Goal: Task Accomplishment & Management: Manage account settings

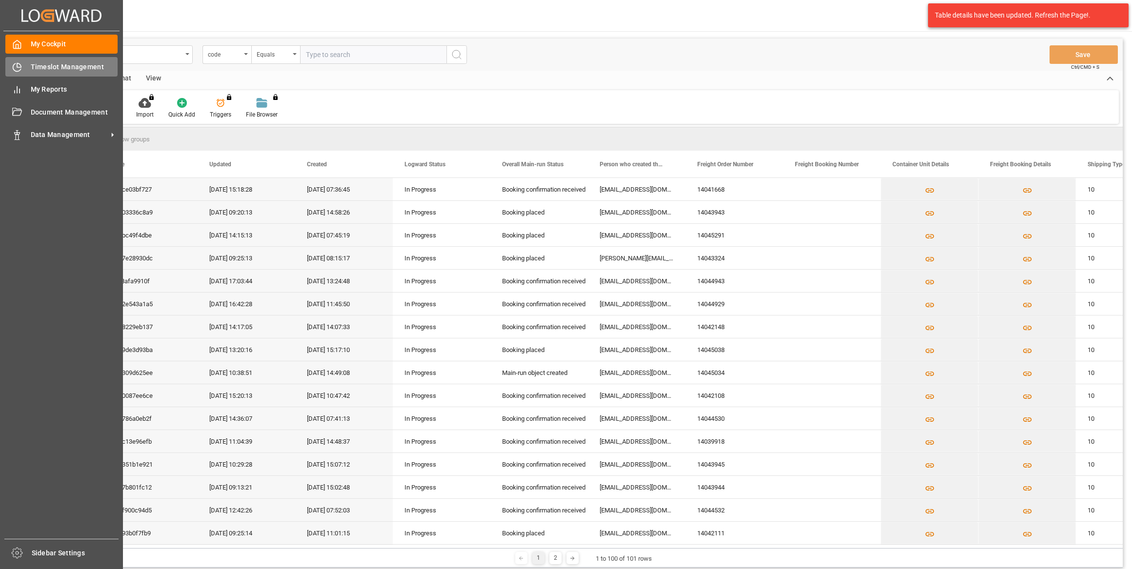
click at [24, 70] on div "Timeslot Management Timeslot Management" at bounding box center [61, 66] width 112 height 19
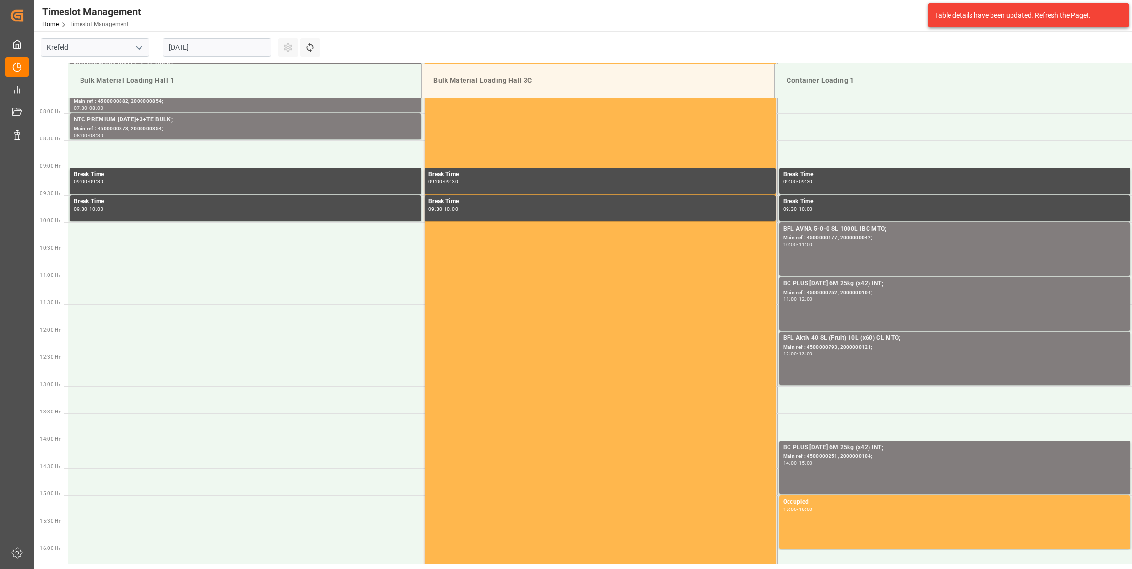
scroll to position [430, 0]
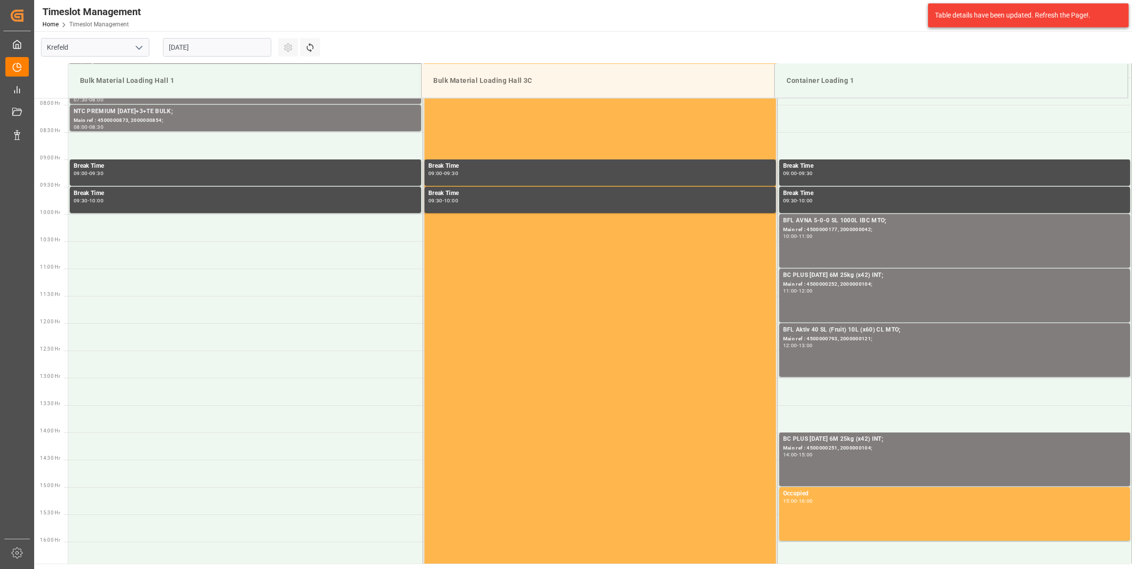
click at [253, 44] on input "[DATE]" at bounding box center [217, 47] width 108 height 19
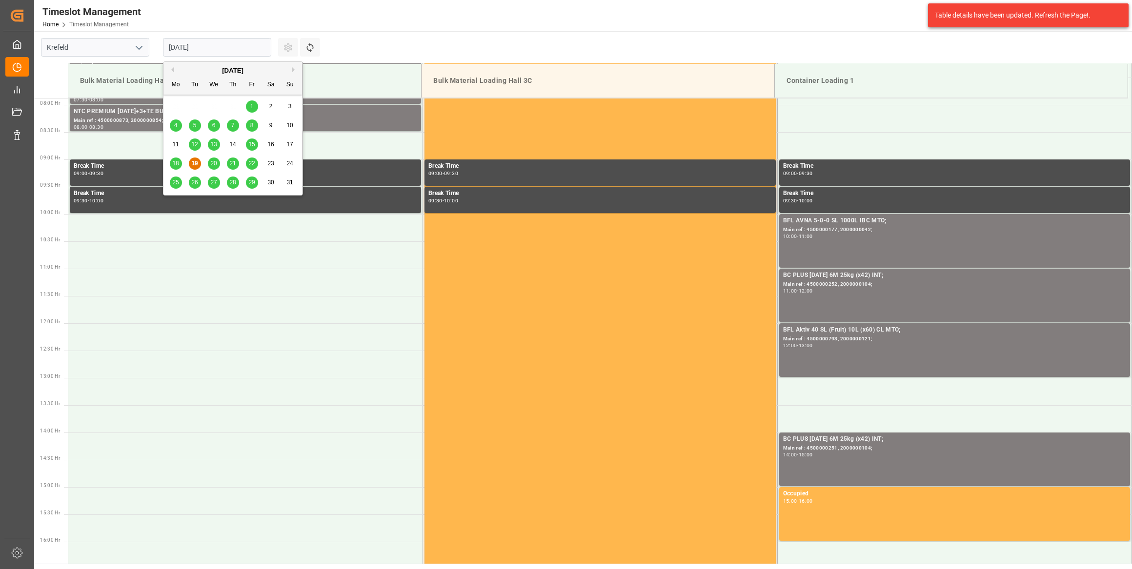
click at [296, 69] on button "Next Month" at bounding box center [295, 70] width 6 height 6
click at [179, 105] on div "1" at bounding box center [176, 107] width 12 height 12
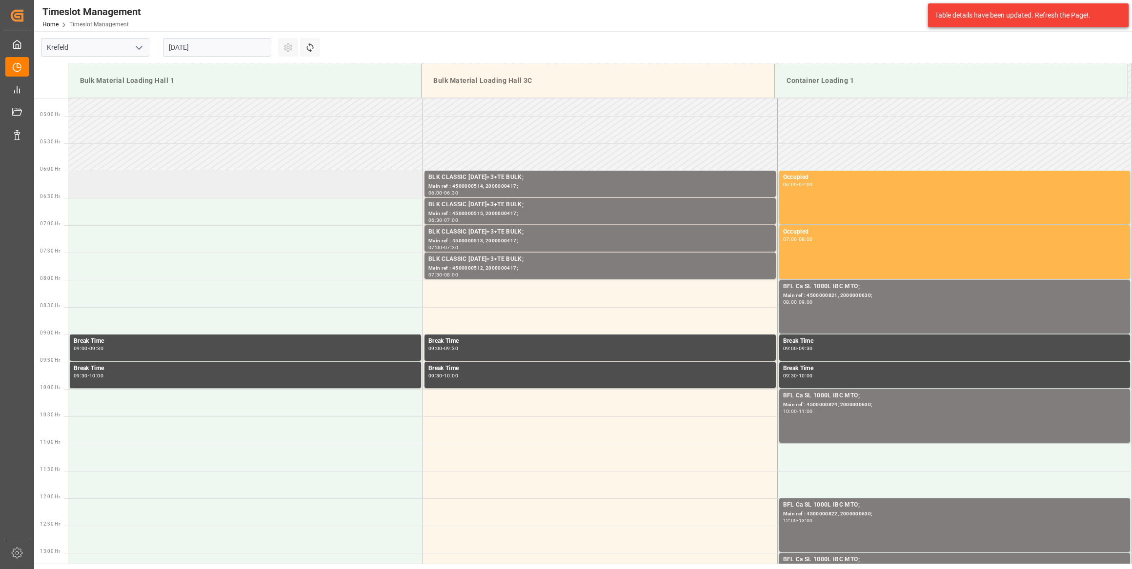
scroll to position [253, 0]
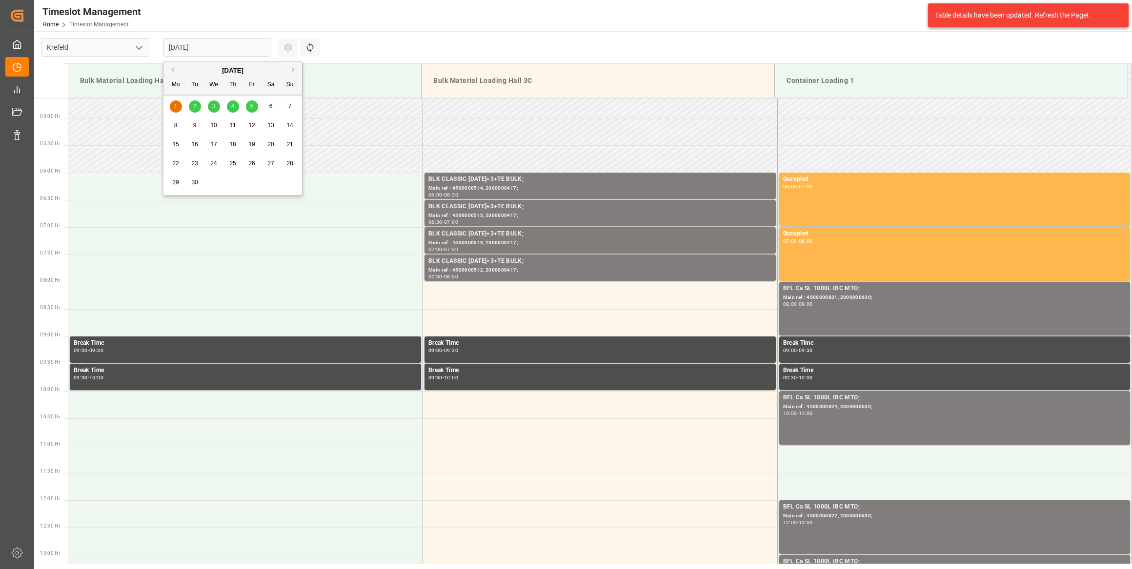
click at [231, 44] on input "01.09.2025" at bounding box center [217, 47] width 108 height 19
click at [165, 66] on div "September 2025" at bounding box center [232, 71] width 139 height 10
click at [169, 68] on button "Previous Month" at bounding box center [171, 70] width 6 height 6
click at [251, 184] on span "29" at bounding box center [251, 182] width 6 height 7
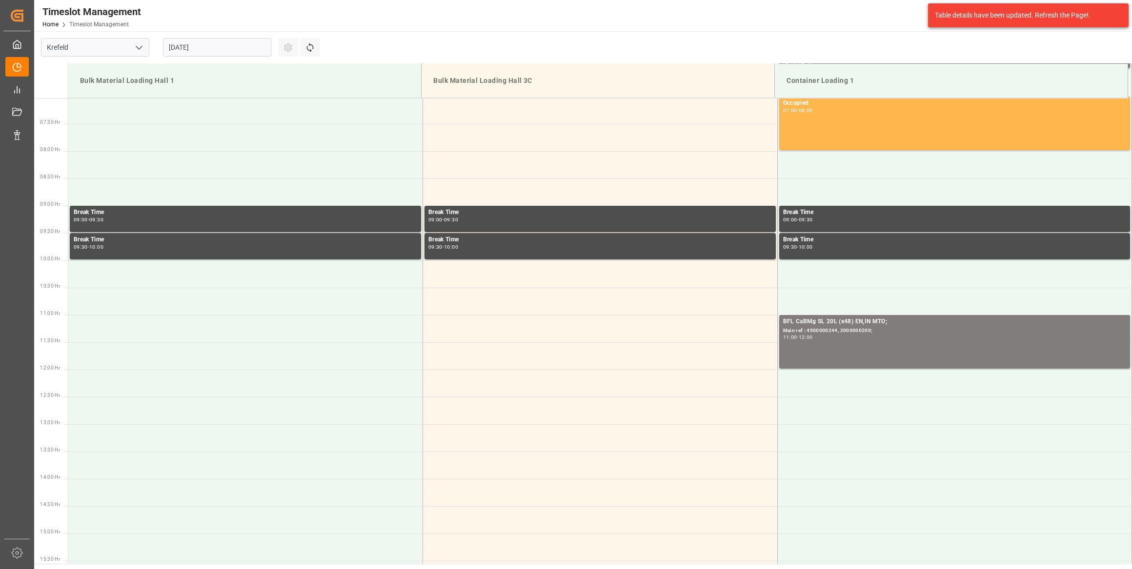
scroll to position [430, 0]
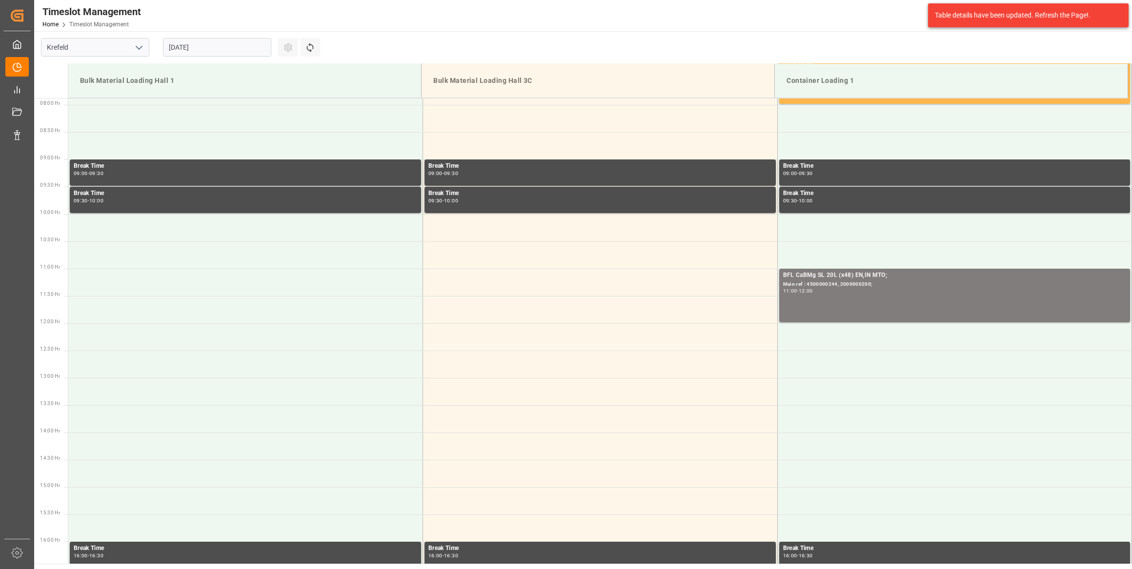
click at [252, 37] on div "29.08.2025" at bounding box center [217, 47] width 122 height 32
click at [247, 46] on input "29.08.2025" at bounding box center [217, 47] width 108 height 19
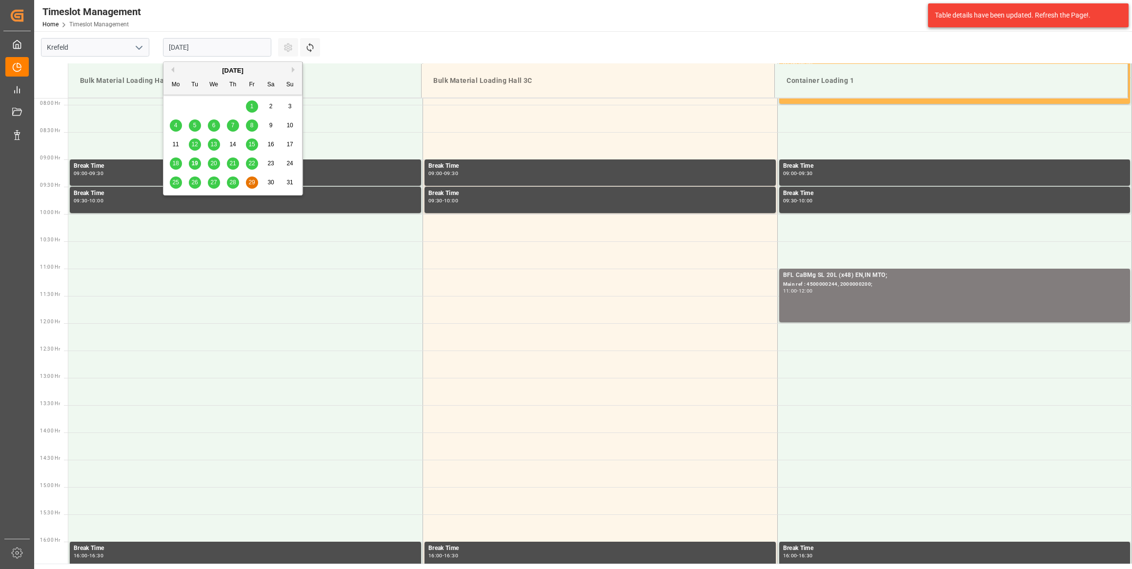
click at [232, 177] on div "28" at bounding box center [233, 183] width 12 height 12
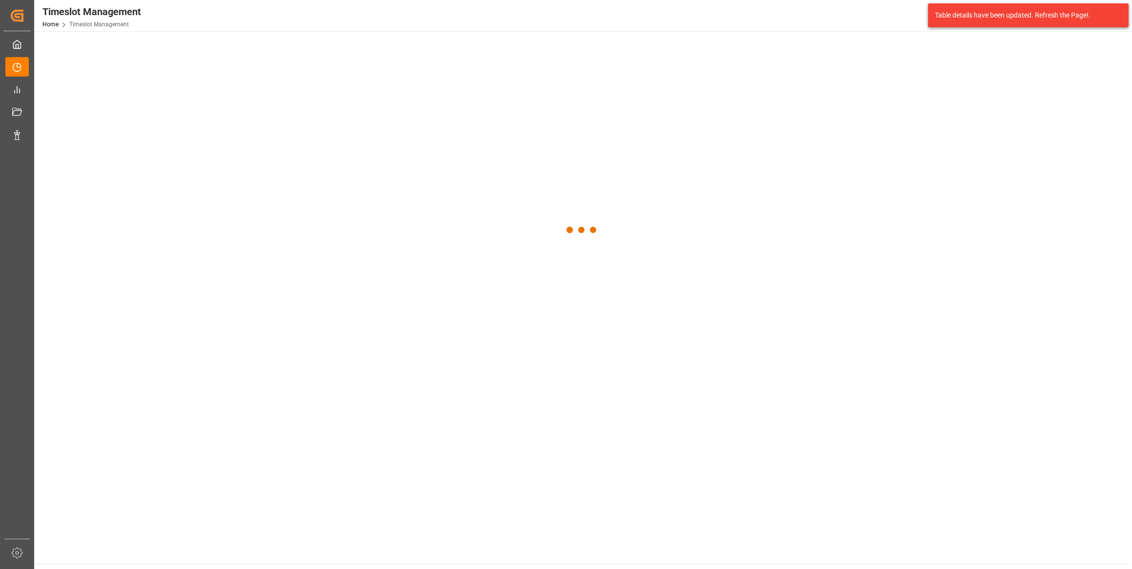
click at [233, 178] on div at bounding box center [581, 230] width 1095 height 398
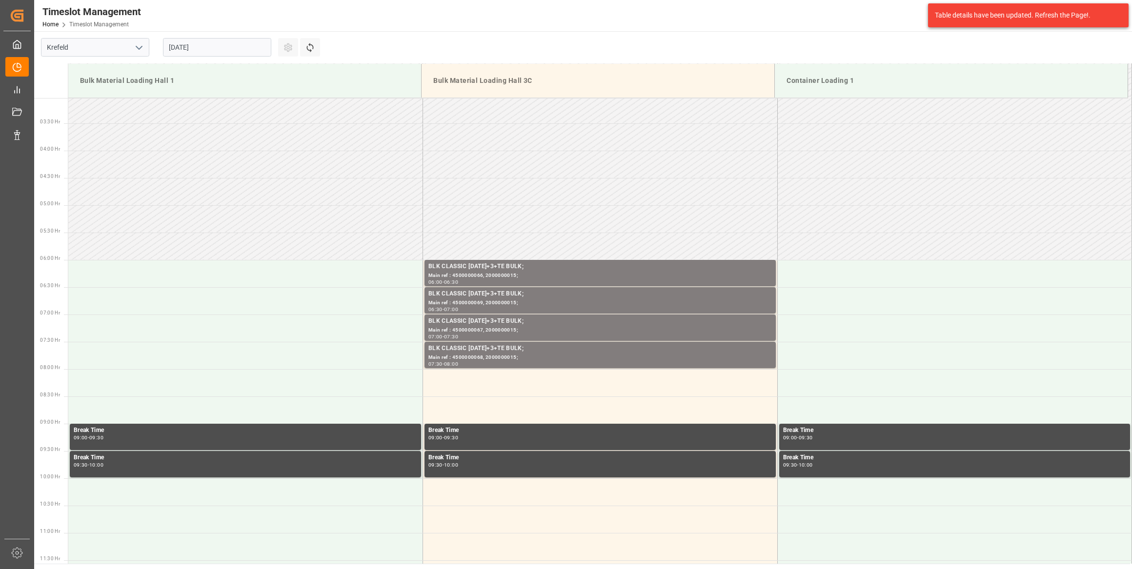
scroll to position [164, 0]
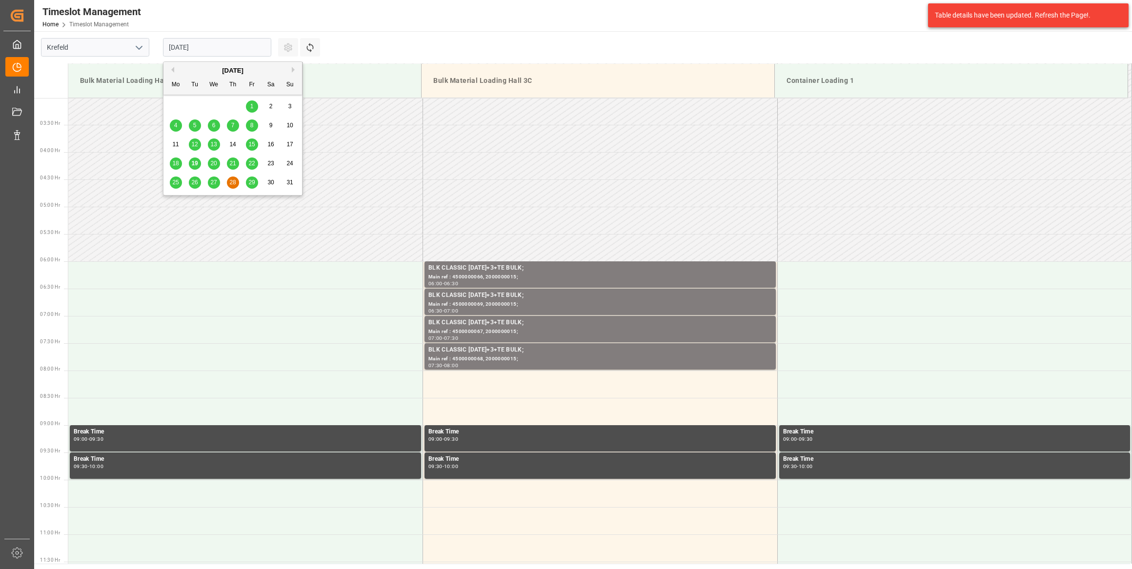
click at [253, 39] on input "[DATE]" at bounding box center [217, 47] width 108 height 19
click at [254, 180] on span "29" at bounding box center [251, 182] width 6 height 7
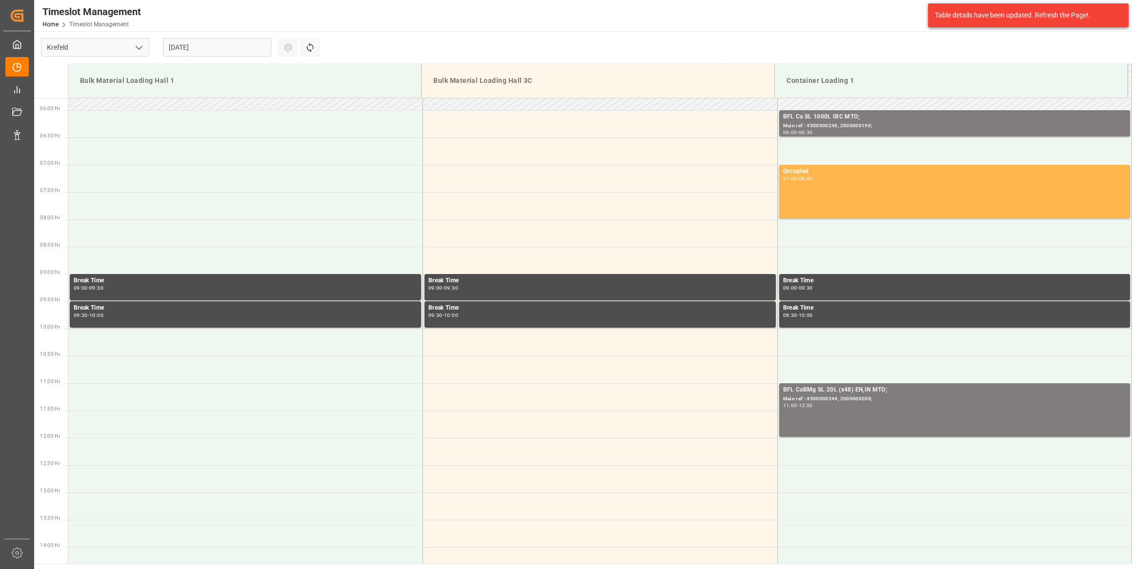
scroll to position [430, 0]
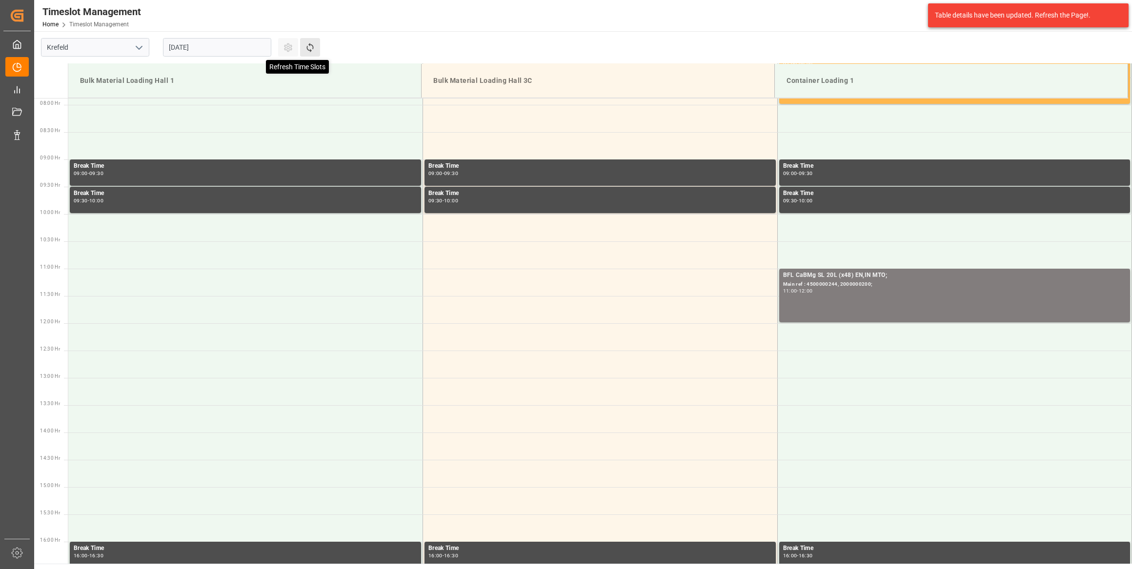
click at [315, 47] on icon at bounding box center [310, 47] width 10 height 10
click at [239, 47] on input "29.08.2025" at bounding box center [217, 47] width 108 height 19
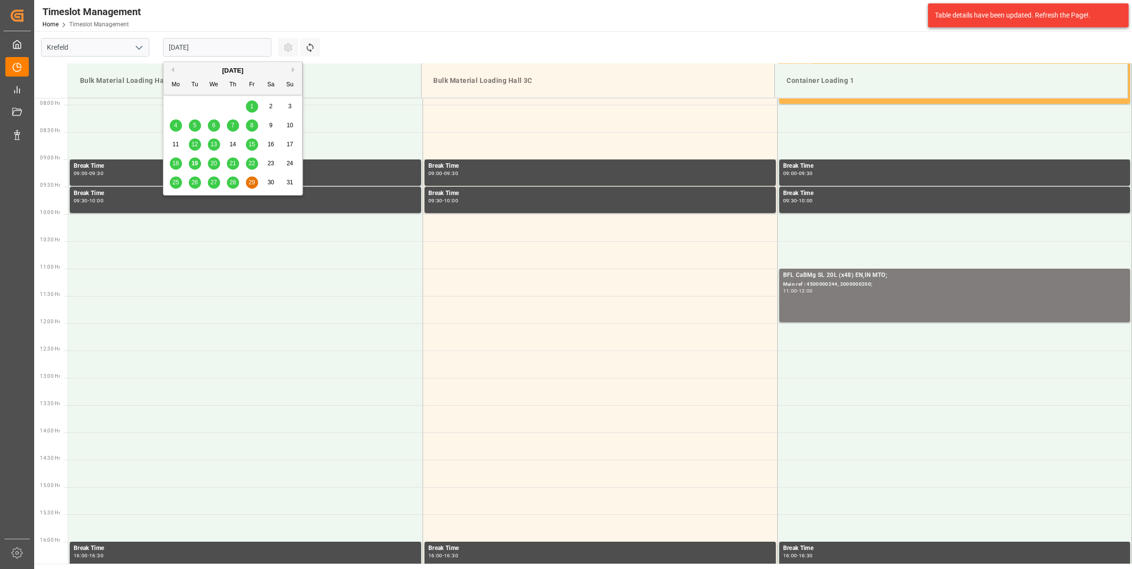
click at [218, 183] on div "27" at bounding box center [214, 183] width 12 height 12
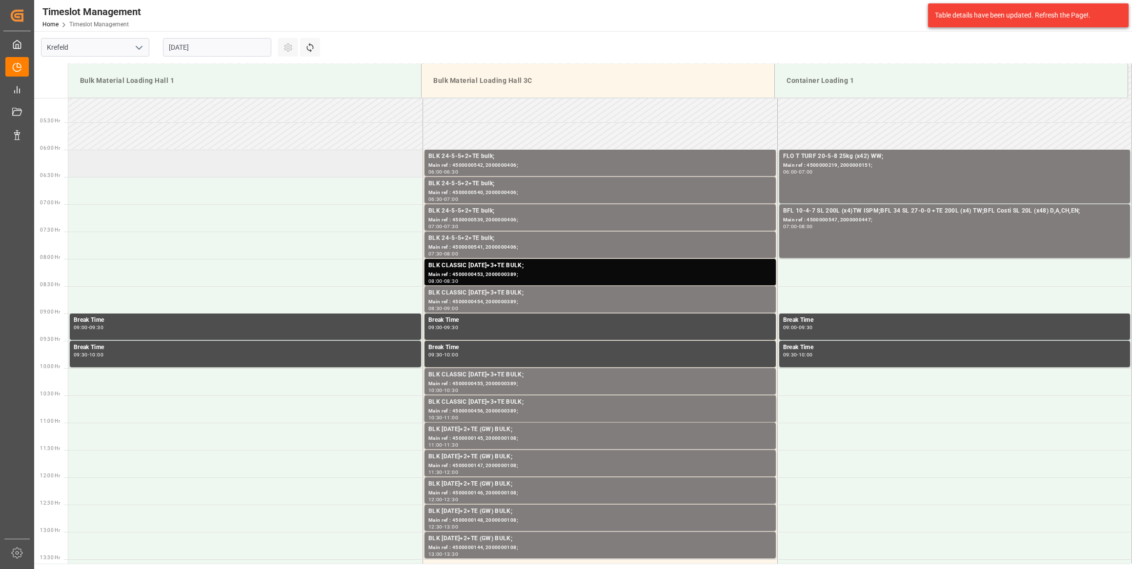
scroll to position [253, 0]
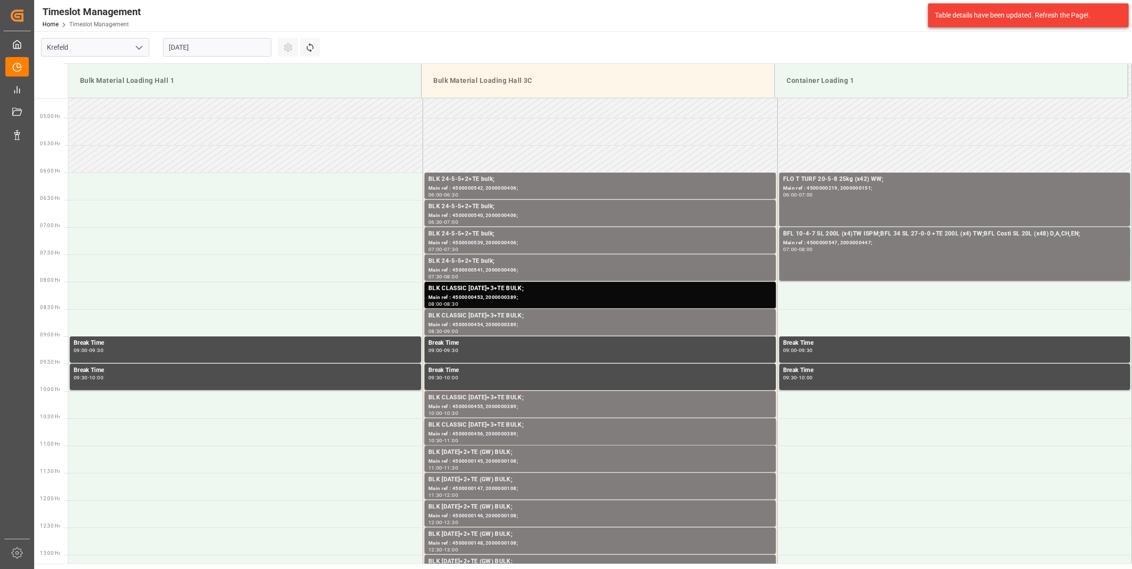
click at [239, 44] on input "27.08.2025" at bounding box center [217, 47] width 108 height 19
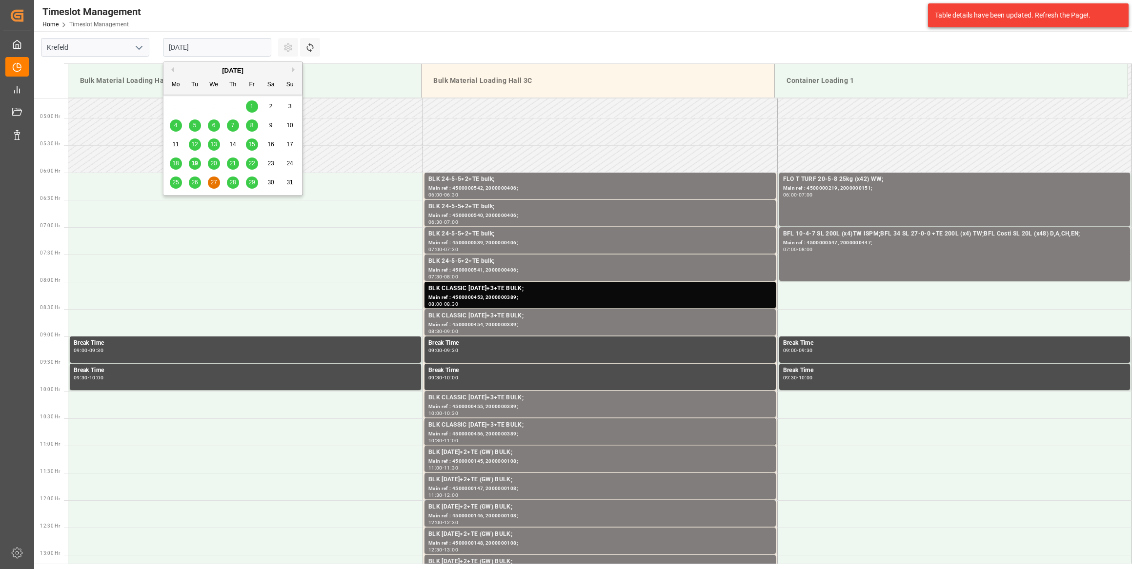
click at [233, 183] on span "28" at bounding box center [232, 182] width 6 height 7
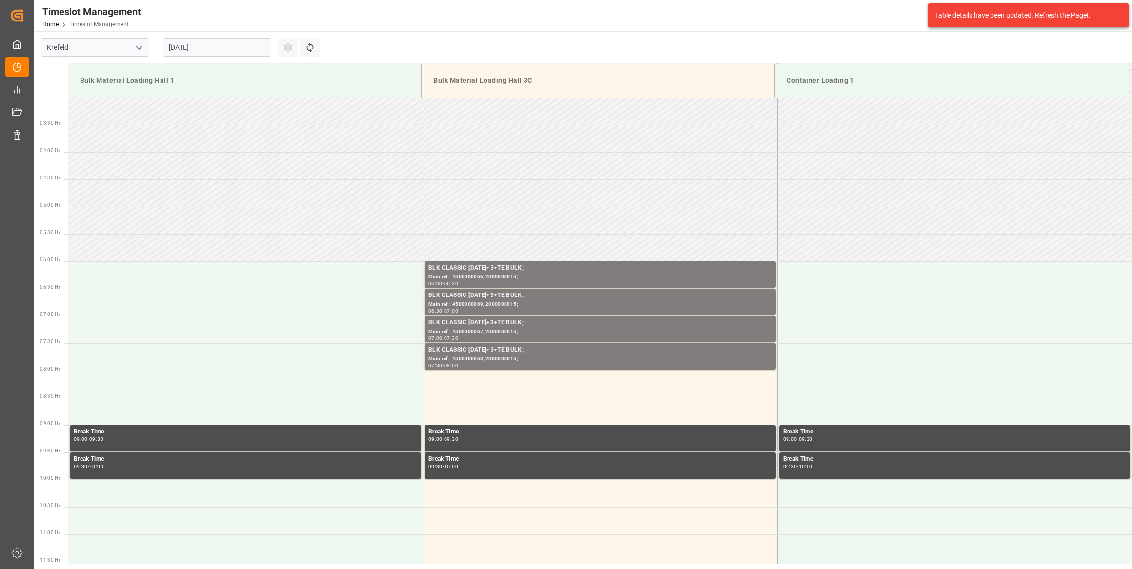
scroll to position [0, 0]
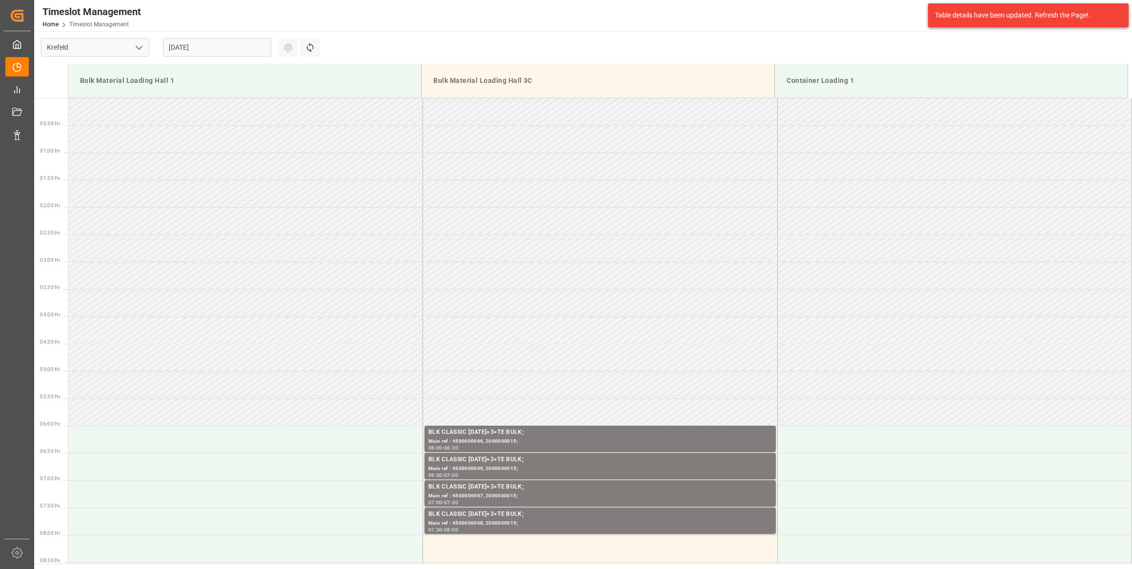
click at [259, 40] on input "[DATE]" at bounding box center [217, 47] width 108 height 19
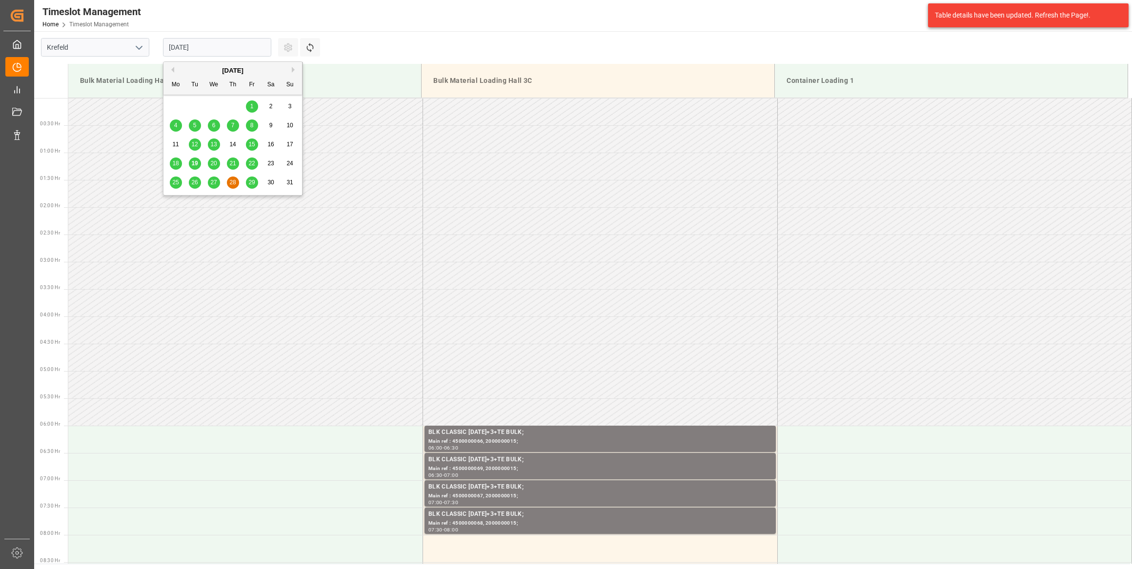
click at [296, 70] on button "Next Month" at bounding box center [295, 70] width 6 height 6
click at [179, 103] on div "1" at bounding box center [176, 107] width 12 height 12
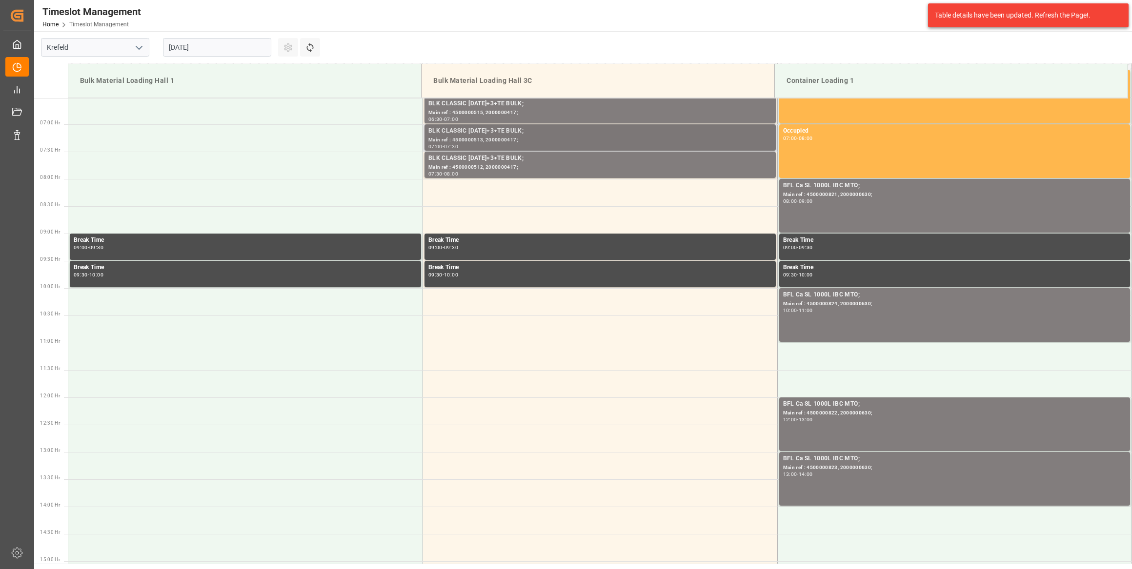
scroll to position [352, 0]
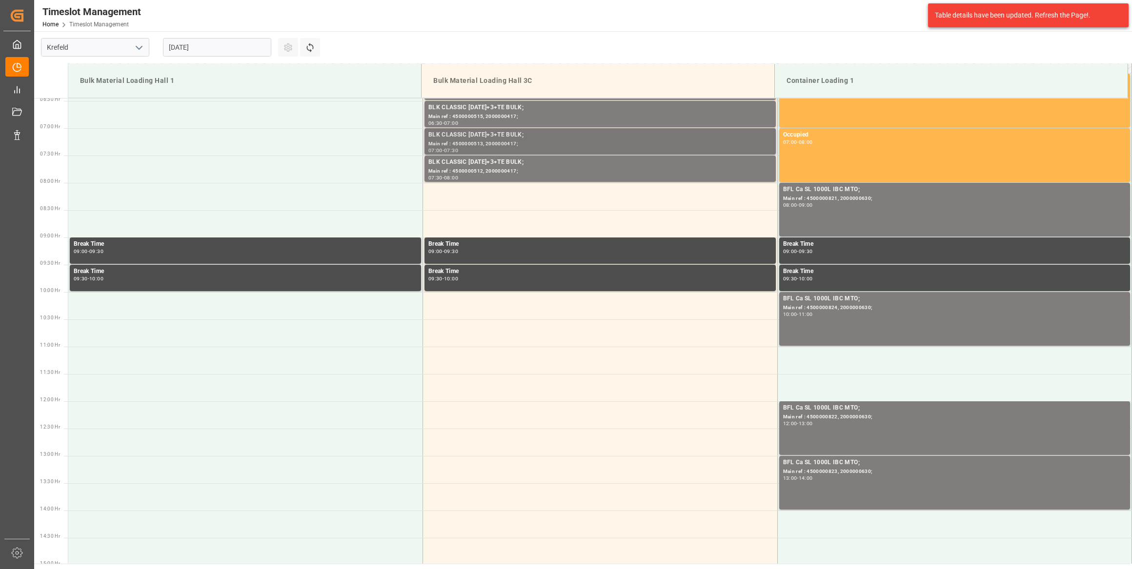
click at [509, 140] on div "Main ref : 4500000513, 2000000417;" at bounding box center [599, 144] width 343 height 8
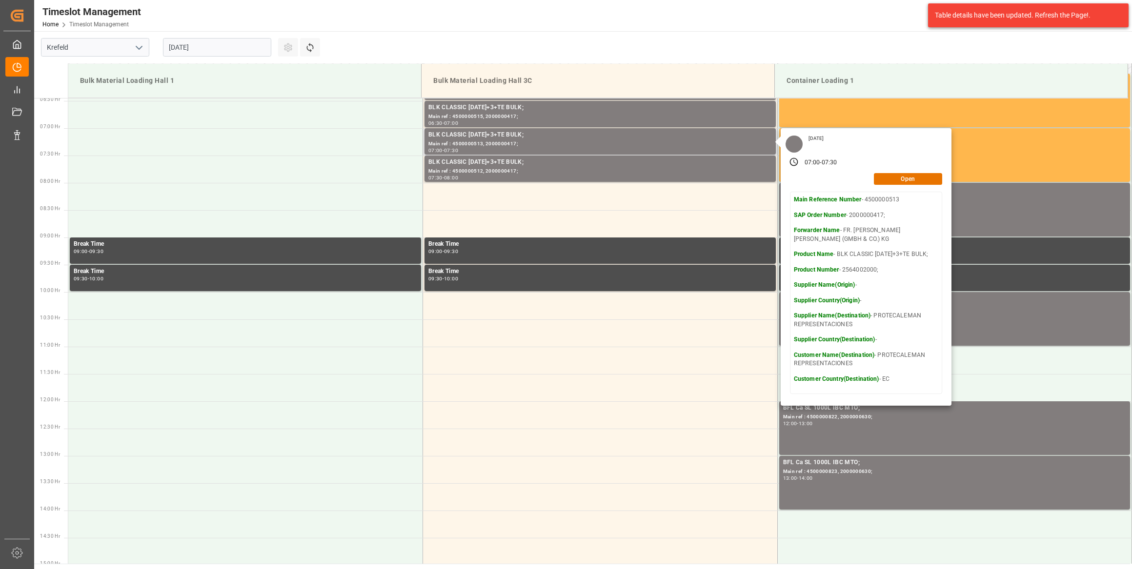
click at [910, 186] on div "Monday, September 1, 2025 07:00 - 07:30 Open Main Reference Number - 4500000513…" at bounding box center [865, 267] width 171 height 278
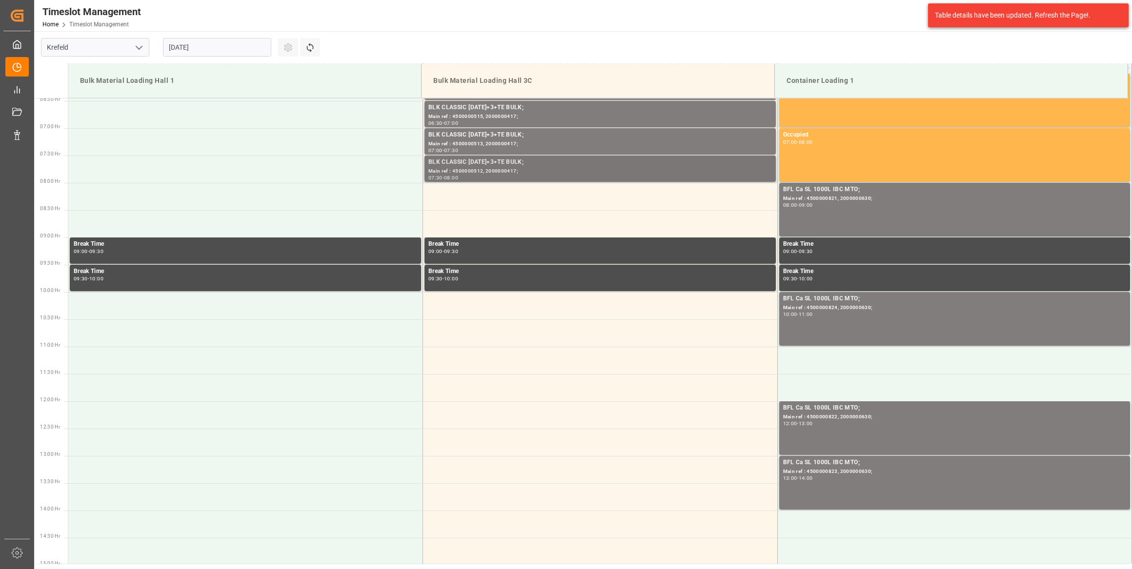
click at [621, 159] on div "BLK CLASSIC [DATE]+3+TE BULK;" at bounding box center [599, 163] width 343 height 10
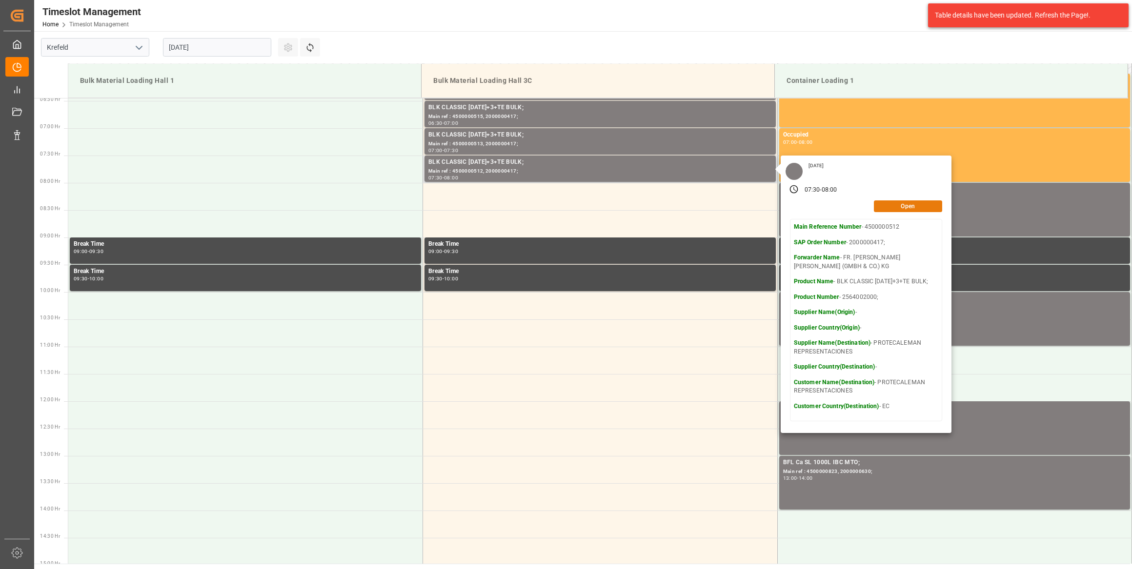
click at [893, 206] on button "Open" at bounding box center [908, 206] width 68 height 12
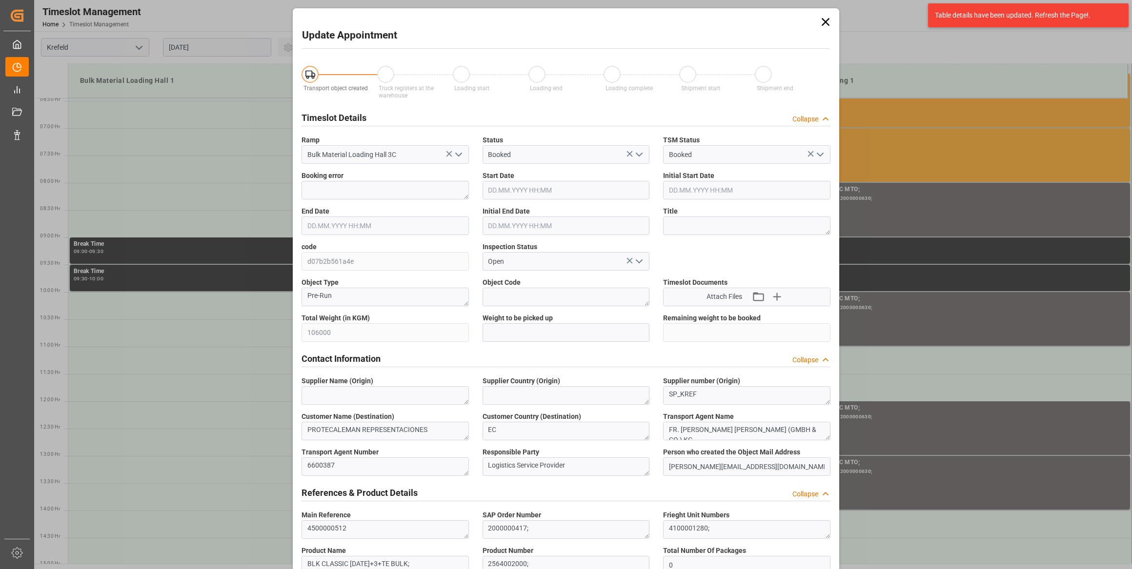
type input "01.09.2025 07:30"
type input "01.09.2025 08:00"
type input "18.08.2025 07:34"
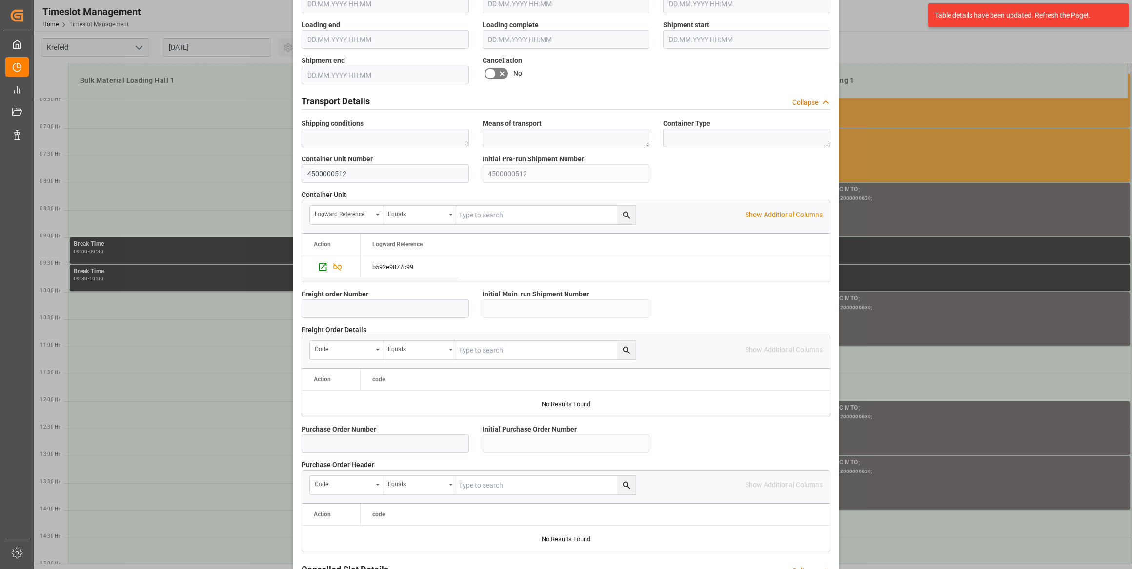
scroll to position [709, 0]
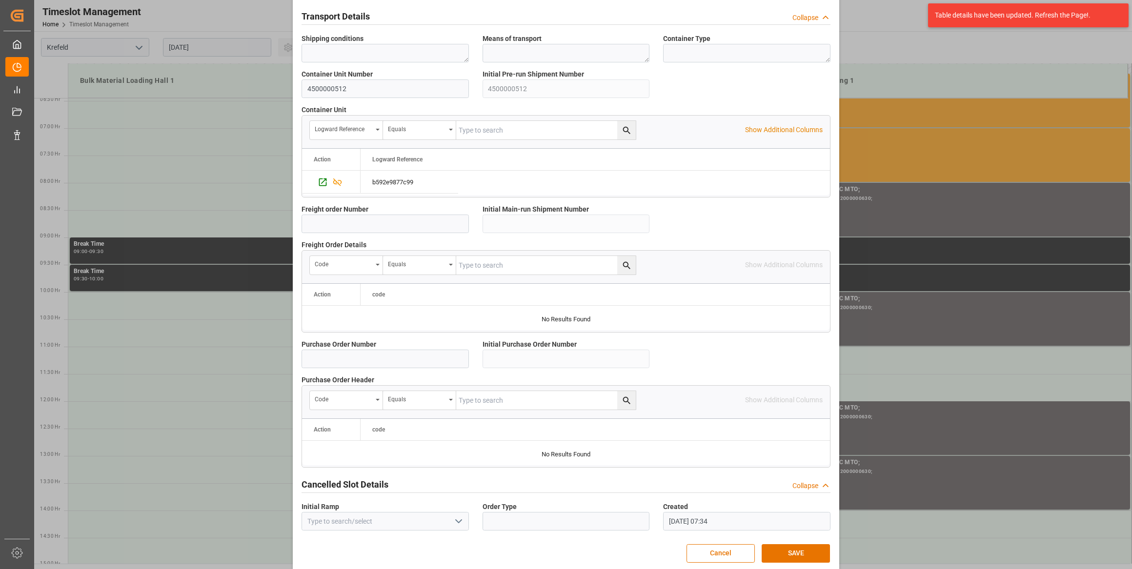
click at [950, 548] on div "Update Appointment Transport object created Truck registers at the warehouse Lo…" at bounding box center [566, 284] width 1132 height 569
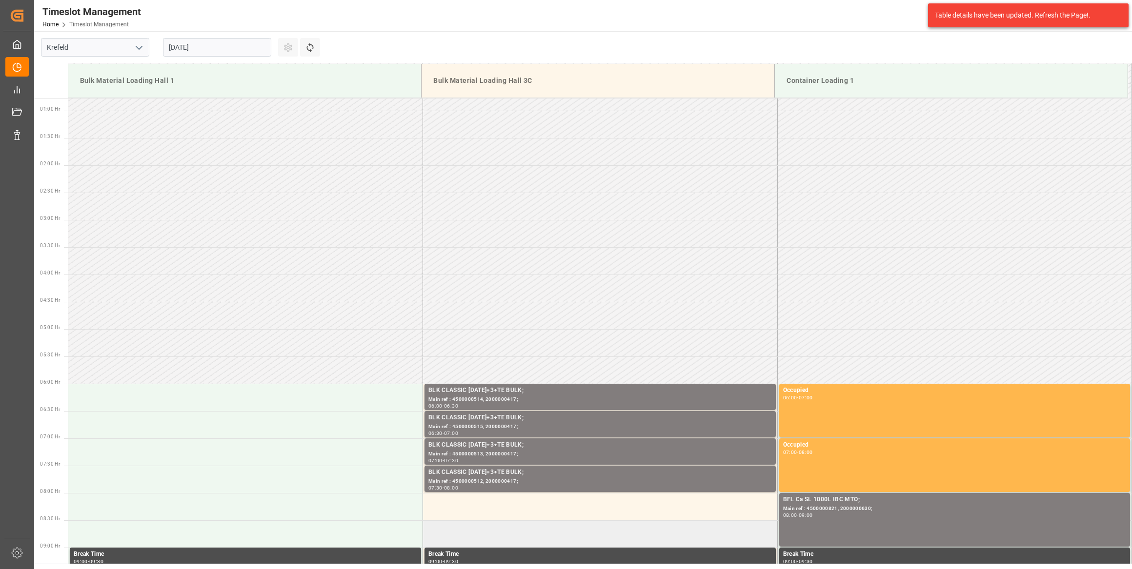
scroll to position [131, 0]
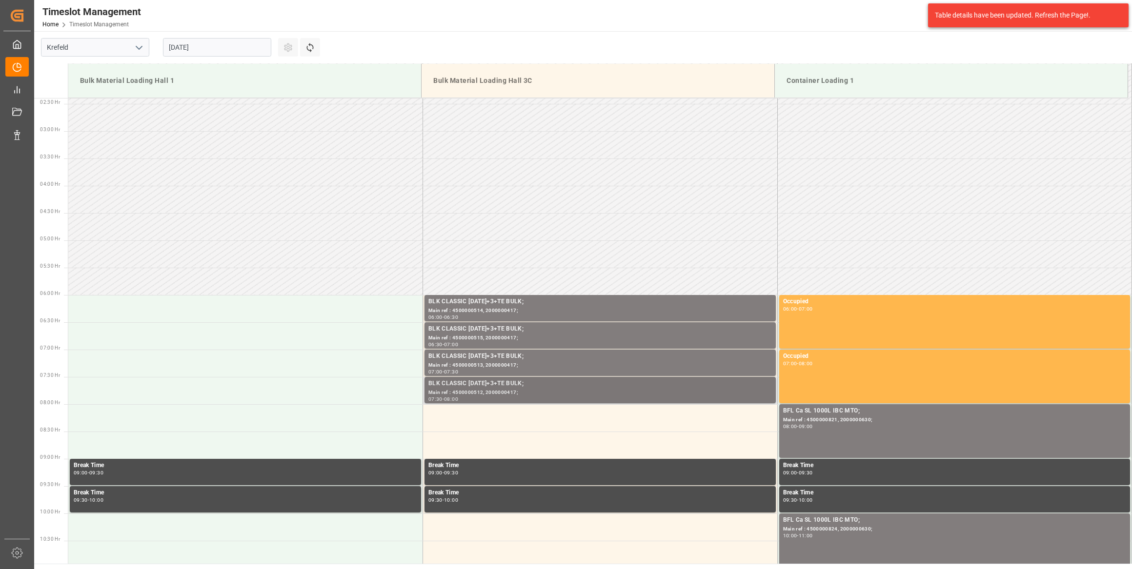
click at [580, 383] on div "BLK CLASSIC [DATE]+3+TE BULK;" at bounding box center [599, 384] width 343 height 10
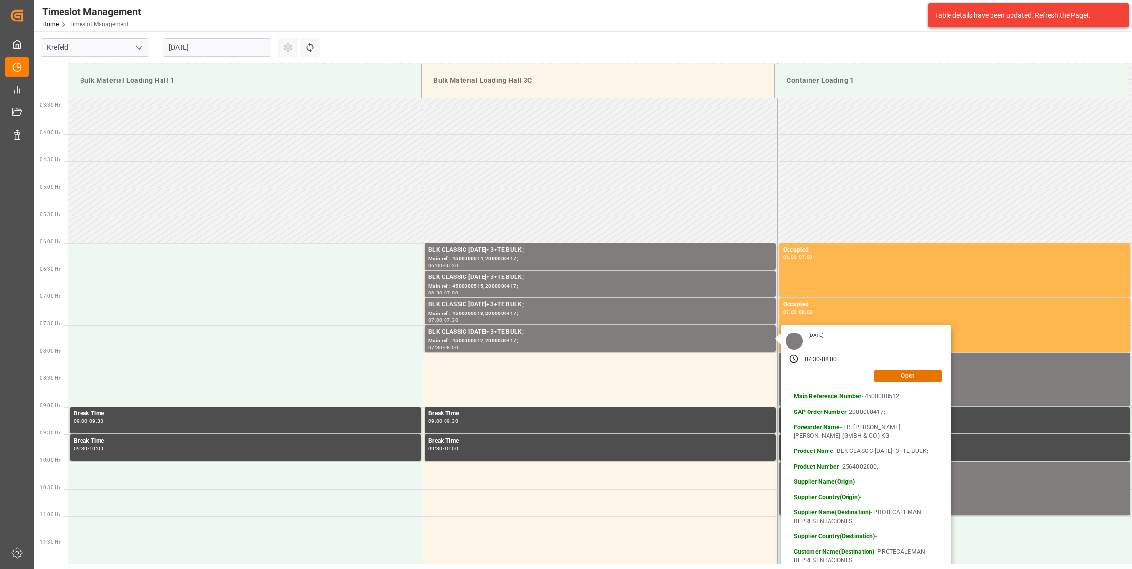
scroll to position [263, 0]
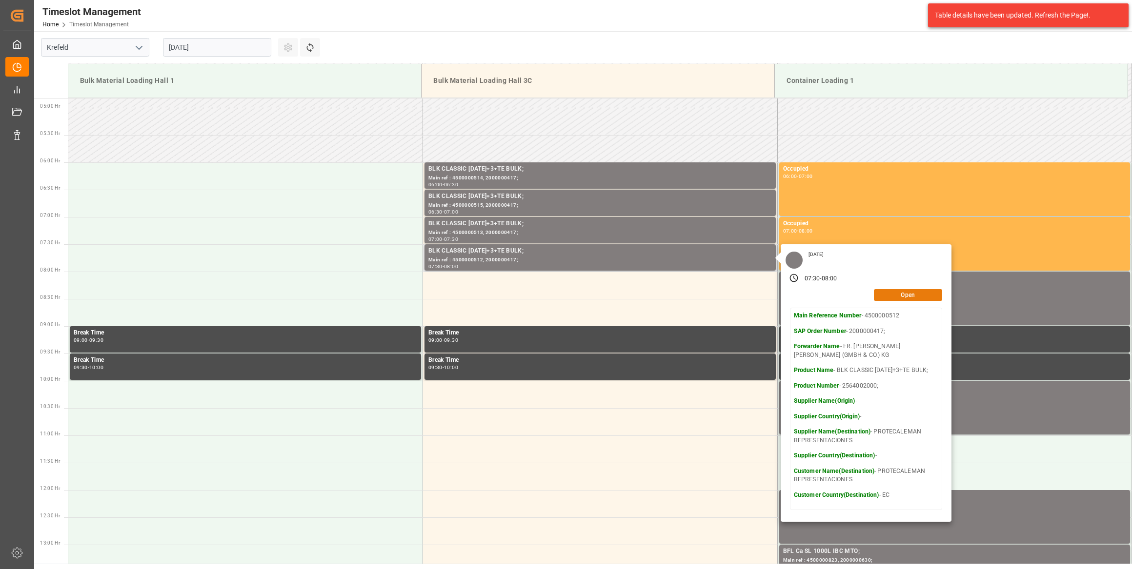
click at [902, 293] on button "Open" at bounding box center [908, 295] width 68 height 12
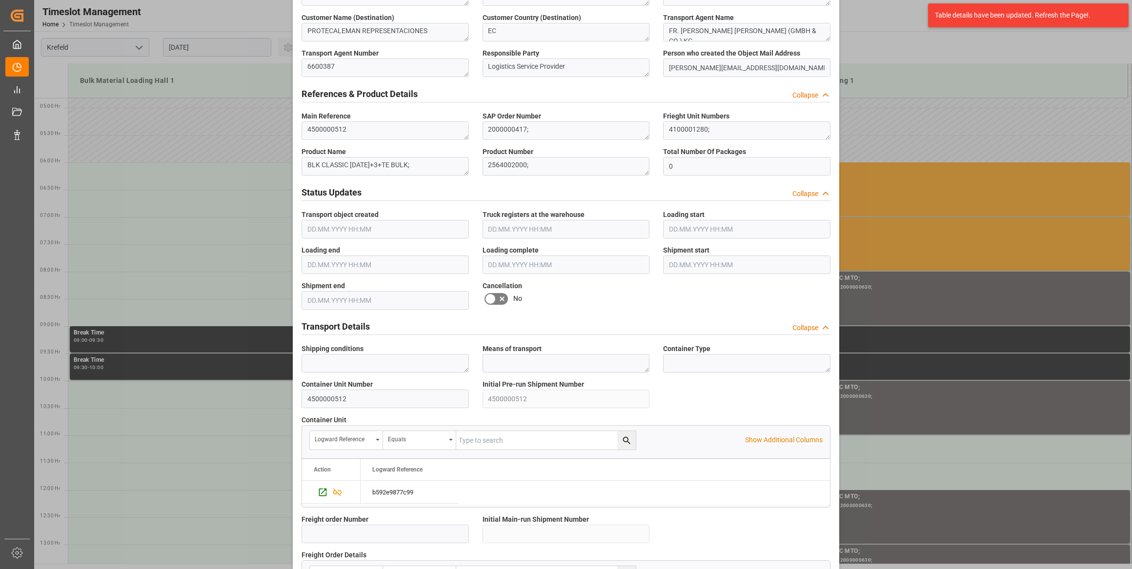
click at [499, 298] on icon at bounding box center [501, 299] width 5 height 5
click at [0, 0] on input "checkbox" at bounding box center [0, 0] width 0 height 0
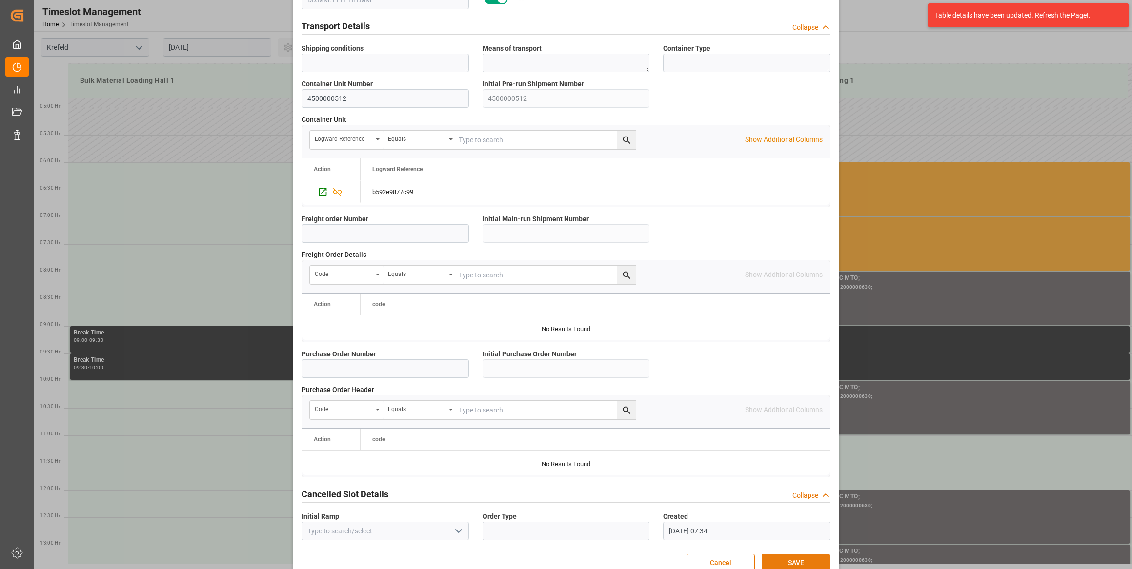
scroll to position [718, 0]
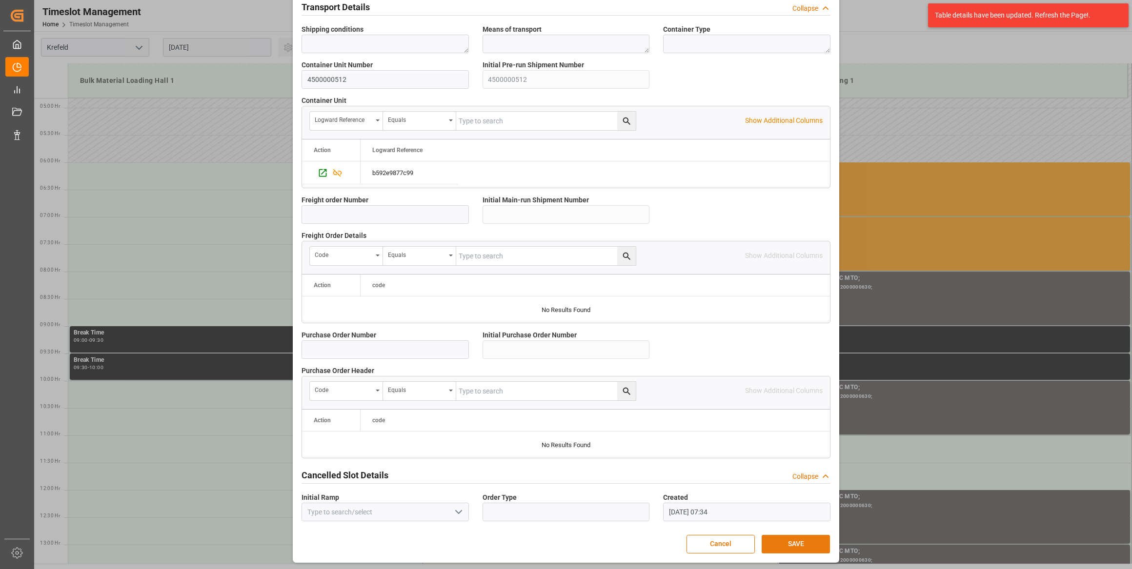
click at [797, 541] on button "SAVE" at bounding box center [795, 544] width 68 height 19
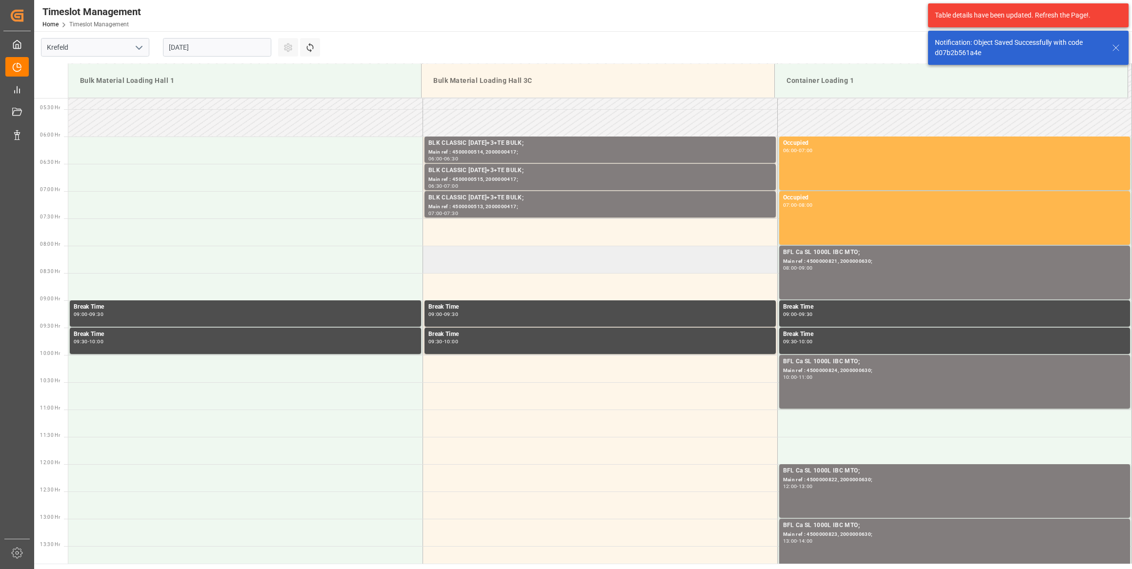
scroll to position [321, 0]
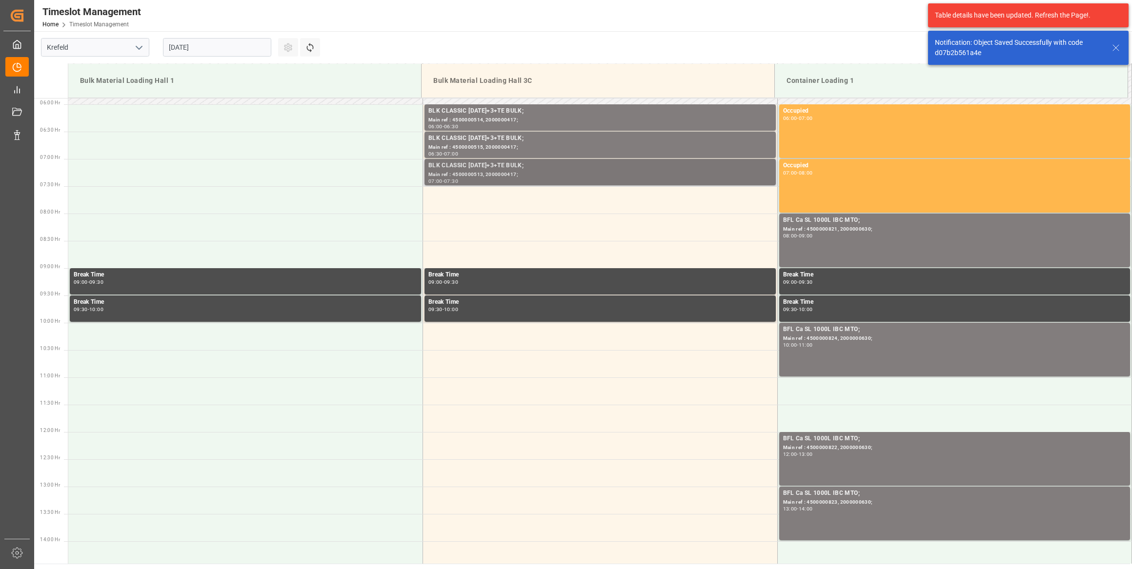
click at [540, 174] on div "Main ref : 4500000513, 2000000417;" at bounding box center [599, 175] width 343 height 8
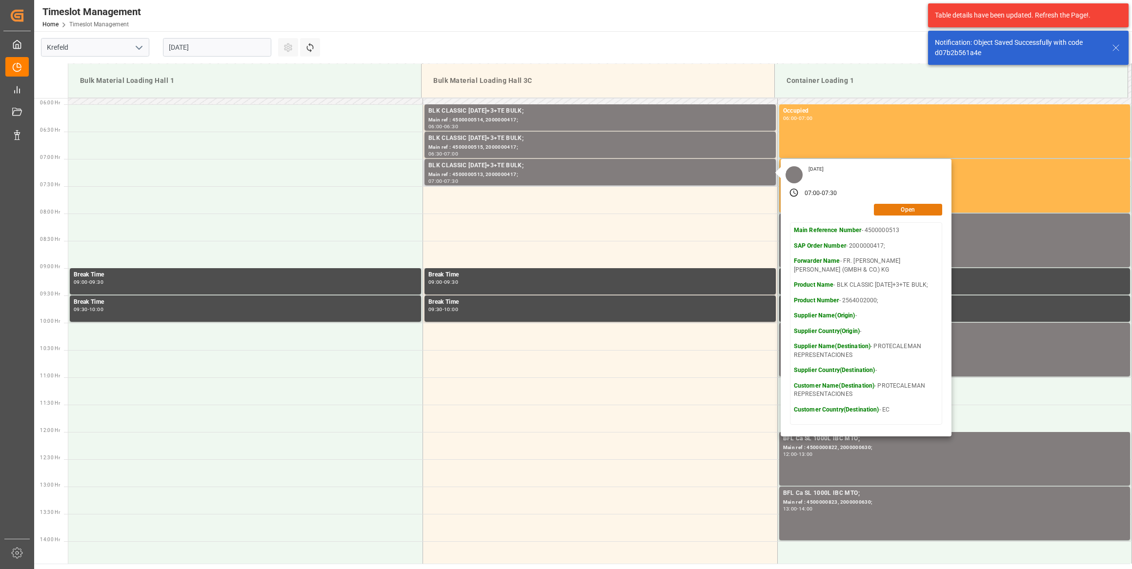
click at [917, 210] on button "Open" at bounding box center [908, 210] width 68 height 12
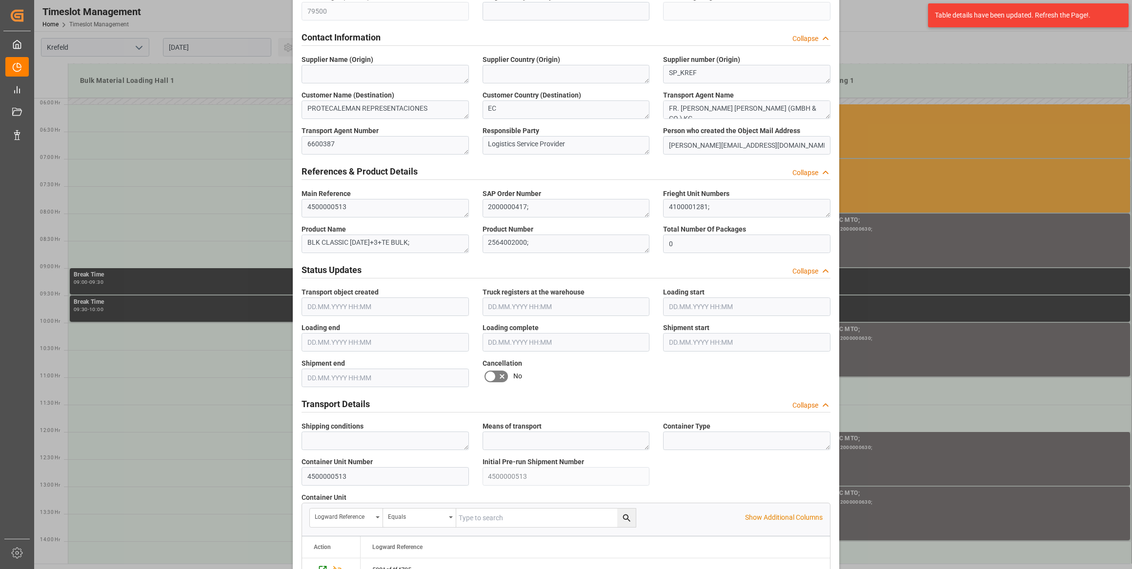
scroll to position [488, 0]
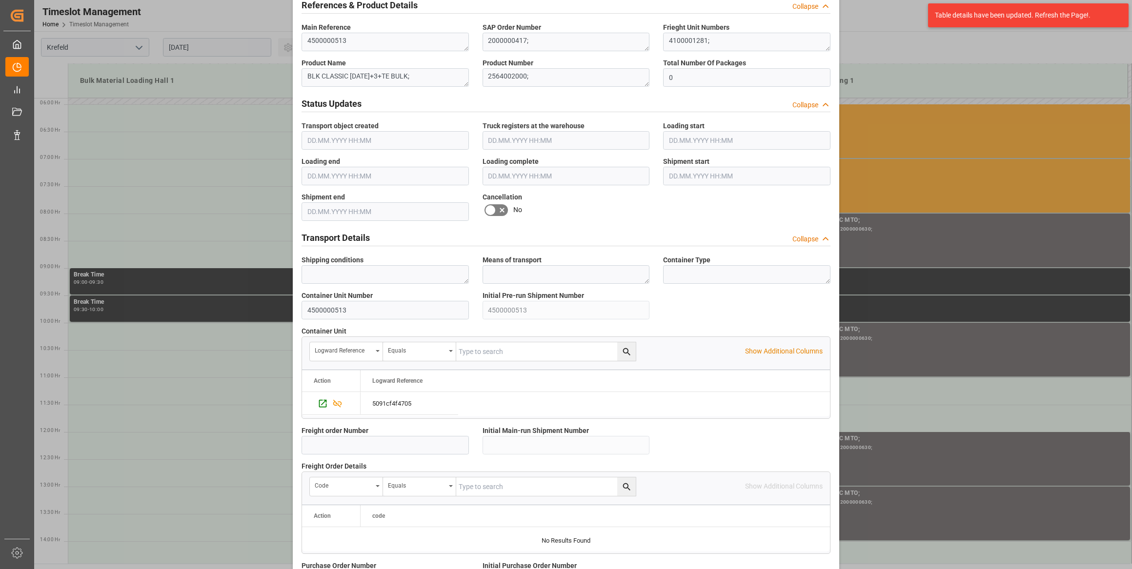
click at [492, 209] on icon at bounding box center [490, 210] width 12 height 12
click at [0, 0] on input "checkbox" at bounding box center [0, 0] width 0 height 0
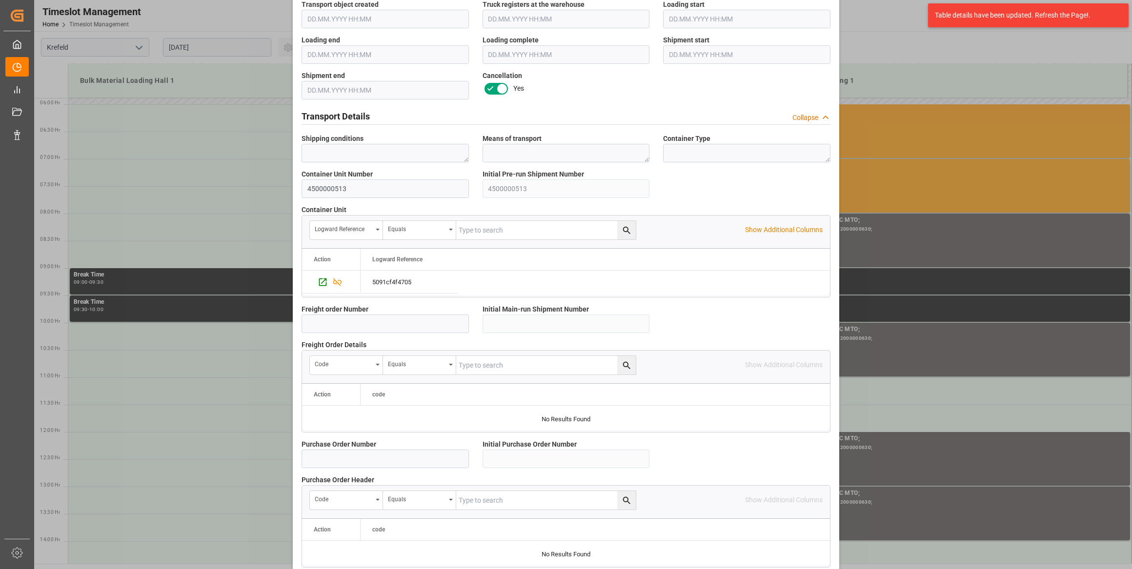
scroll to position [718, 0]
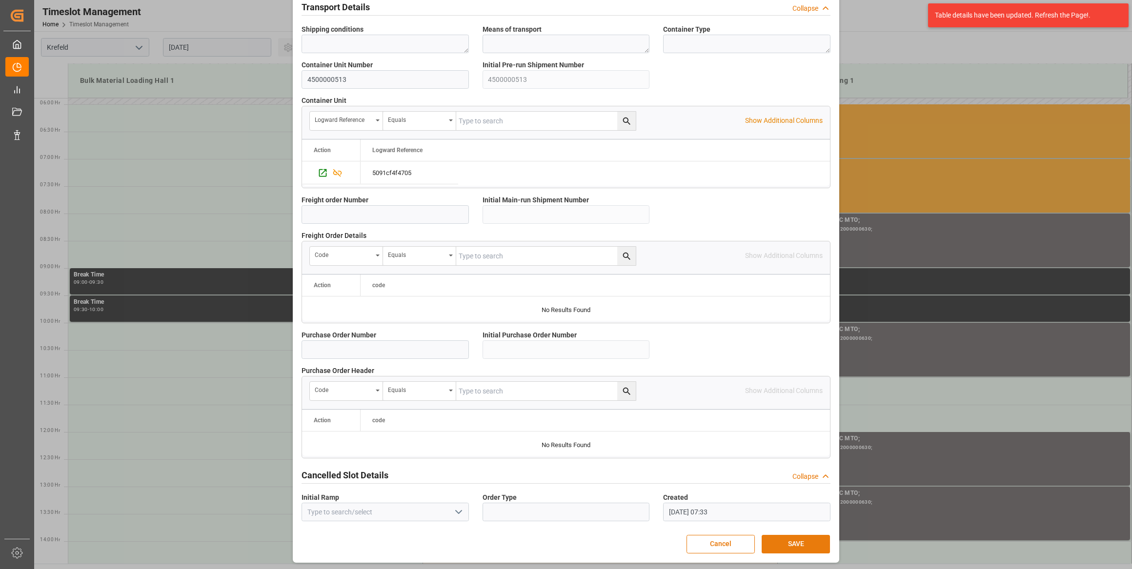
click at [774, 542] on button "SAVE" at bounding box center [795, 544] width 68 height 19
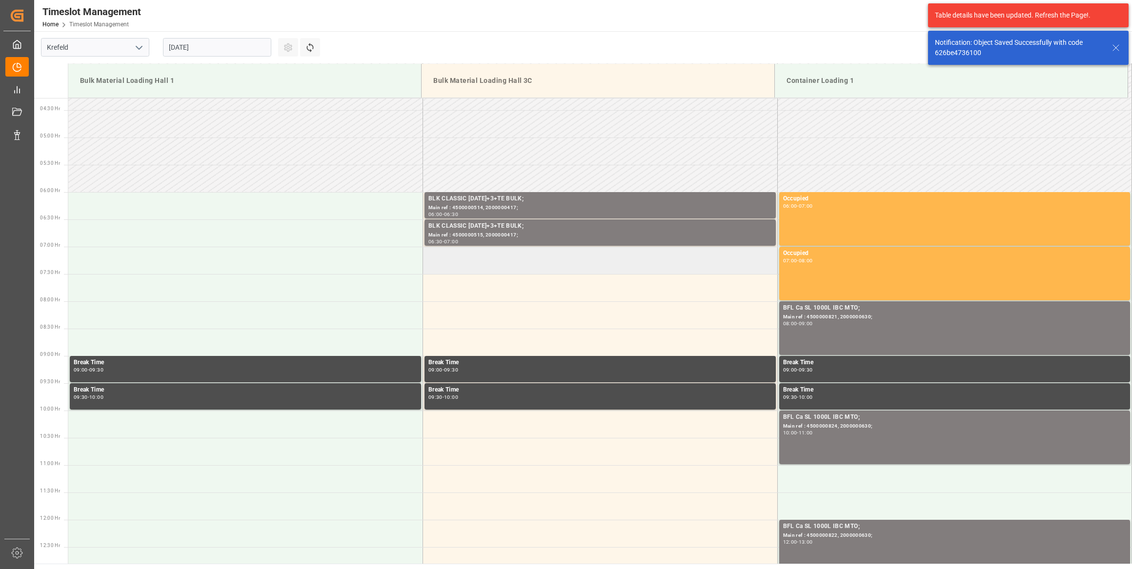
scroll to position [233, 0]
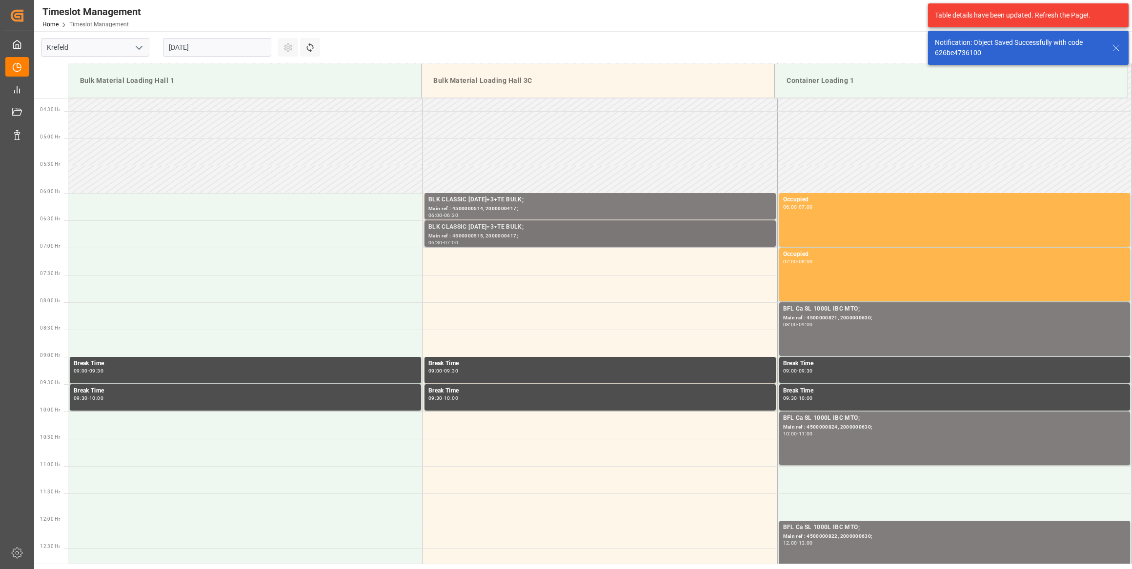
click at [542, 240] on div "06:30 - 07:00" at bounding box center [599, 242] width 343 height 5
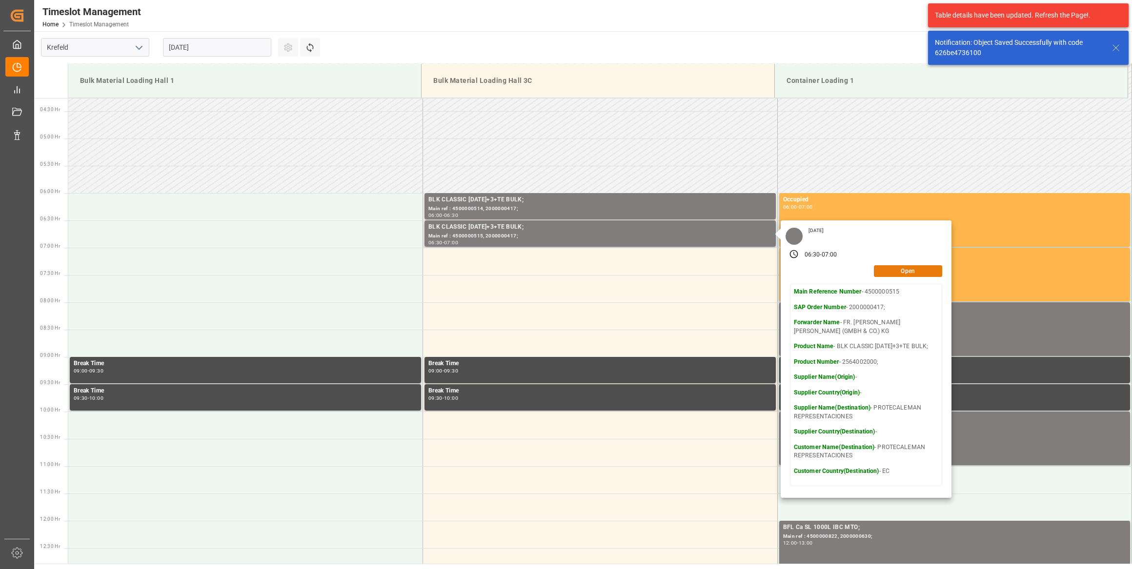
click at [924, 273] on button "Open" at bounding box center [908, 271] width 68 height 12
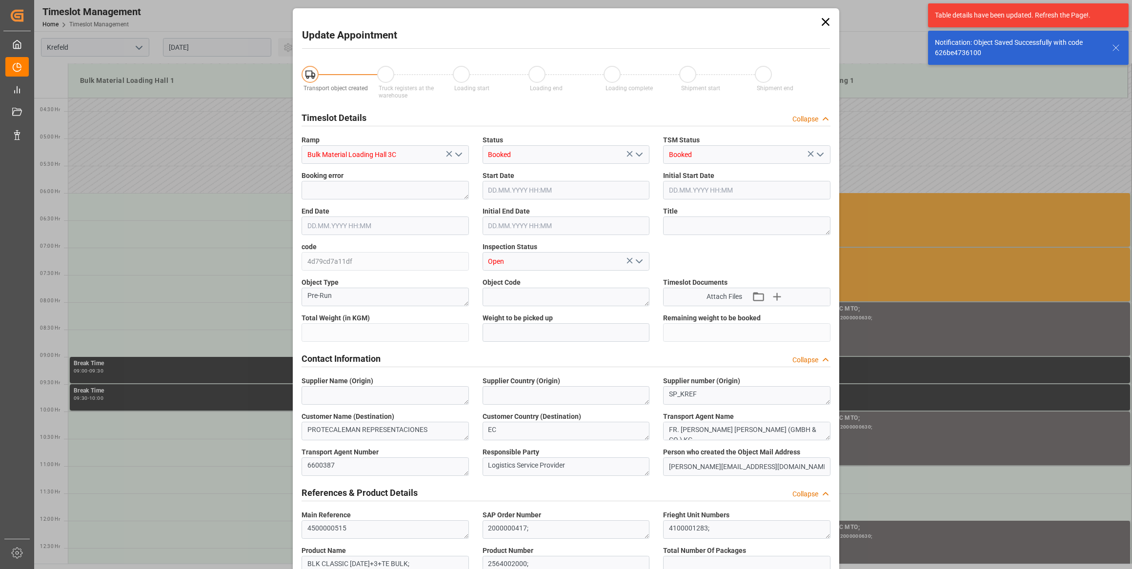
type input "106000"
type input "0"
type input "01.09.2025 06:30"
type input "01.09.2025 07:00"
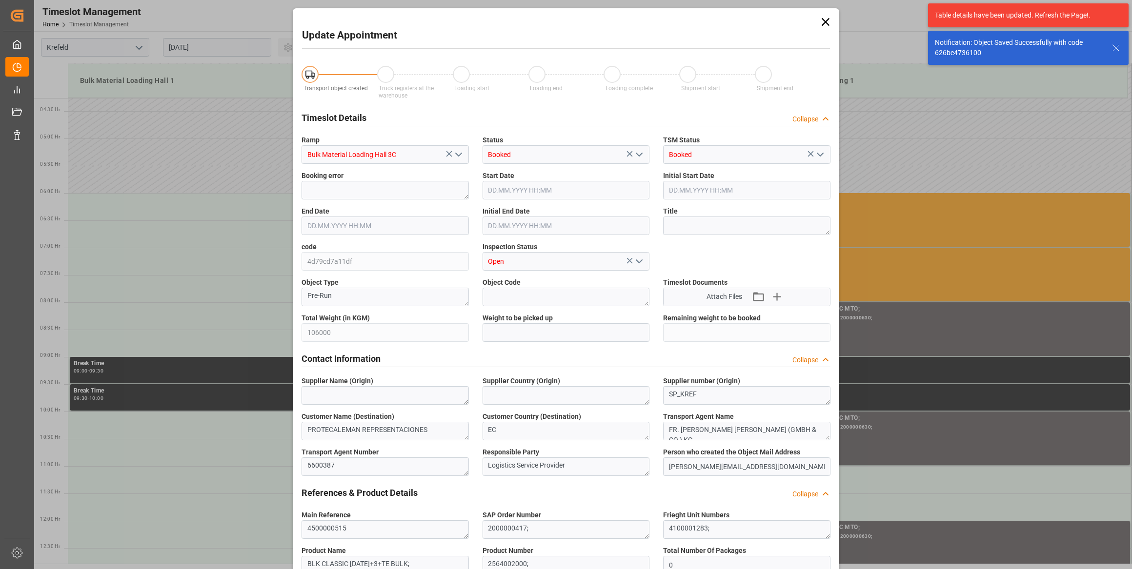
type input "01.09.2025 07:00"
type input "18.08.2025 07:32"
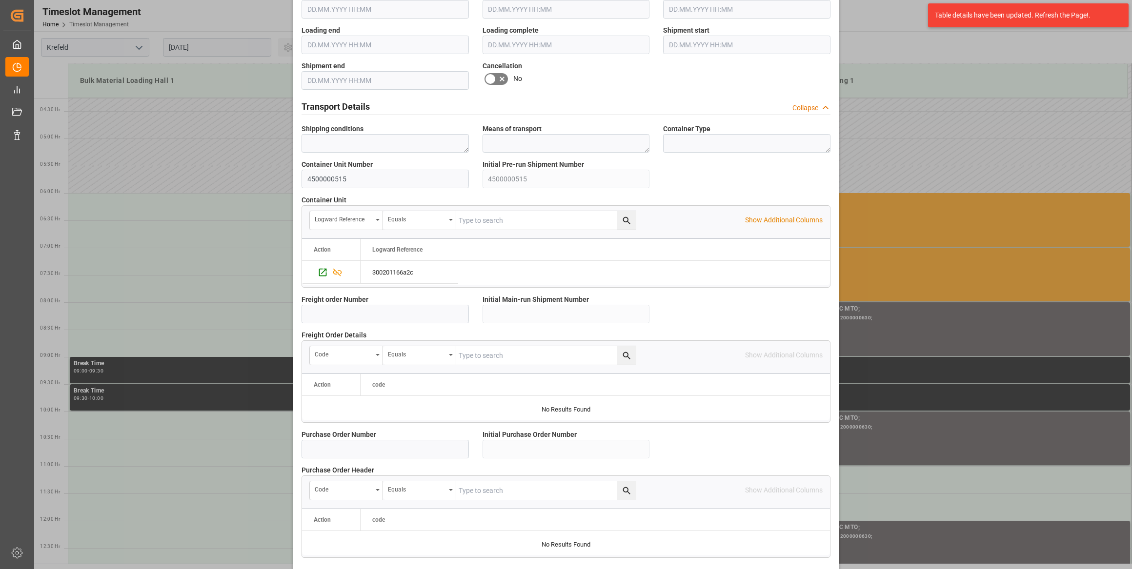
scroll to position [620, 0]
click at [487, 74] on icon at bounding box center [490, 78] width 12 height 12
click at [0, 0] on input "checkbox" at bounding box center [0, 0] width 0 height 0
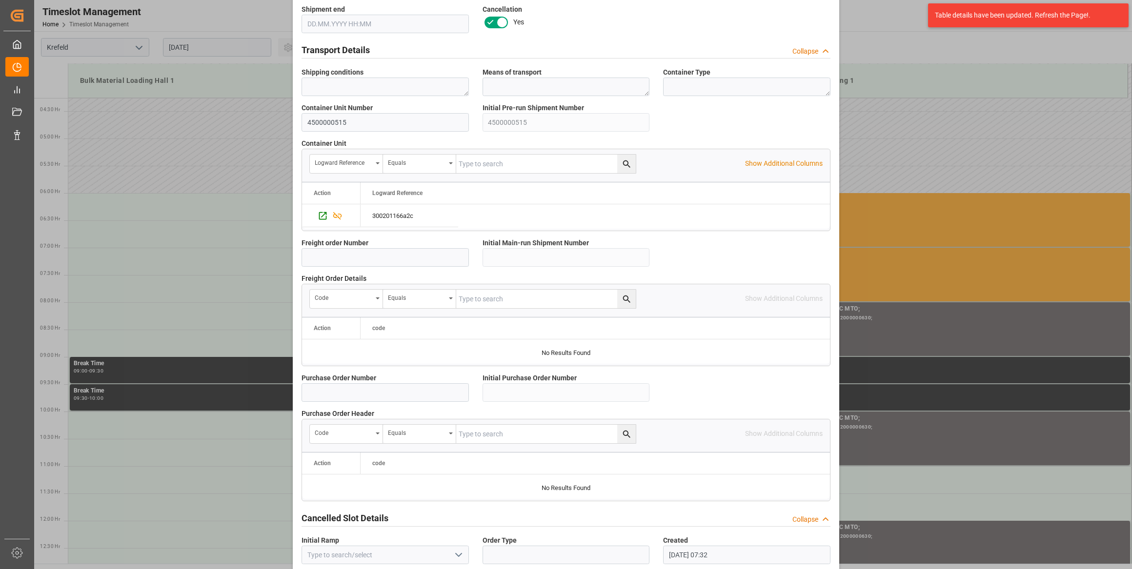
scroll to position [718, 0]
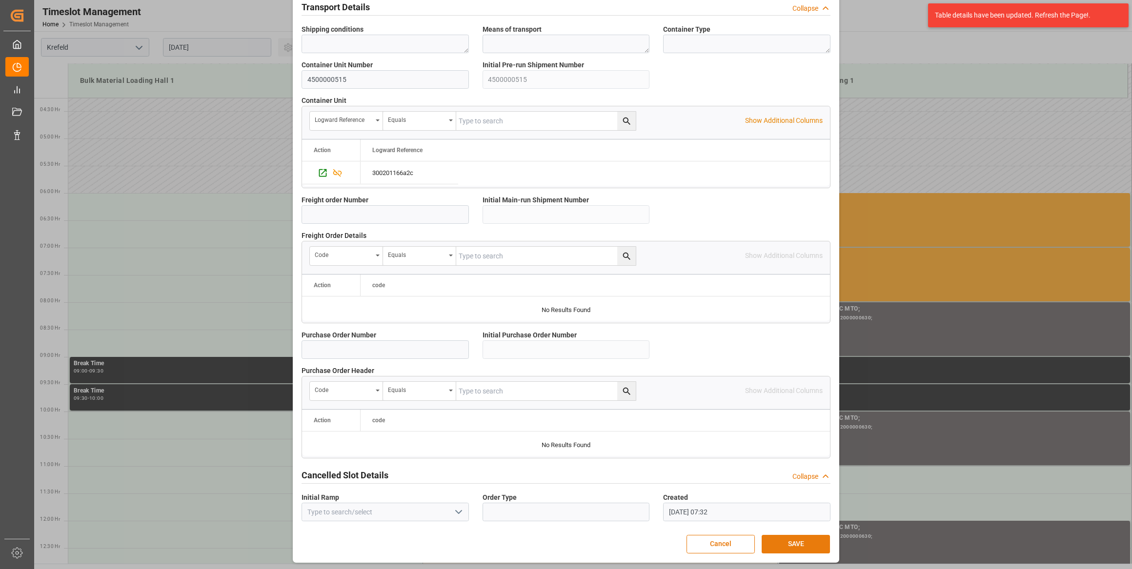
click at [773, 548] on button "SAVE" at bounding box center [795, 544] width 68 height 19
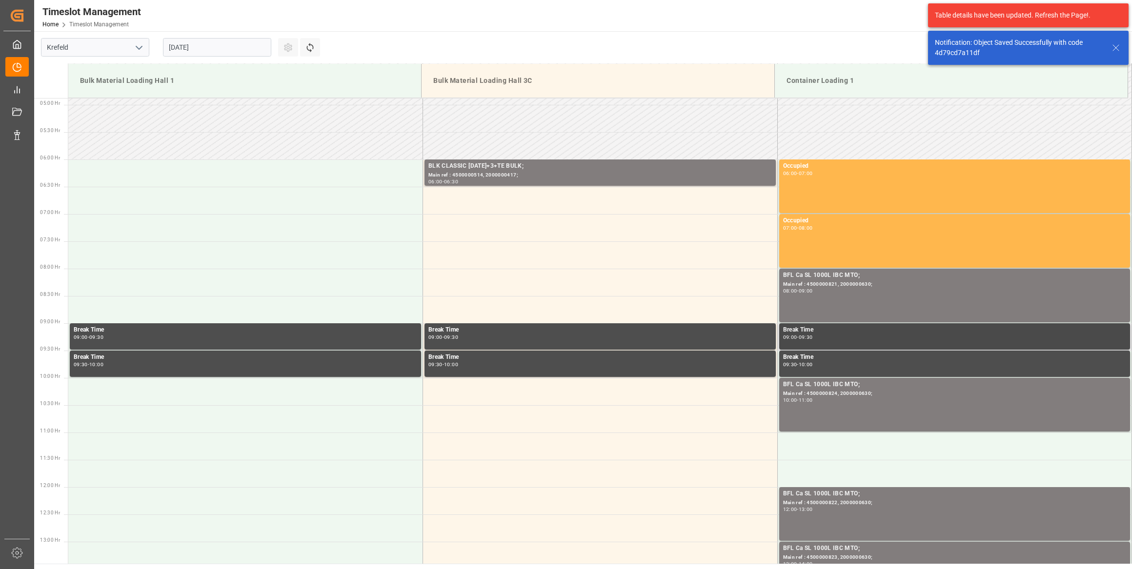
scroll to position [267, 0]
click at [538, 180] on div "06:00 - 06:30" at bounding box center [599, 181] width 343 height 5
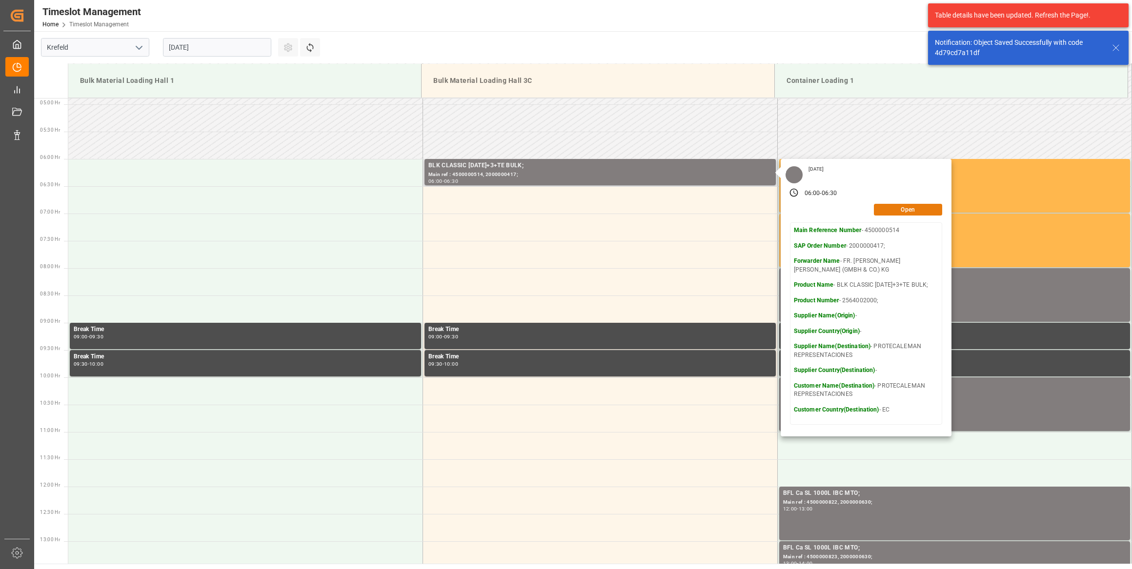
click at [896, 213] on button "Open" at bounding box center [908, 210] width 68 height 12
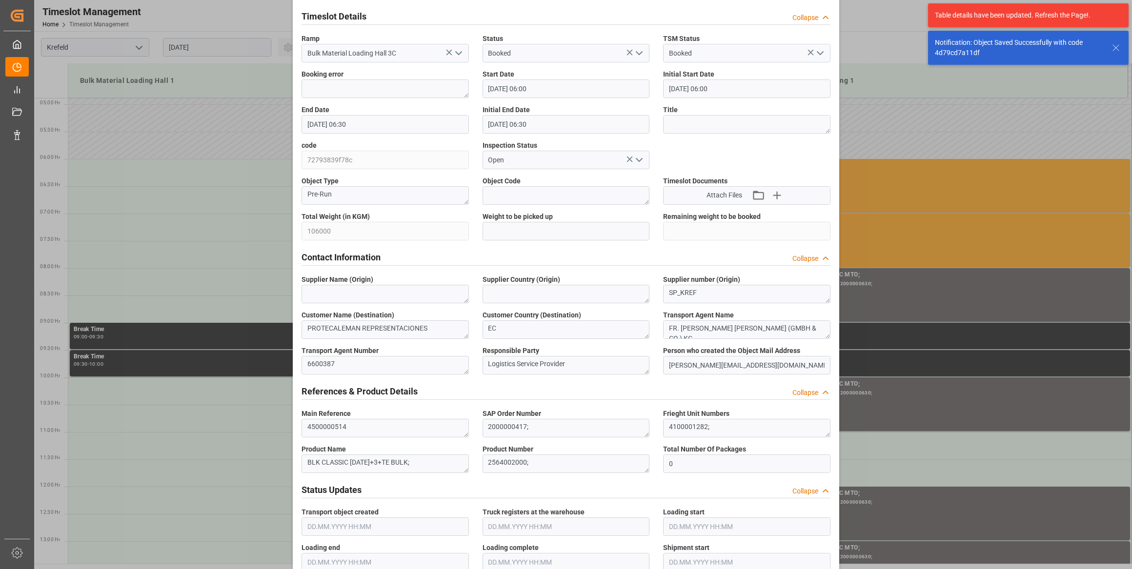
scroll to position [355, 0]
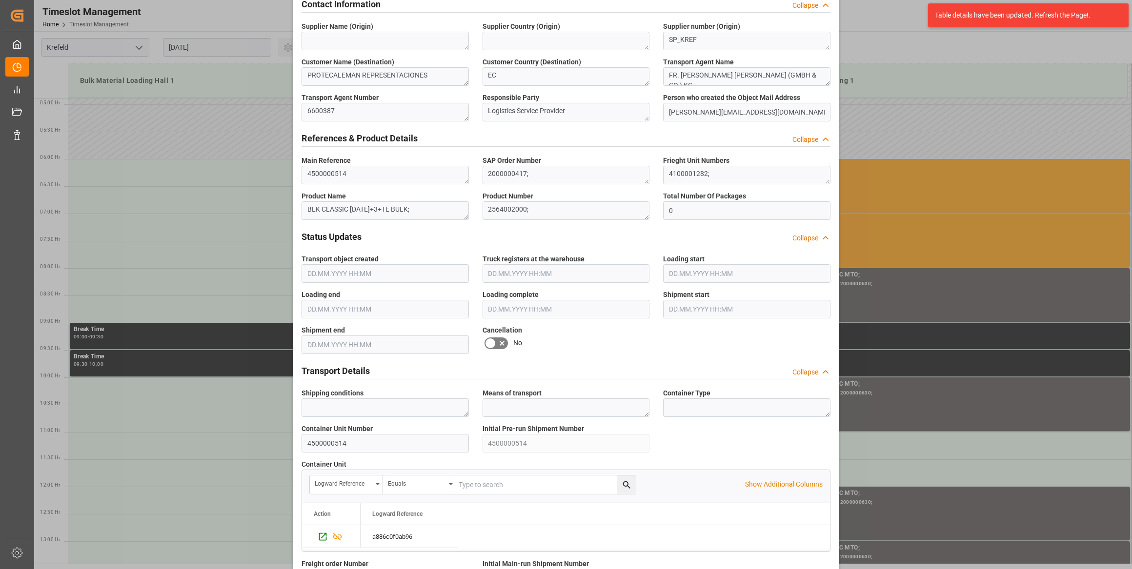
click at [496, 341] on icon at bounding box center [502, 344] width 12 height 12
click at [0, 0] on input "checkbox" at bounding box center [0, 0] width 0 height 0
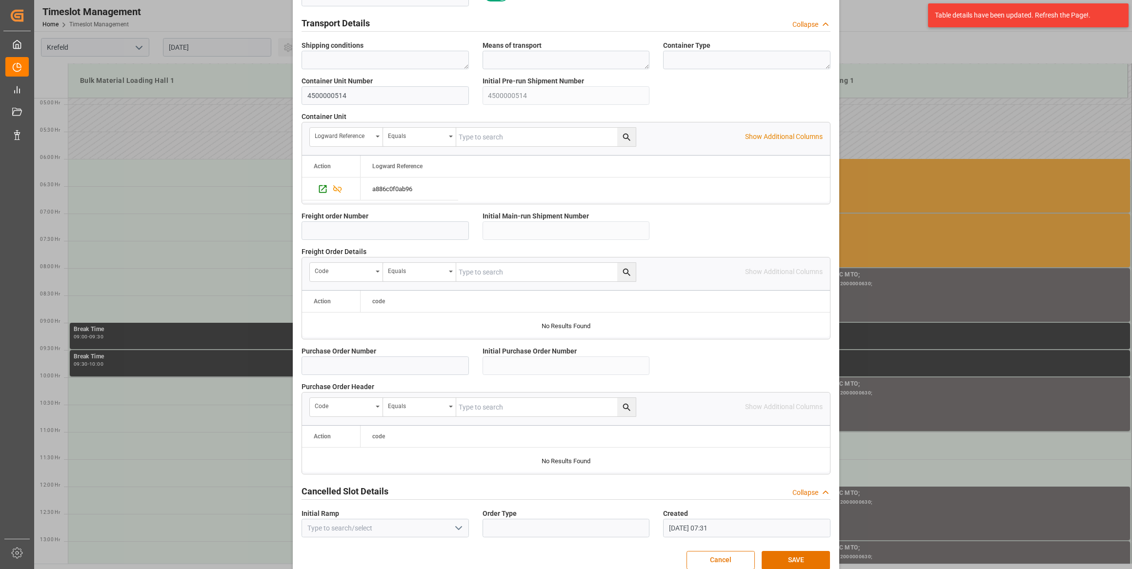
scroll to position [718, 0]
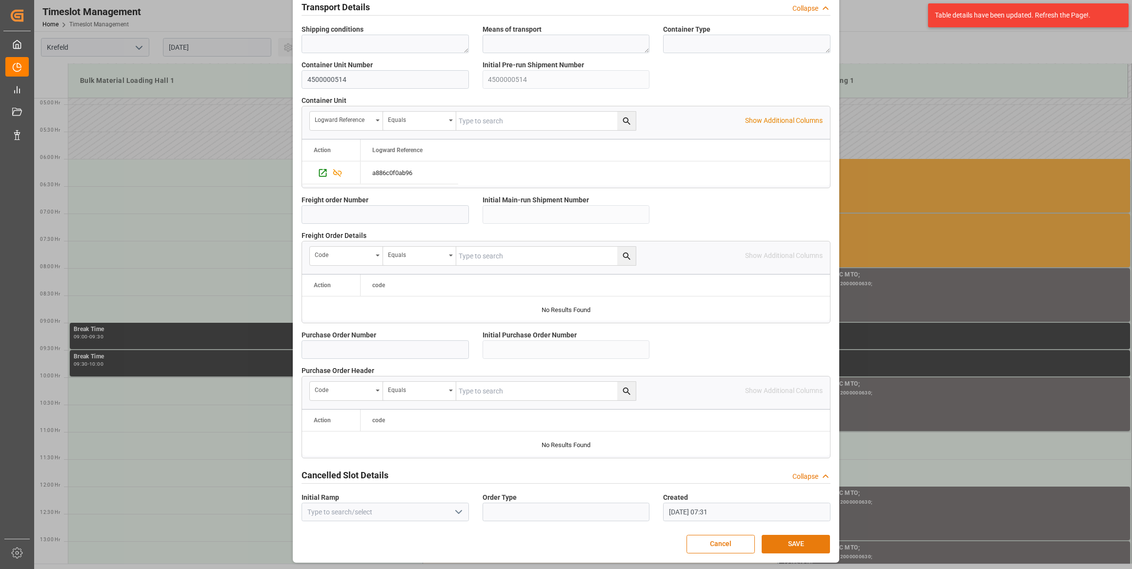
click at [792, 540] on button "SAVE" at bounding box center [795, 544] width 68 height 19
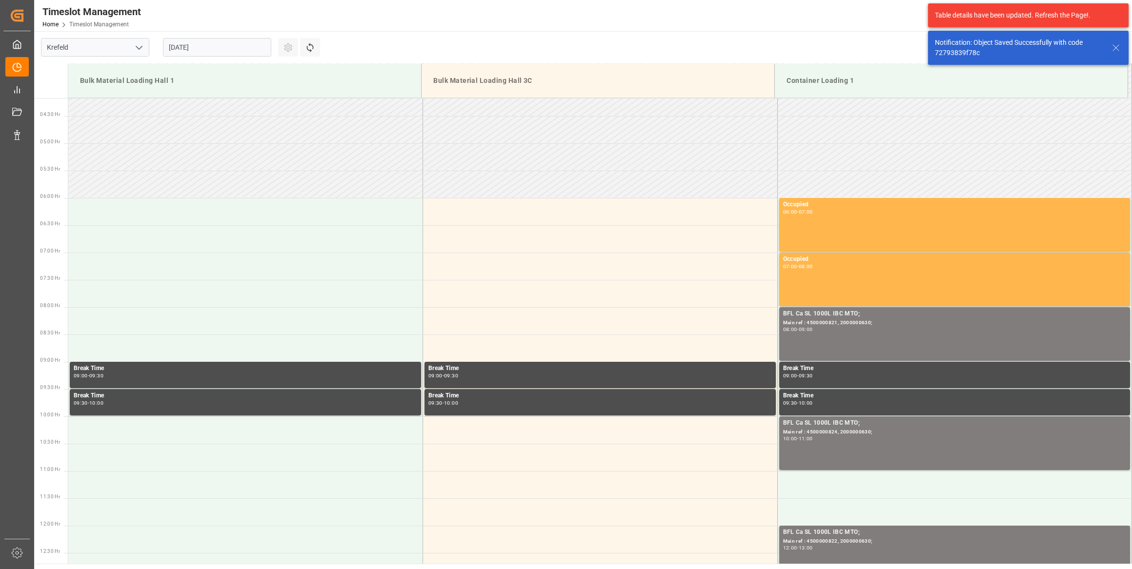
scroll to position [267, 0]
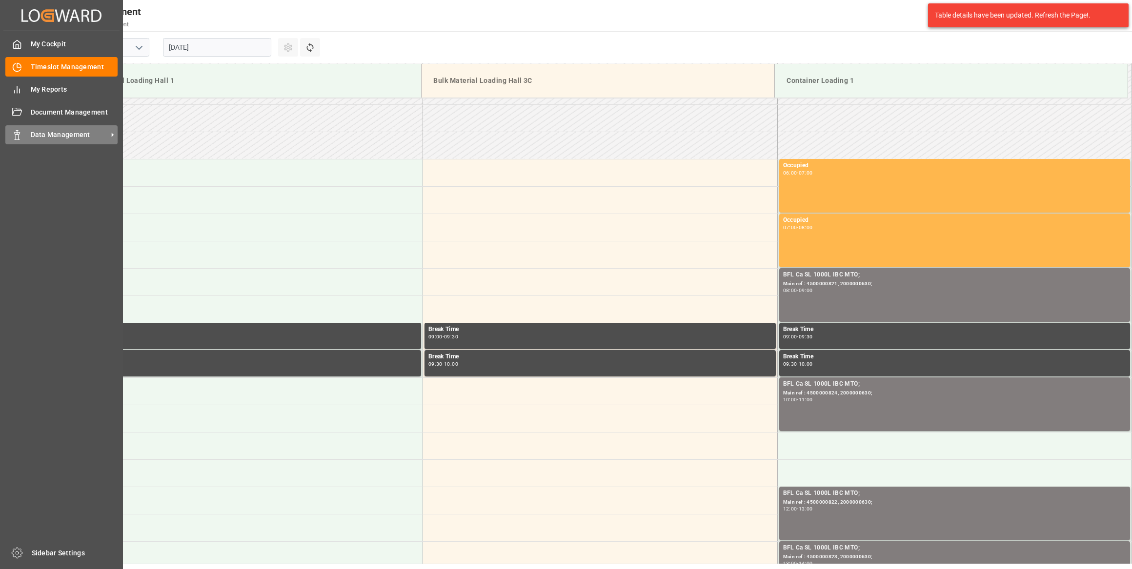
click at [49, 136] on span "Data Management" at bounding box center [69, 135] width 77 height 10
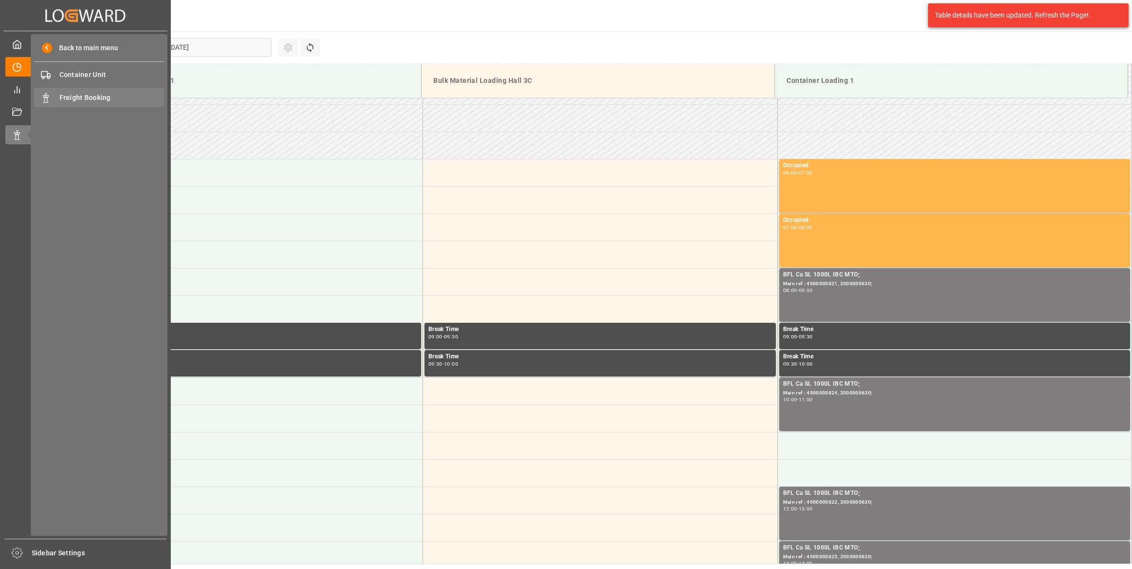
click at [87, 92] on div "Freight Booking Freight Booking" at bounding box center [99, 97] width 130 height 19
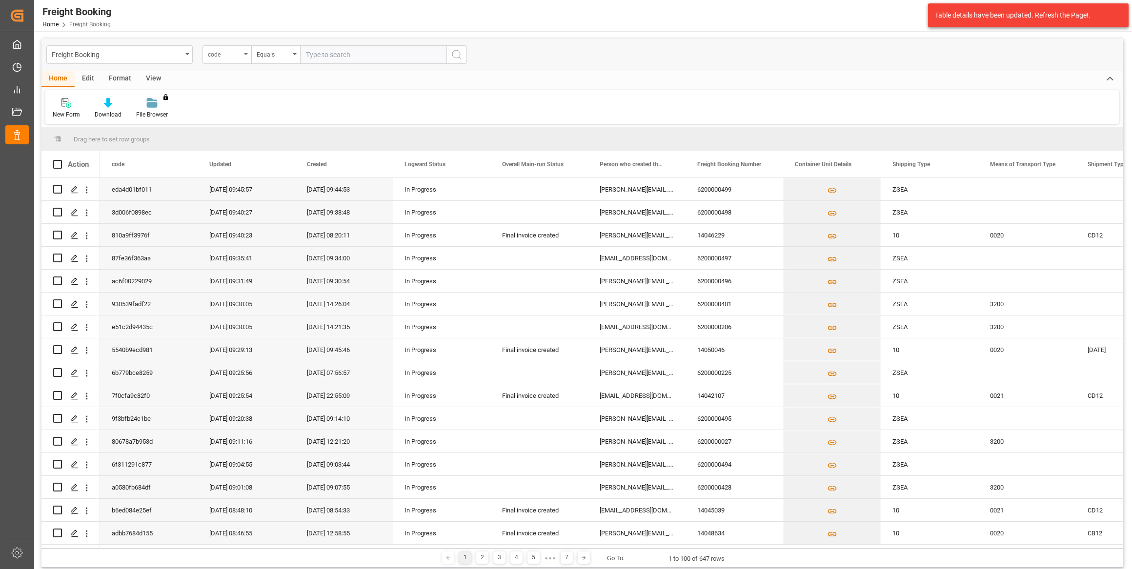
click at [229, 54] on div "code" at bounding box center [224, 53] width 33 height 11
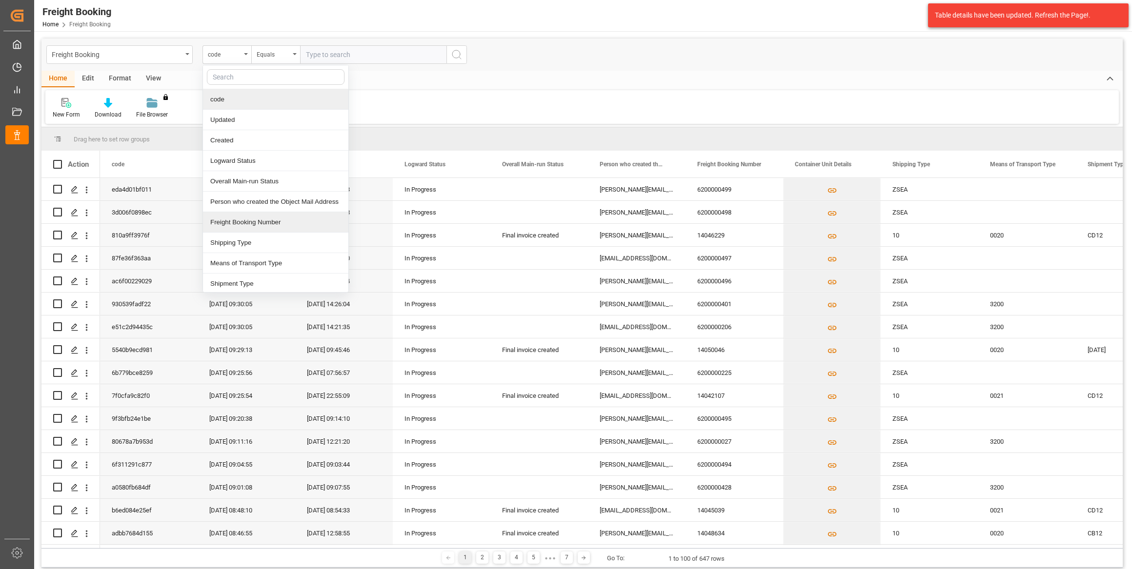
click at [259, 218] on div "Freight Booking Number" at bounding box center [275, 222] width 145 height 20
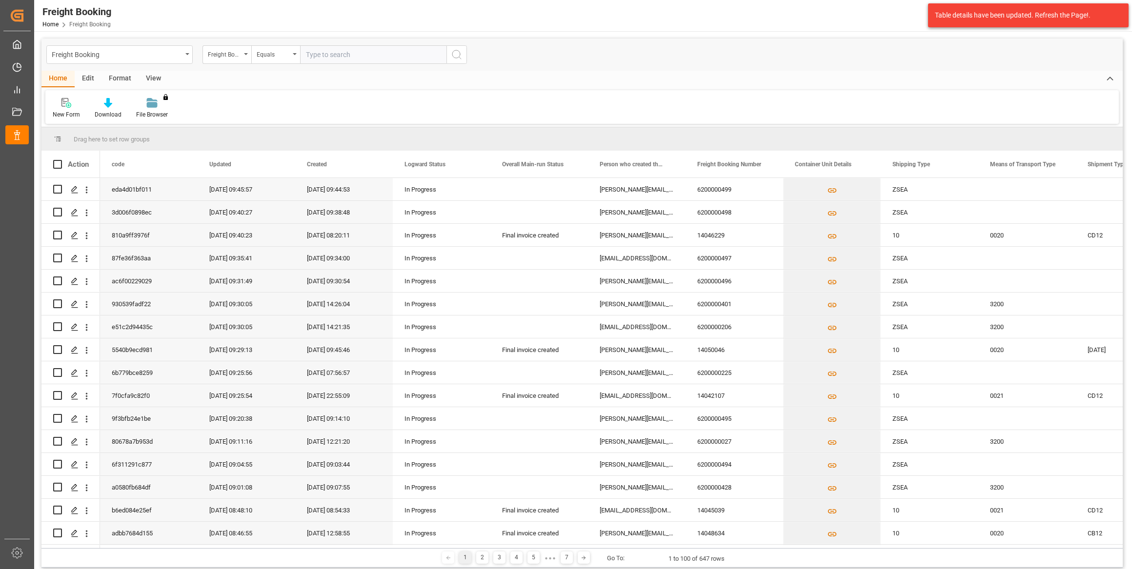
click at [316, 49] on input "text" at bounding box center [373, 54] width 146 height 19
paste input "6200000196"
type input "6200000196"
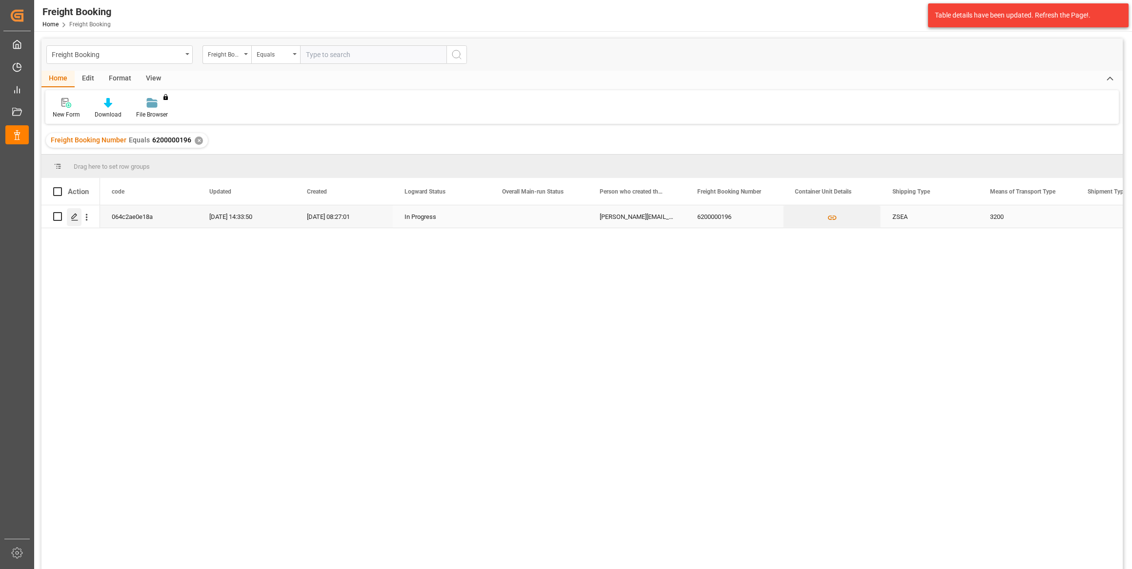
click at [77, 216] on icon "Press SPACE to select this row." at bounding box center [75, 217] width 8 height 8
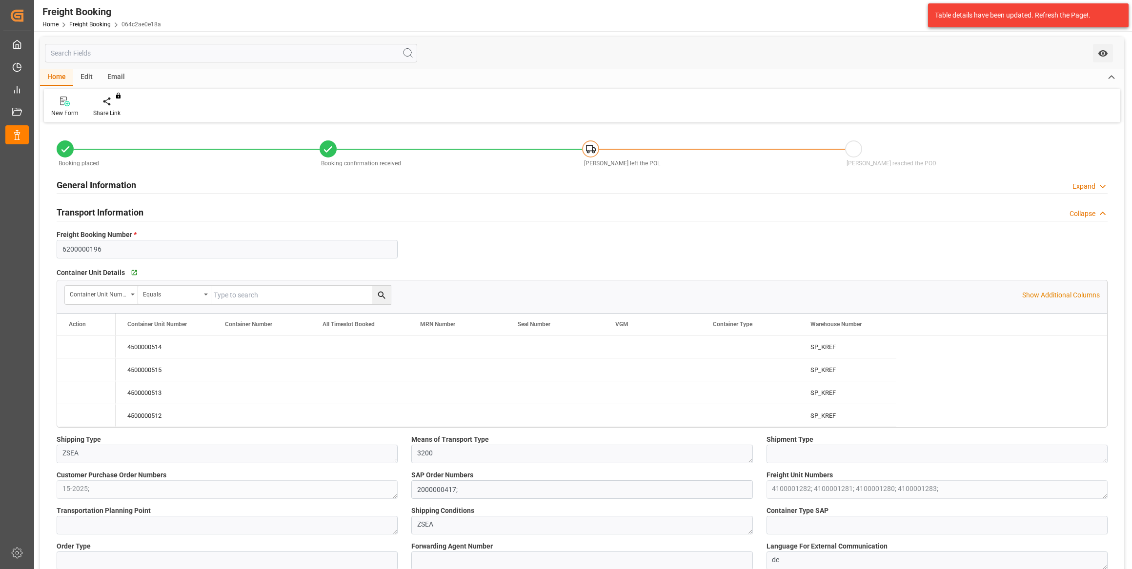
type input "14.08.2025 01:00"
type input "21.08.2025 01:00"
type input "15.09.2025 08:00"
type input "27.07.2025 10:00"
type input "18.08.2025 17:00"
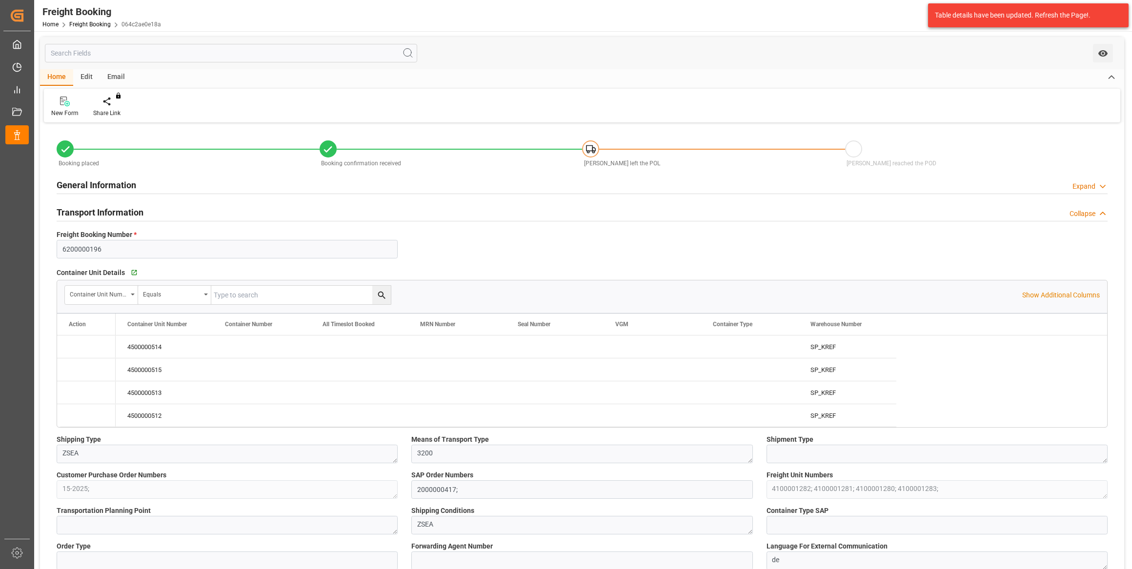
type input "10.07.2025 08:27"
type input "17.07.2025 09:18"
type input "17.07.2025 09:20"
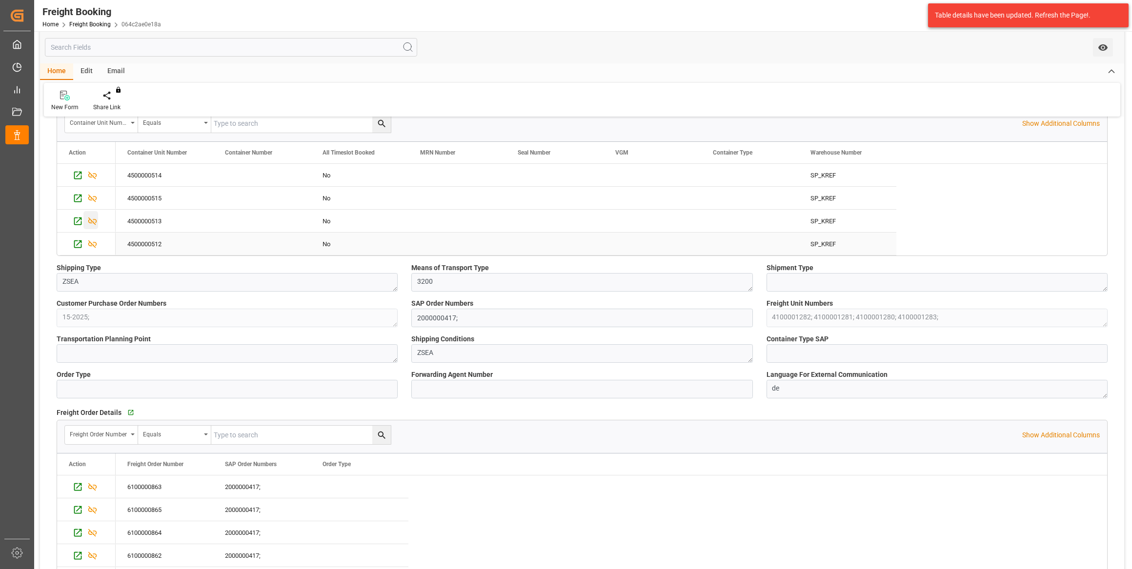
scroll to position [177, 0]
click at [74, 171] on icon "Press SPACE to select this row." at bounding box center [78, 170] width 8 height 8
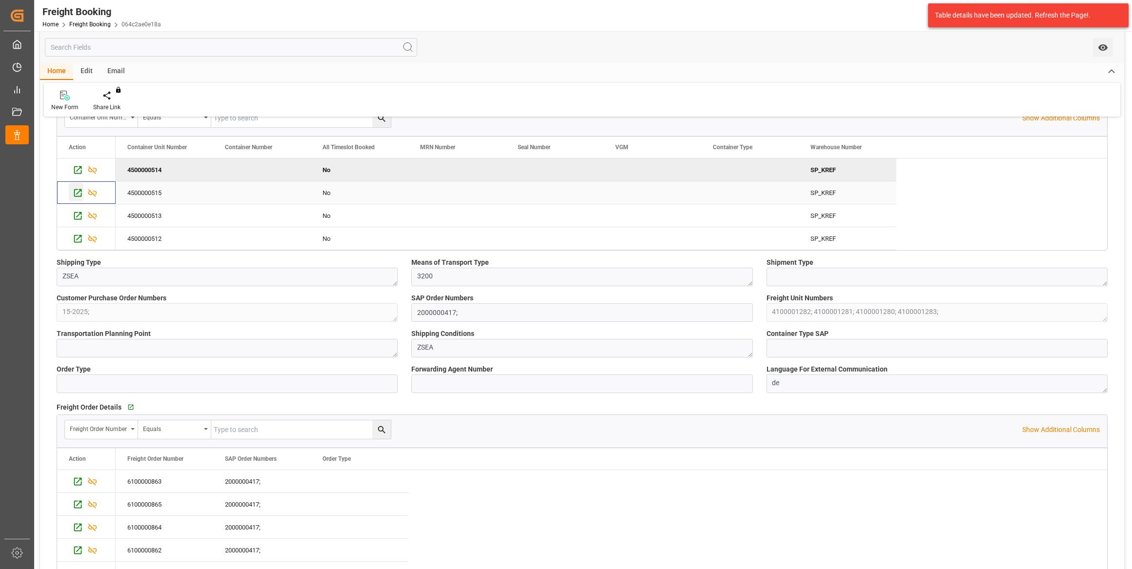
click at [79, 191] on icon "Press SPACE to select this row." at bounding box center [78, 193] width 8 height 8
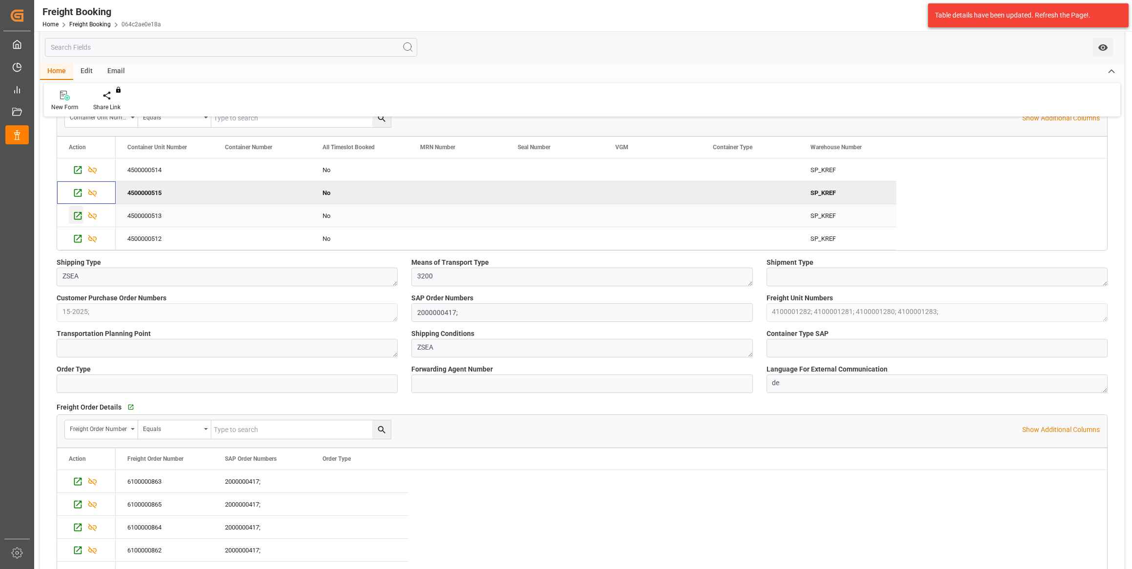
click at [76, 219] on icon "Press SPACE to select this row." at bounding box center [78, 216] width 10 height 10
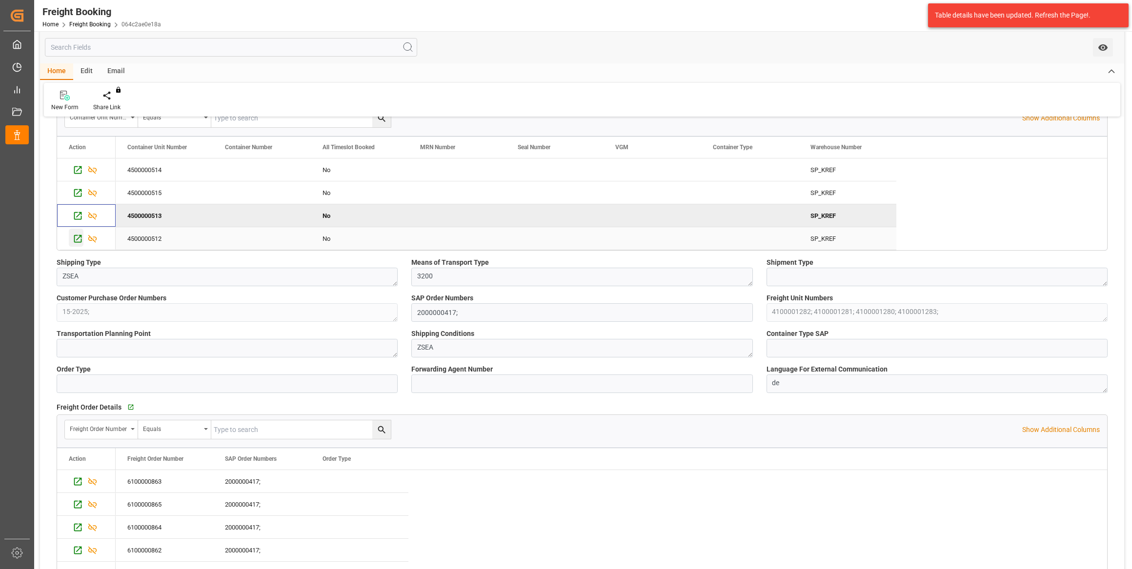
click at [78, 234] on icon "Press SPACE to select this row." at bounding box center [78, 239] width 10 height 10
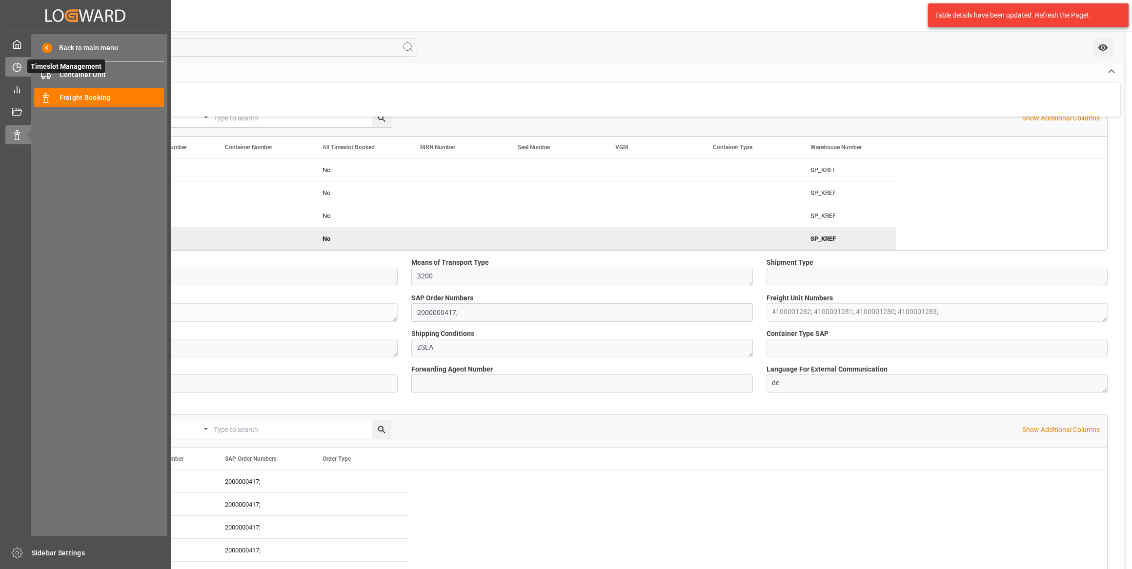
click at [24, 71] on div "Timeslot Management Timeslot Management" at bounding box center [85, 66] width 160 height 19
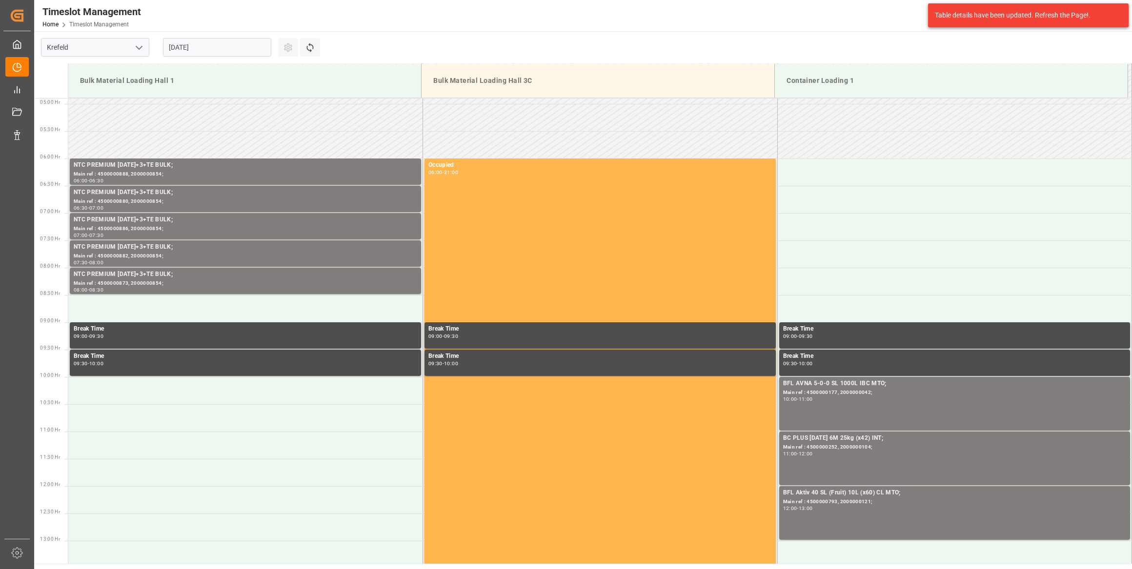
scroll to position [219, 0]
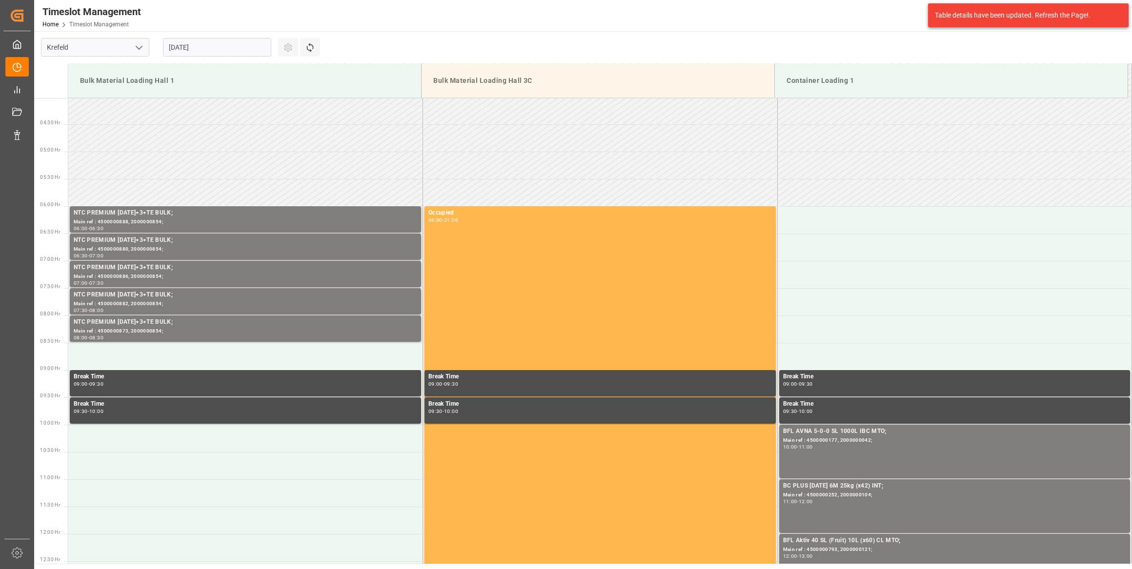
click at [238, 40] on input "[DATE]" at bounding box center [217, 47] width 108 height 19
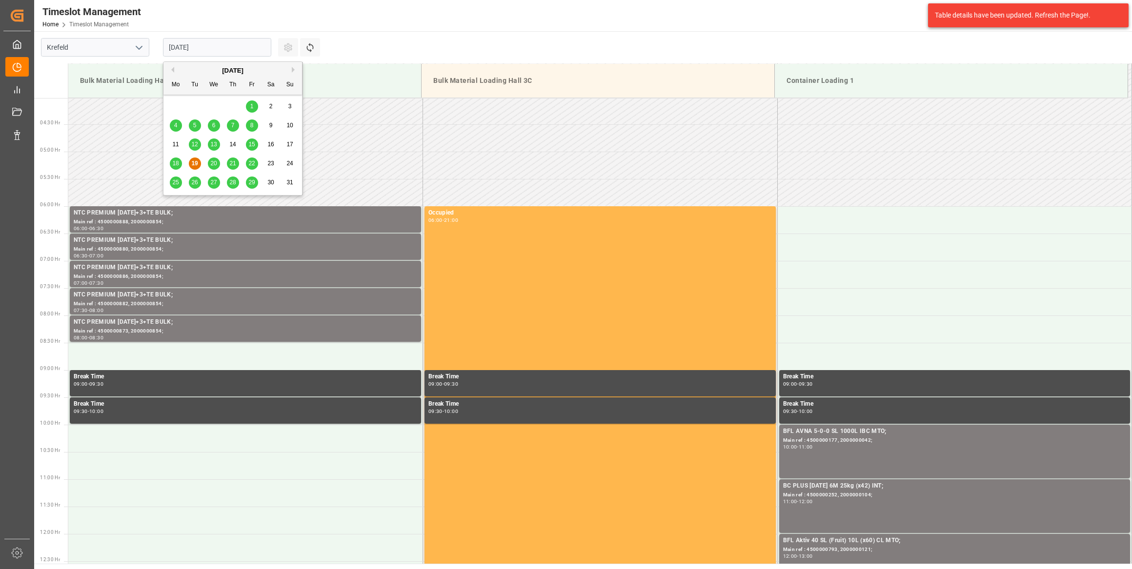
click at [229, 181] on span "28" at bounding box center [232, 182] width 6 height 7
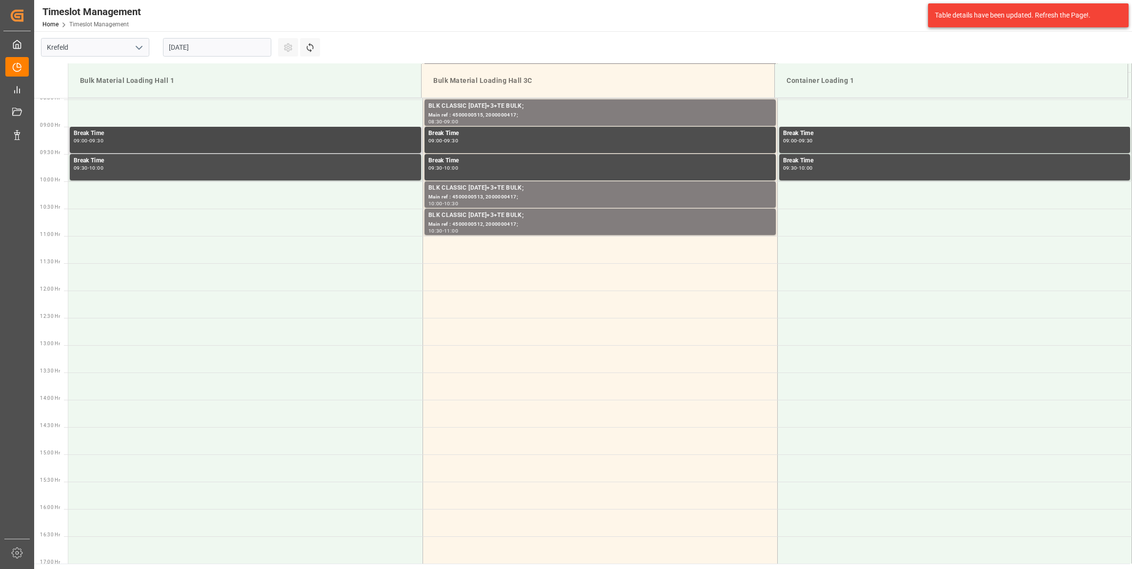
scroll to position [485, 0]
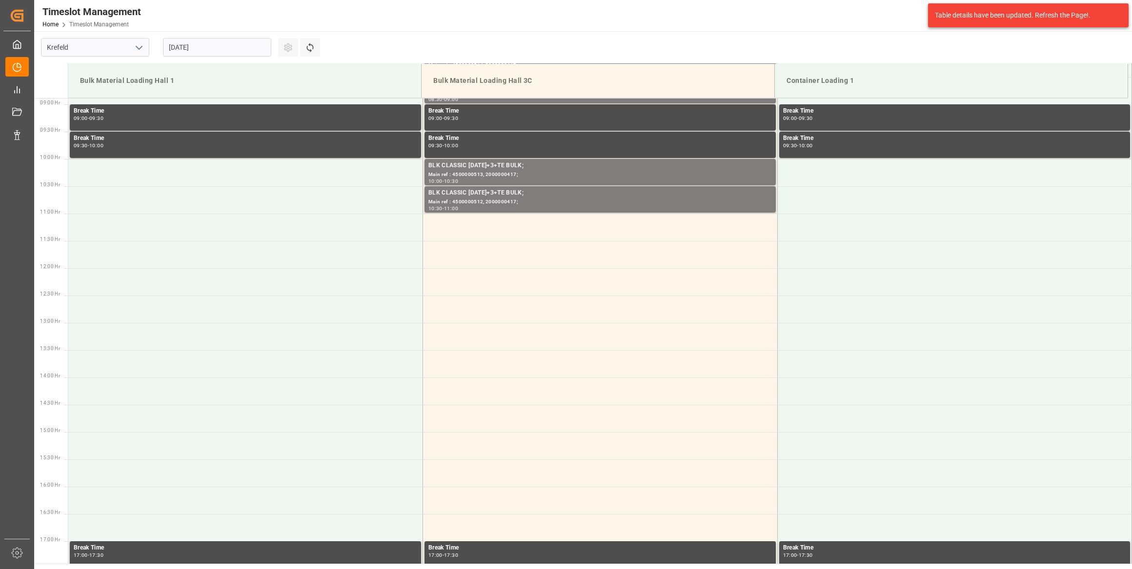
click at [248, 47] on input "[DATE]" at bounding box center [217, 47] width 108 height 19
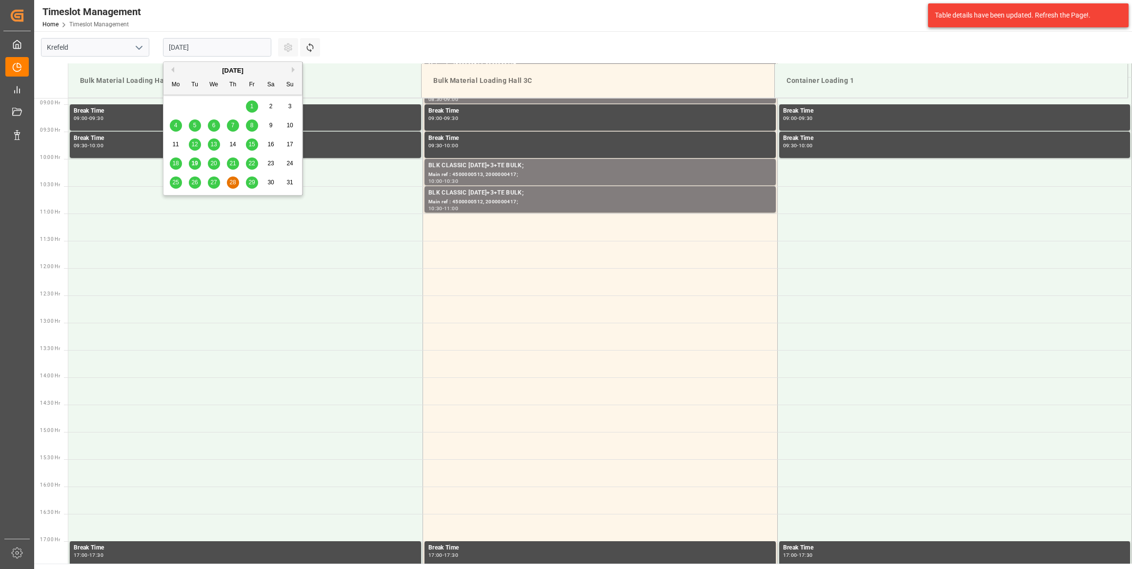
click at [246, 187] on div "29" at bounding box center [252, 183] width 12 height 12
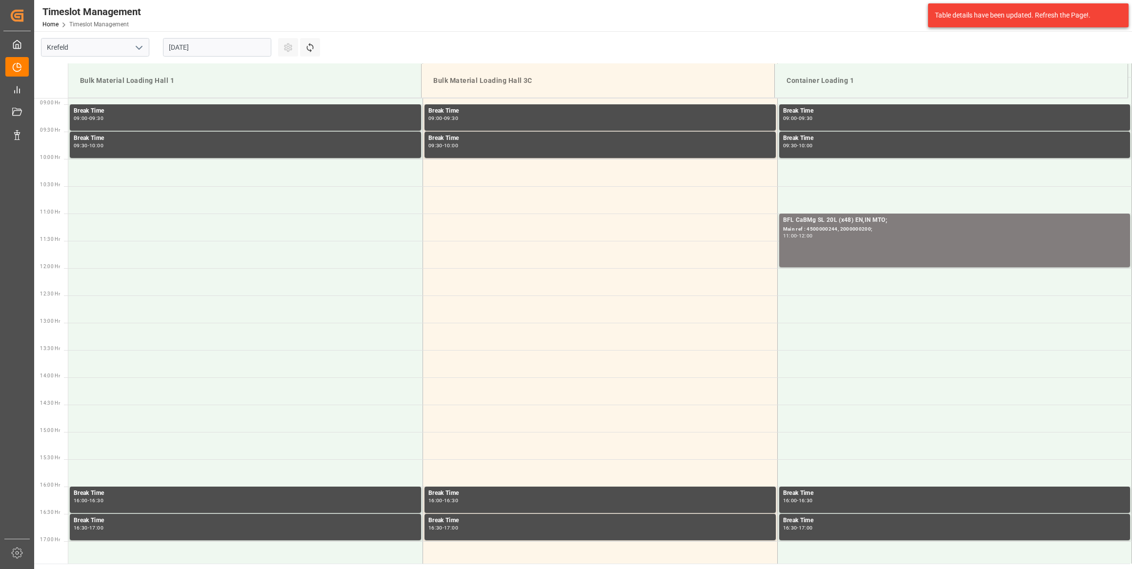
click at [225, 50] on input "29.08.2025" at bounding box center [217, 47] width 108 height 19
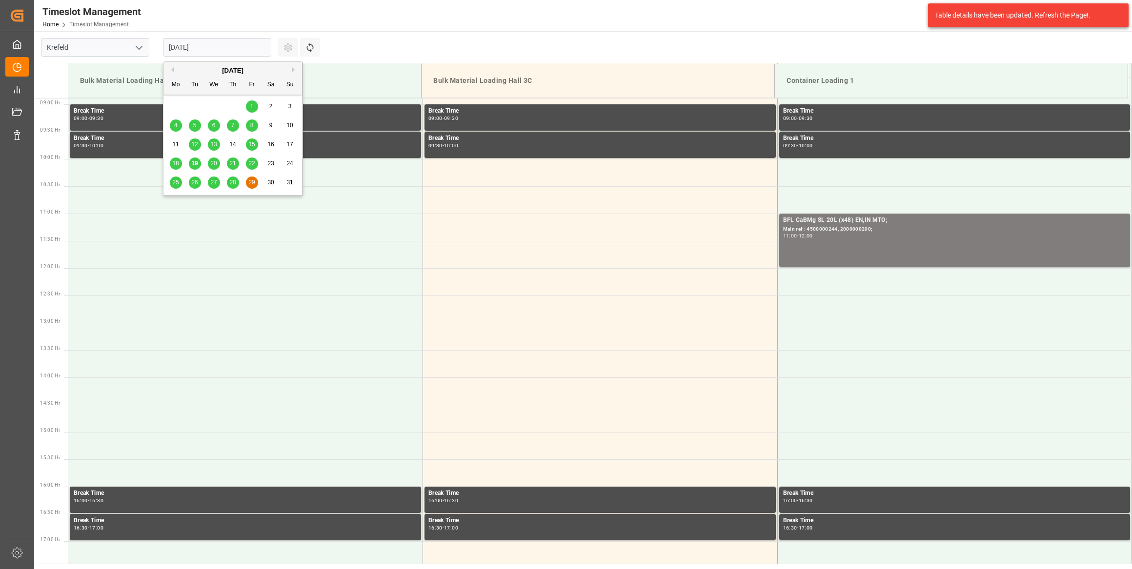
click at [213, 185] on span "27" at bounding box center [213, 182] width 6 height 7
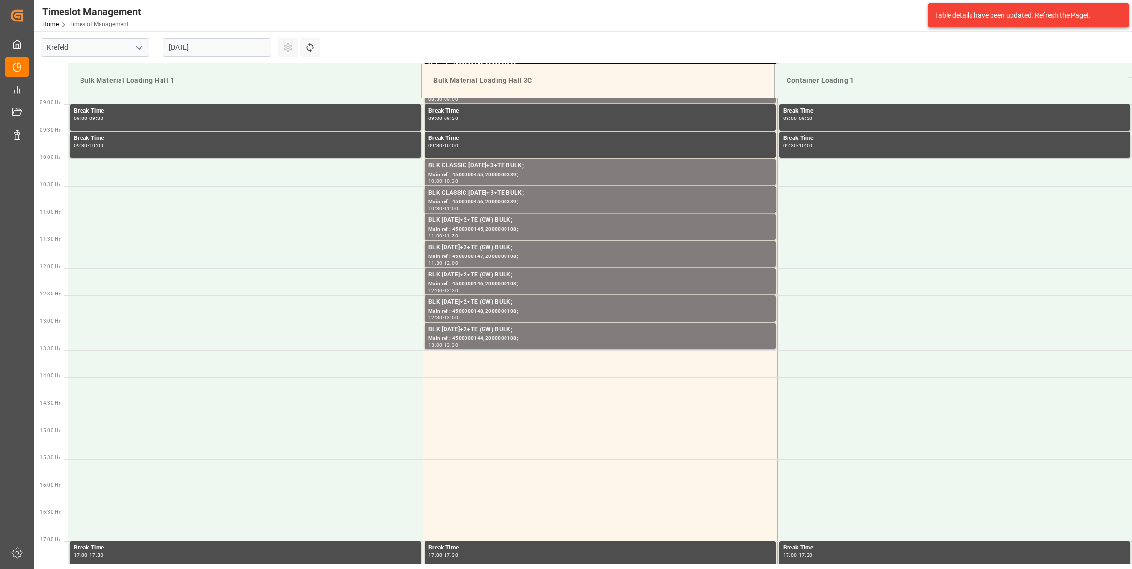
click at [228, 53] on input "27.08.2025" at bounding box center [217, 47] width 108 height 19
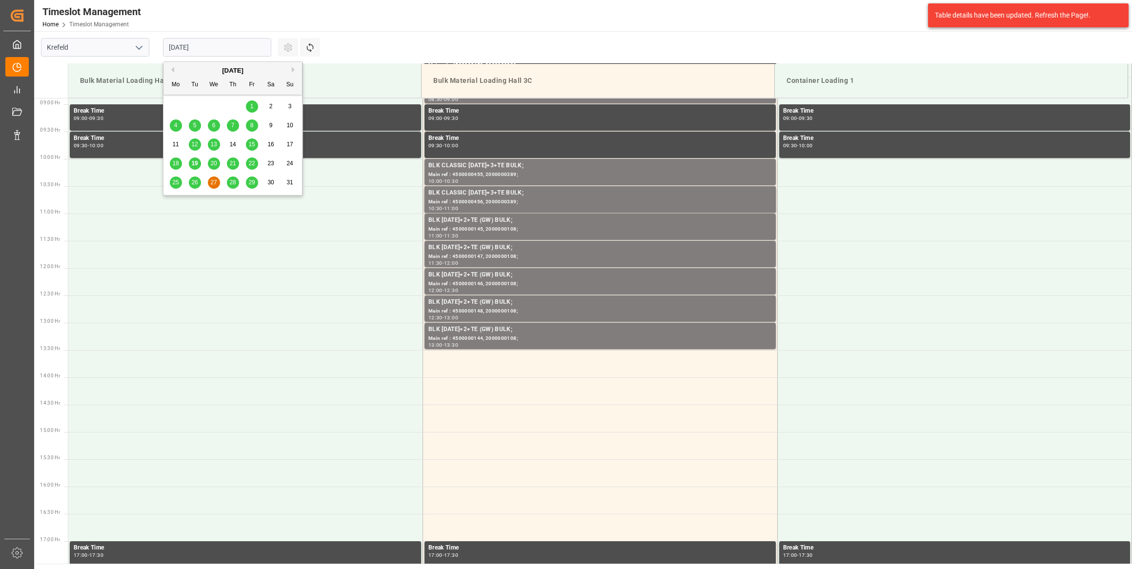
click at [201, 179] on div "25 26 27 28 29 30 31" at bounding box center [232, 182] width 133 height 19
click at [197, 179] on span "26" at bounding box center [194, 182] width 6 height 7
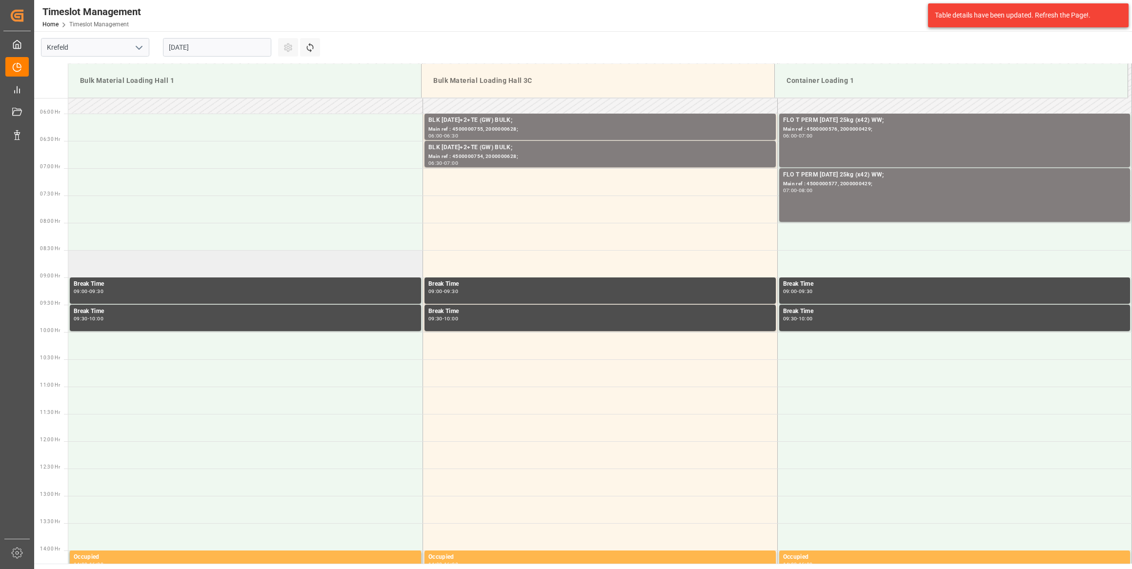
scroll to position [308, 0]
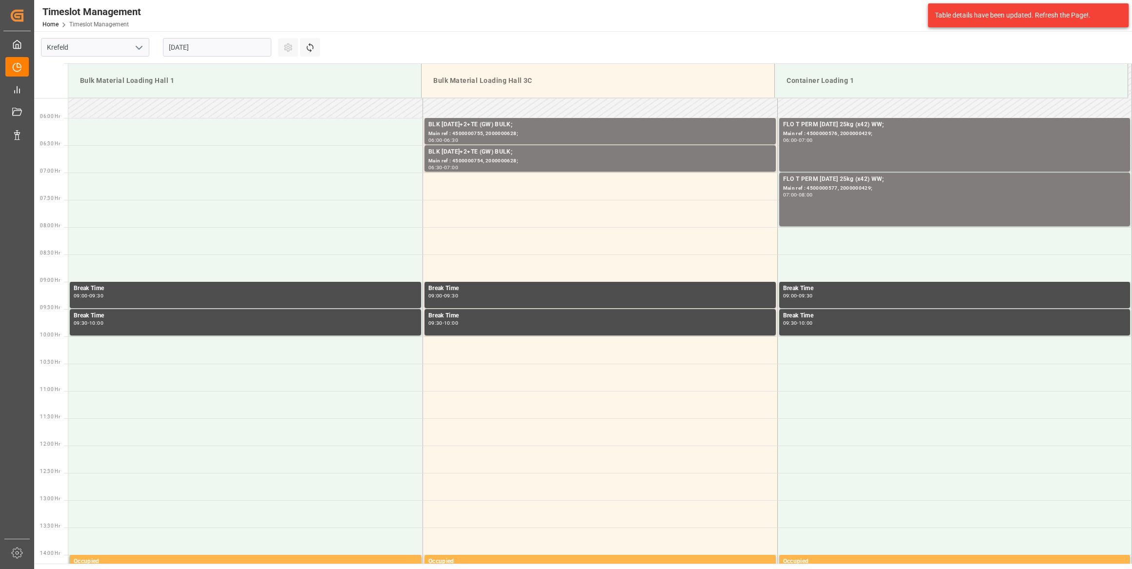
click at [209, 50] on input "26.08.2025" at bounding box center [217, 47] width 108 height 19
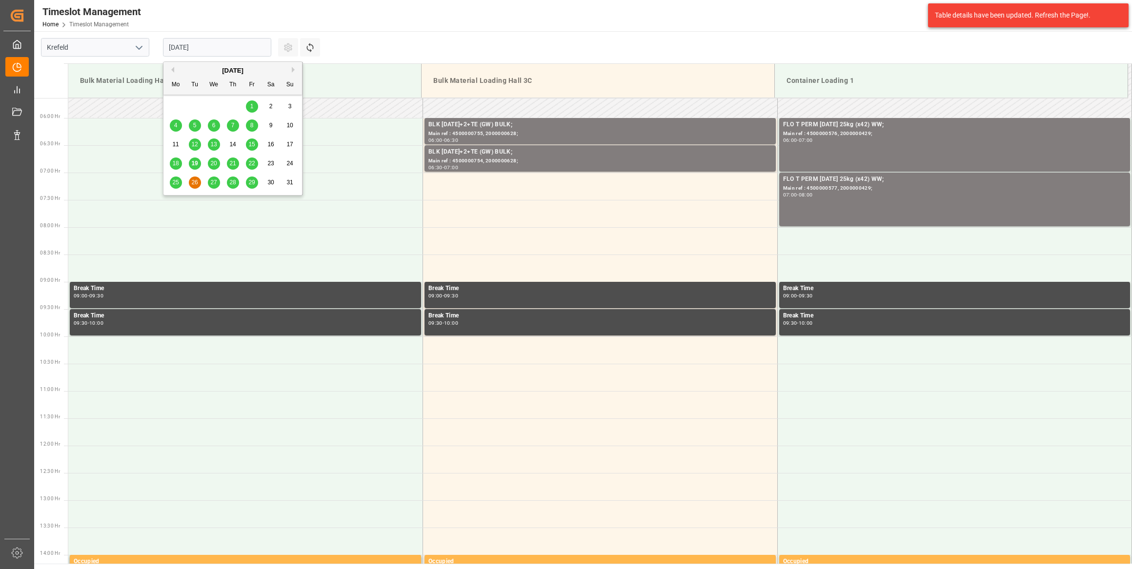
click at [254, 180] on span "29" at bounding box center [251, 182] width 6 height 7
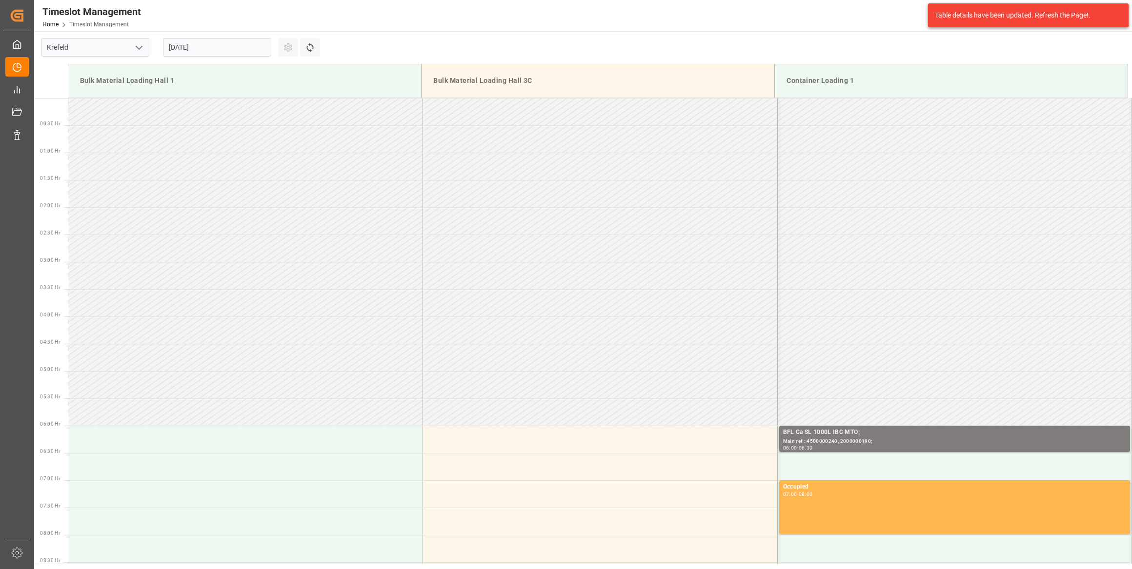
scroll to position [485, 0]
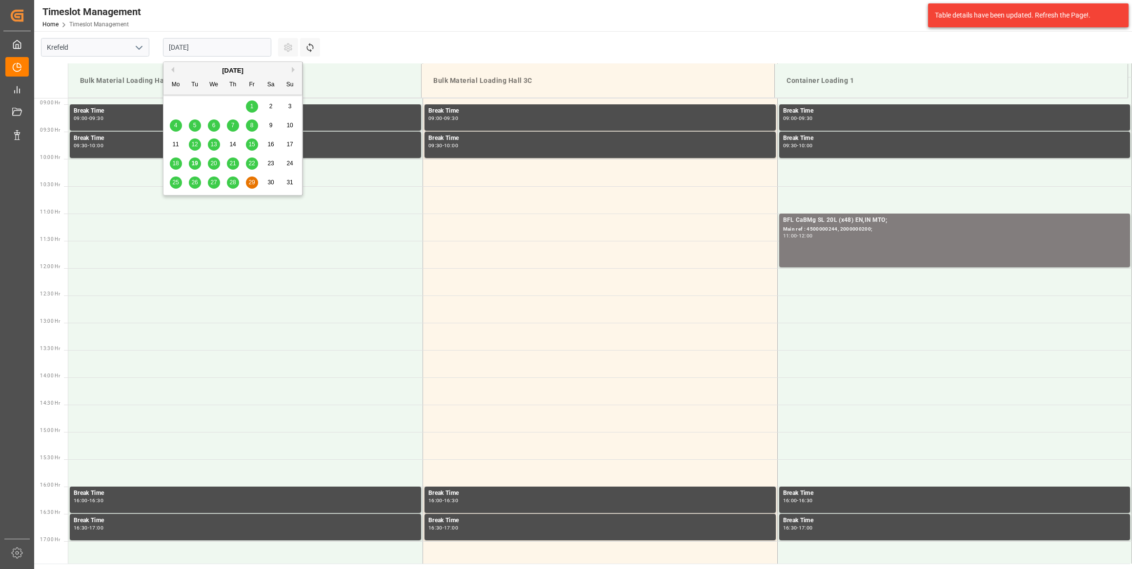
click at [227, 40] on input "29.08.2025" at bounding box center [217, 47] width 108 height 19
click at [193, 180] on span "26" at bounding box center [194, 182] width 6 height 7
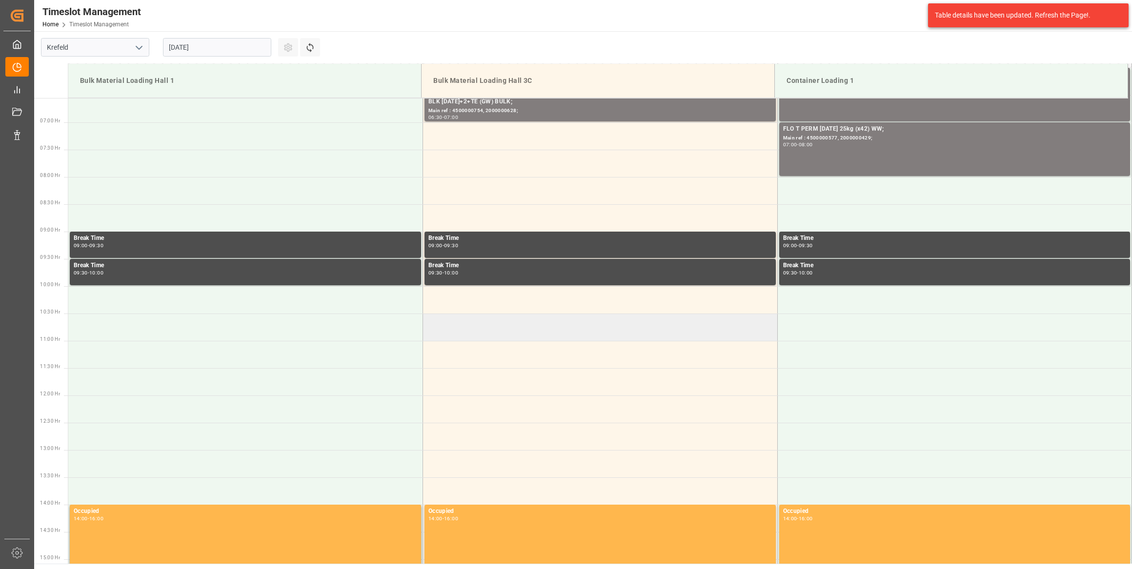
scroll to position [352, 0]
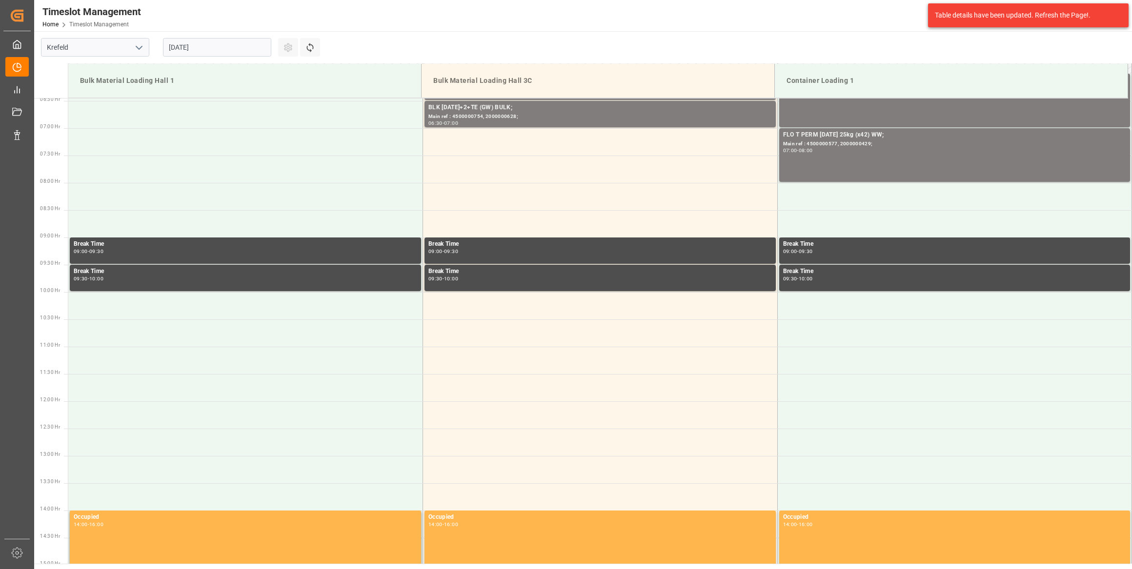
click at [234, 49] on input "26.08.2025" at bounding box center [217, 47] width 108 height 19
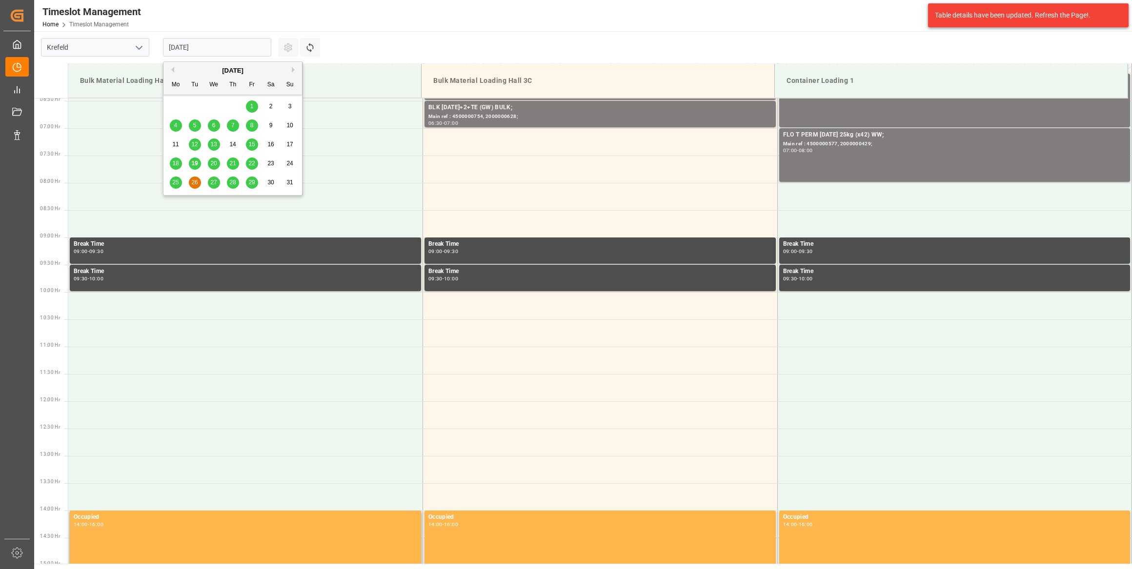
click at [234, 181] on span "28" at bounding box center [232, 182] width 6 height 7
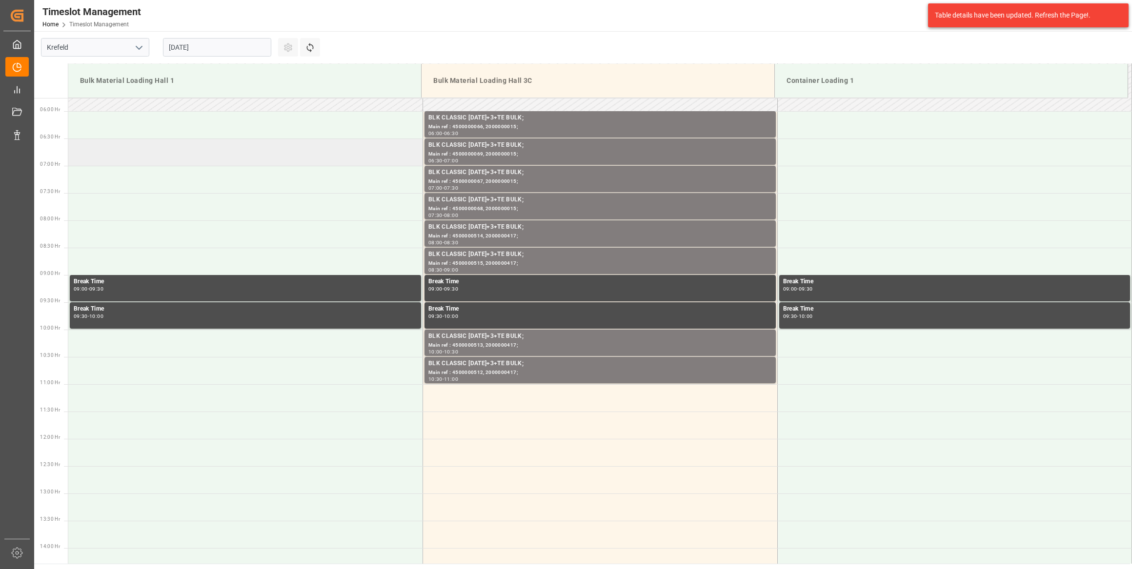
scroll to position [219, 0]
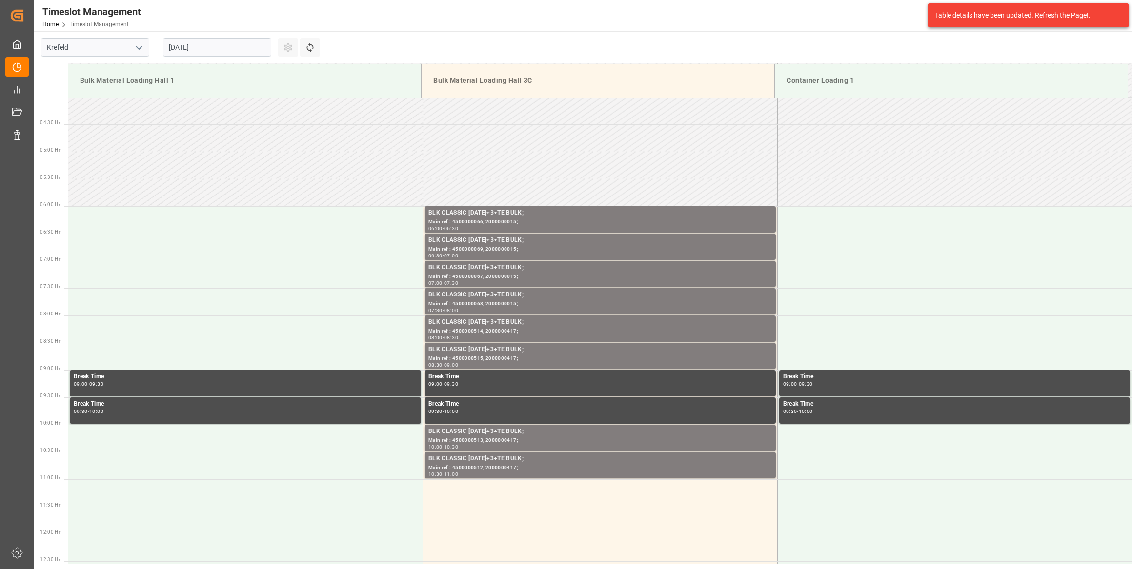
click at [186, 42] on input "[DATE]" at bounding box center [217, 47] width 108 height 19
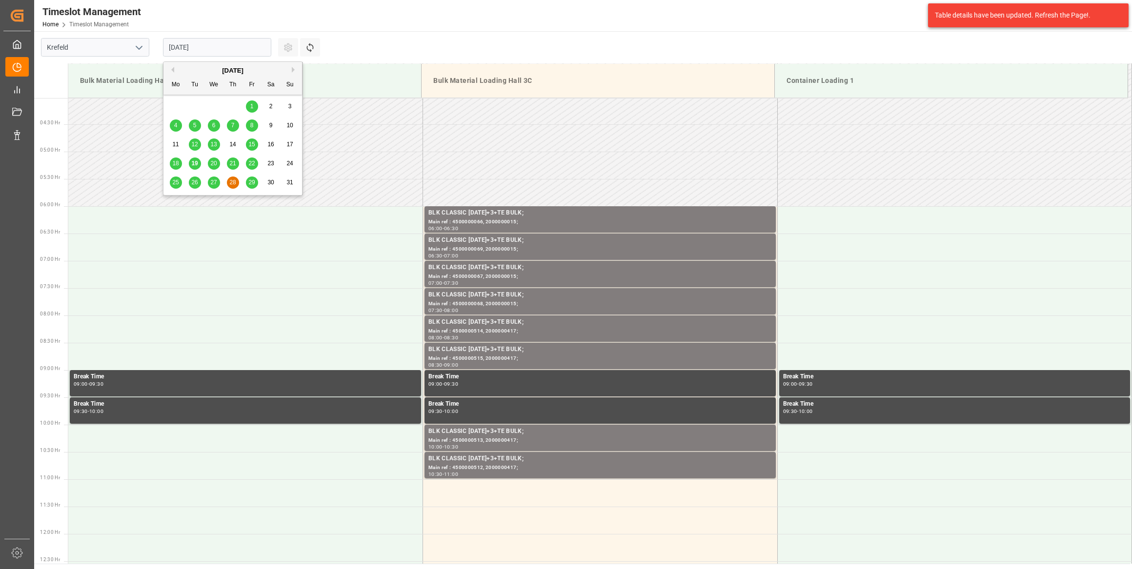
click at [197, 186] on div "26" at bounding box center [195, 183] width 12 height 12
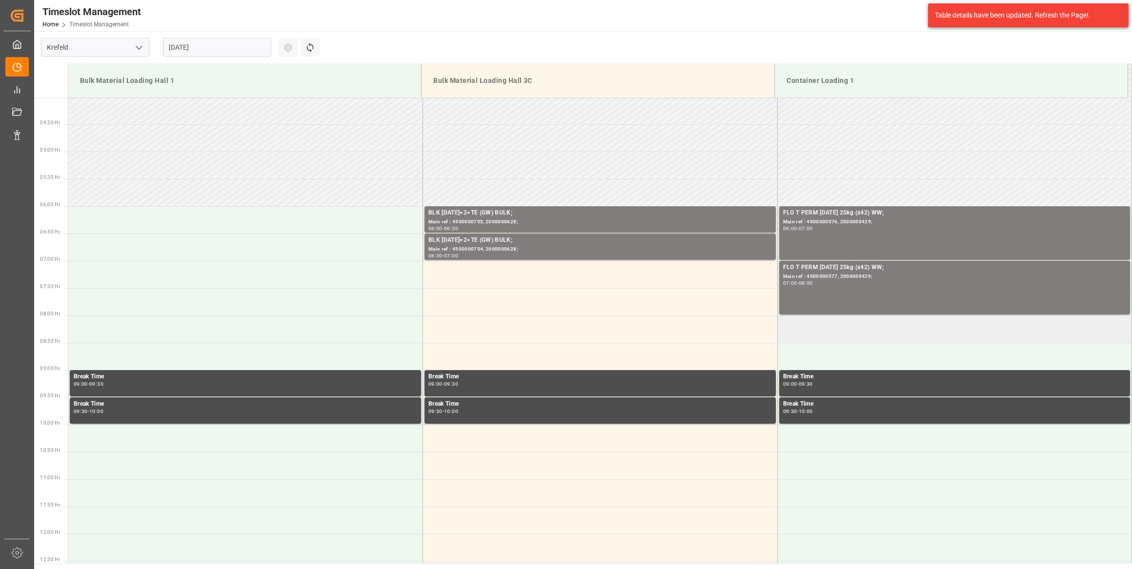
click at [797, 326] on td at bounding box center [954, 329] width 355 height 27
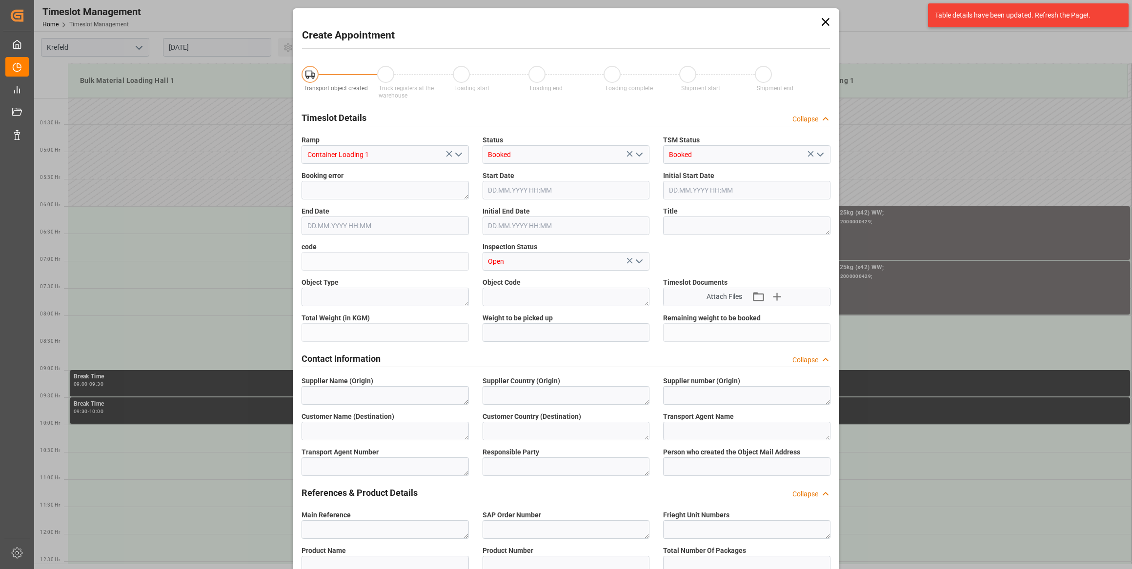
type input "26.08.2025 08:00"
type input "26.08.2025 08:30"
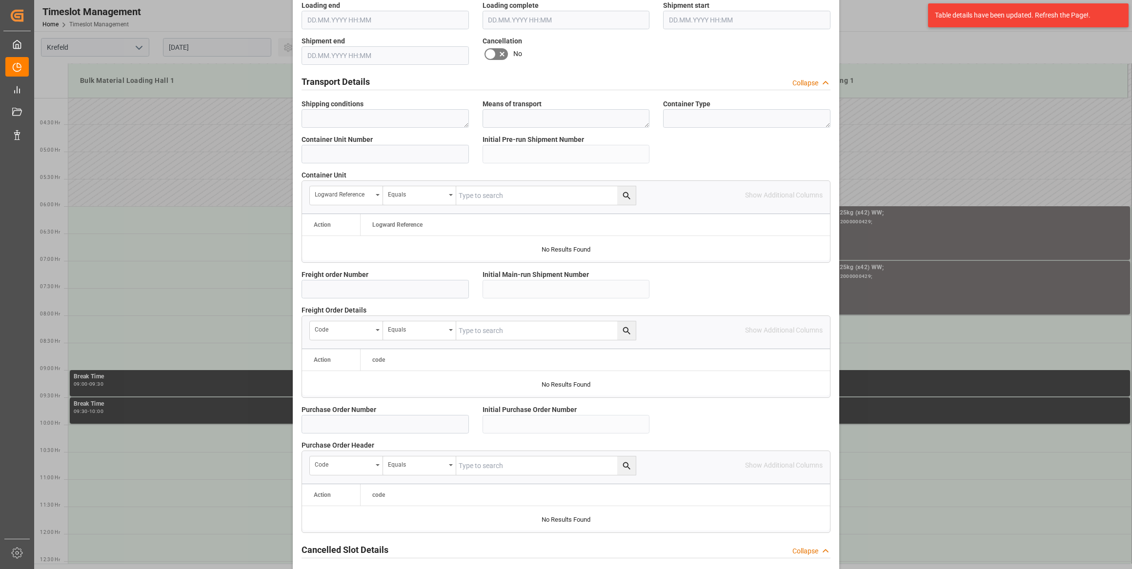
scroll to position [718, 0]
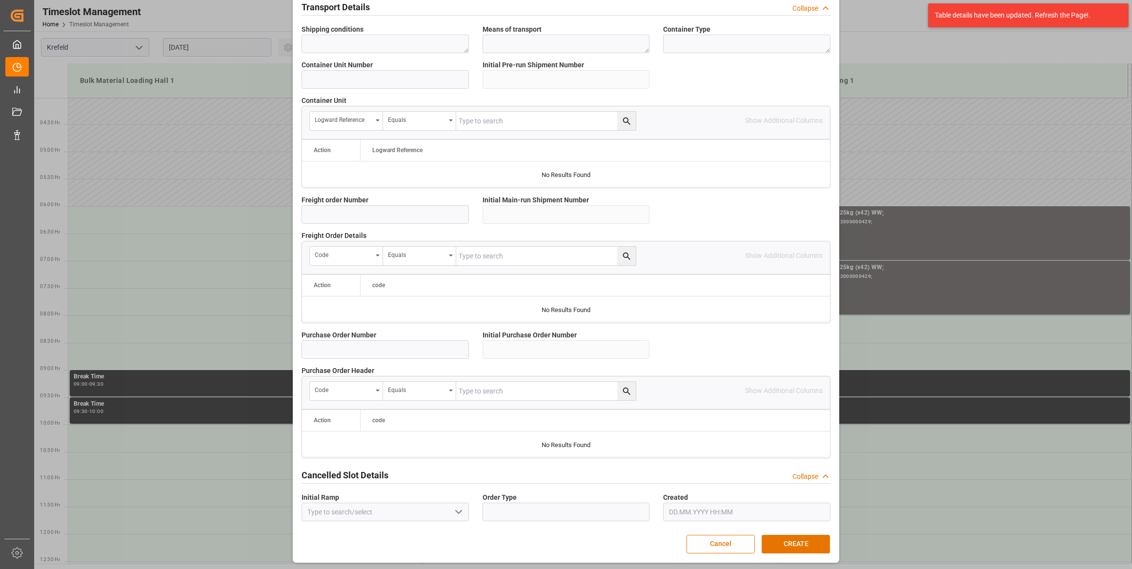
click at [795, 544] on button "CREATE" at bounding box center [795, 544] width 68 height 19
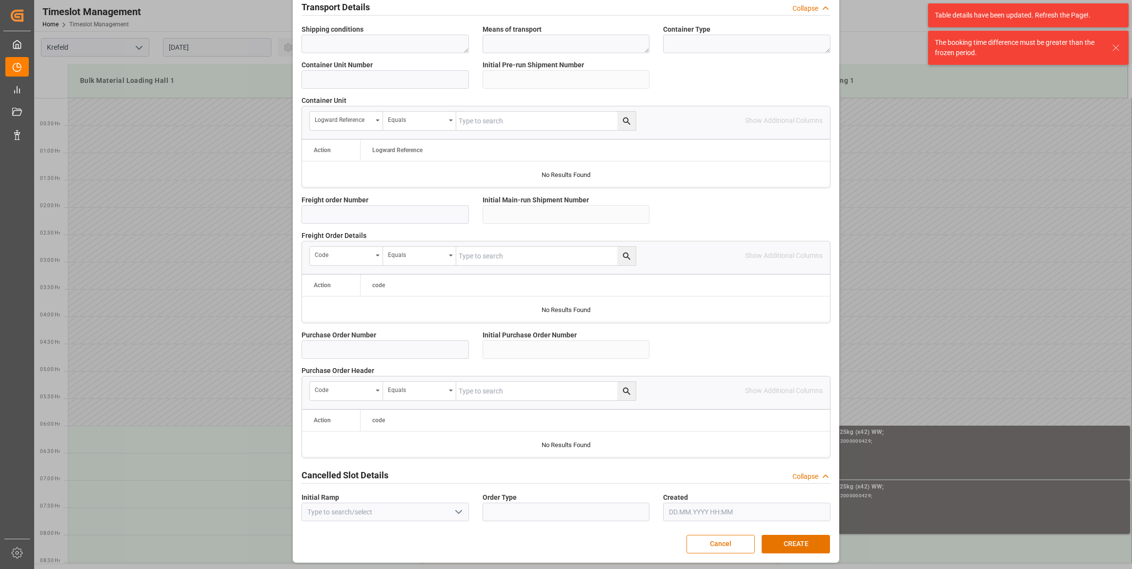
click at [923, 216] on div "Create Appointment Transport object created Truck registers at the warehouse Lo…" at bounding box center [566, 284] width 1132 height 569
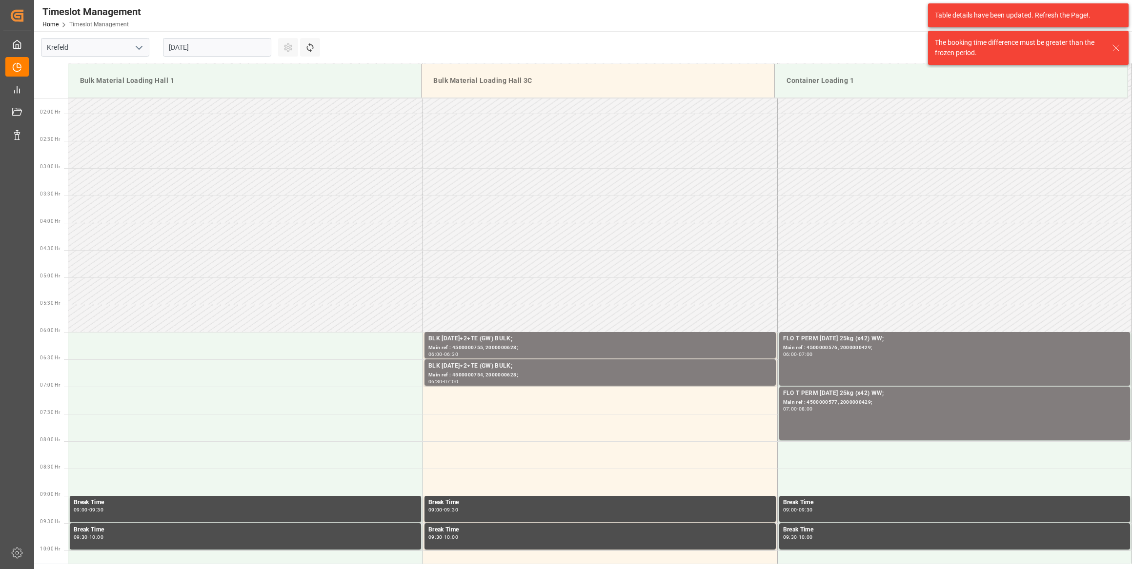
scroll to position [266, 0]
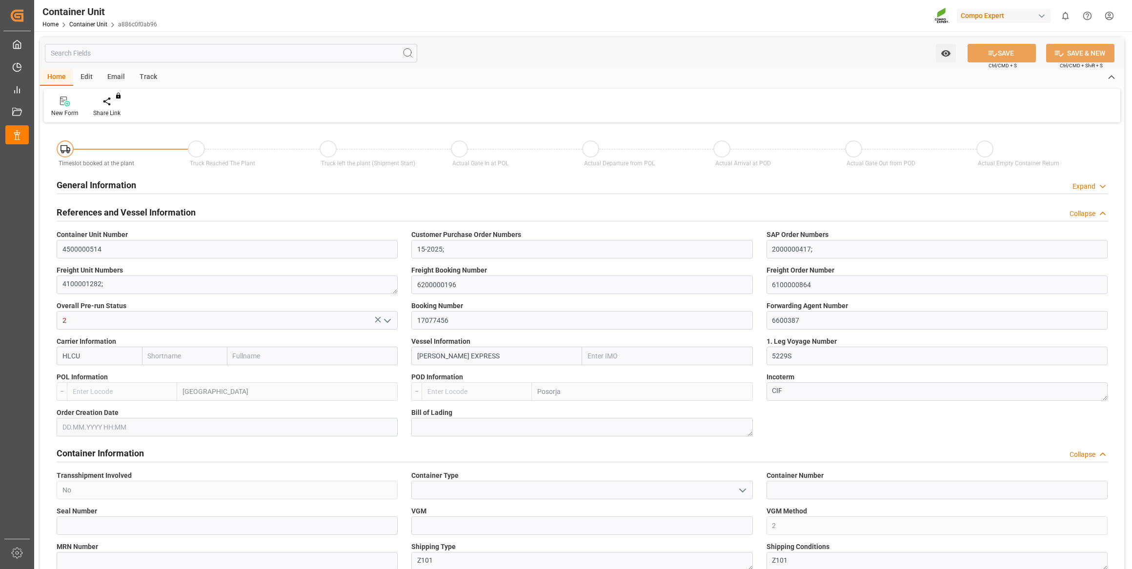
type input "Hapag Lloyd"
type input "Hapag Lloyd Aktiengesellschaft"
type input "9777632"
type input "BEANR"
type input "ECPSJ"
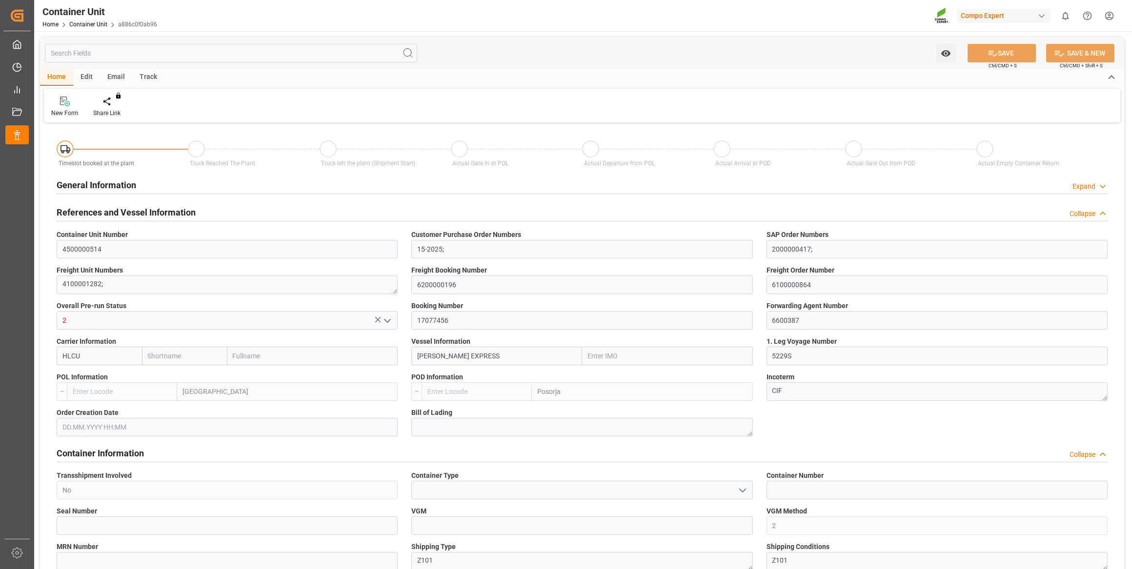
type input "0"
type input "106000"
type input "BEANR"
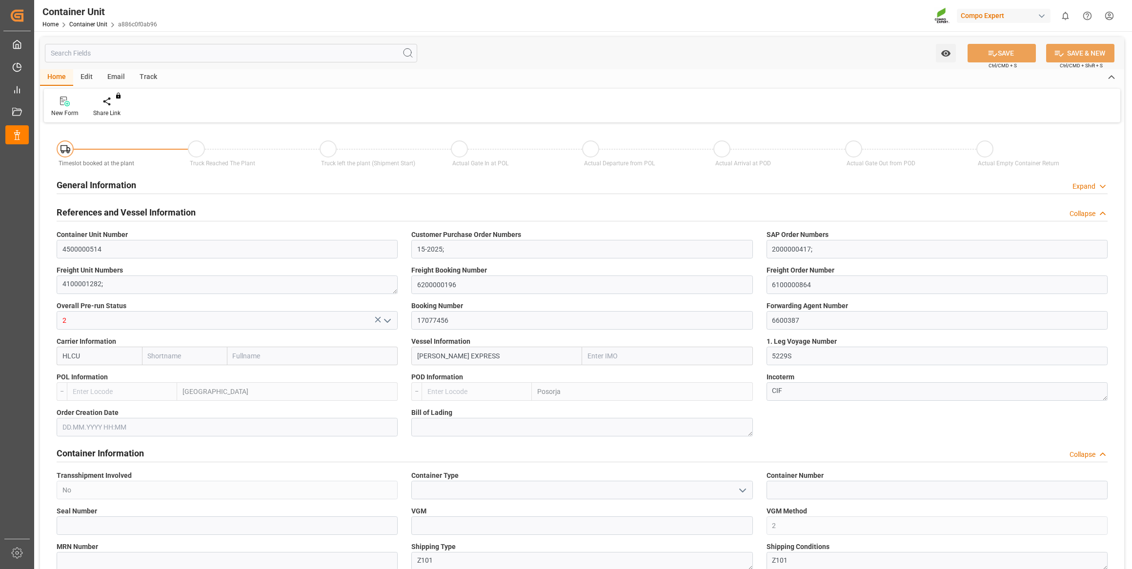
type input "ECPSJ"
type input "14.08.2025"
type input "27.07.2025 10:00"
type input "24.07.2025 22:00"
type input "18.08.2025 17:00"
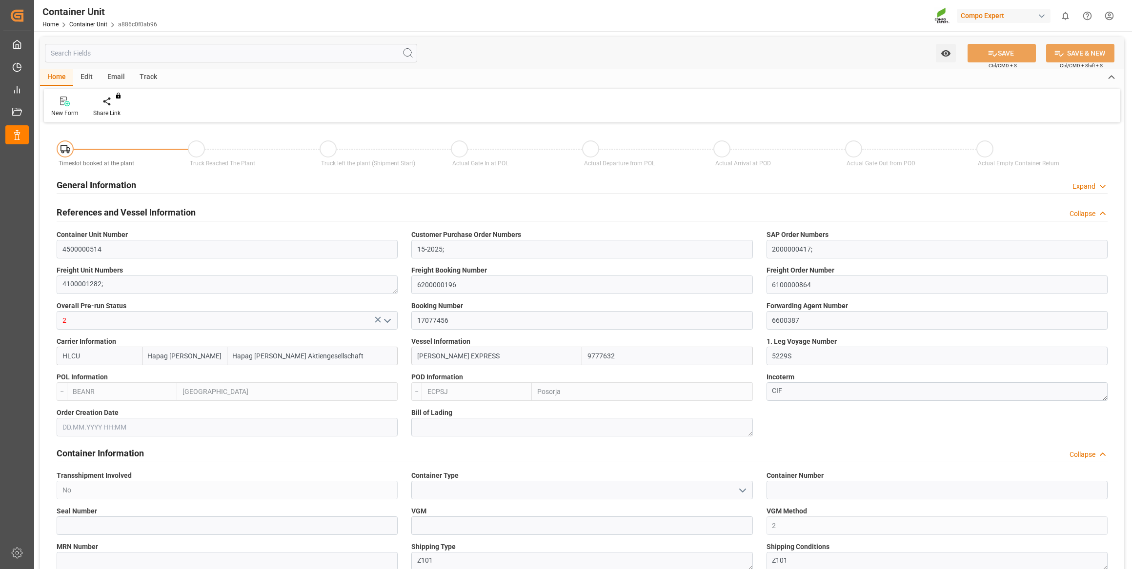
type input "18.08.2025 17:00"
click at [111, 106] on icon at bounding box center [114, 102] width 7 height 10
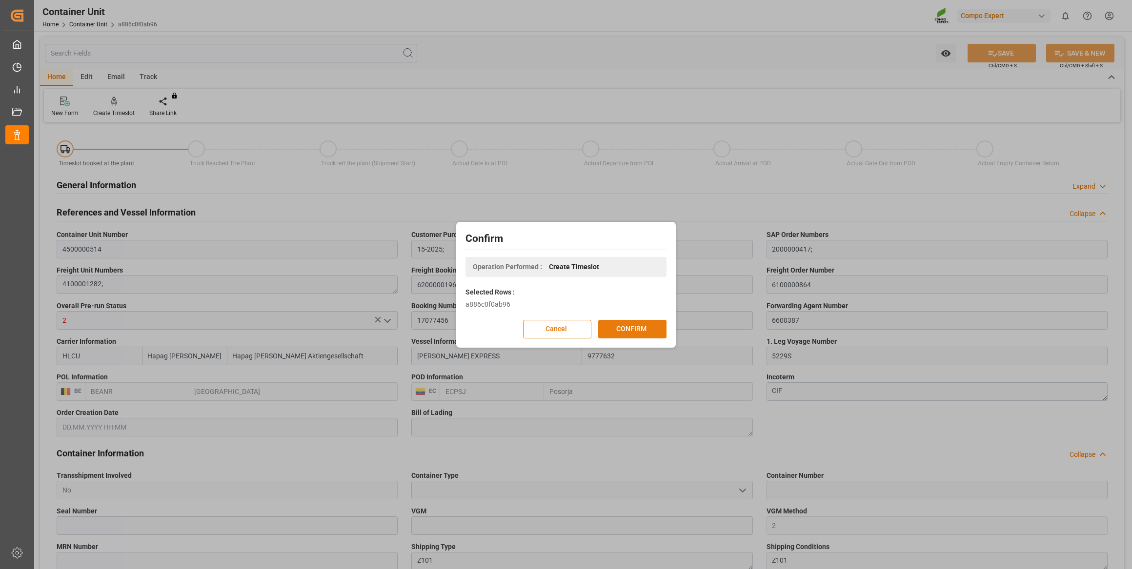
click at [626, 324] on button "CONFIRM" at bounding box center [632, 329] width 68 height 19
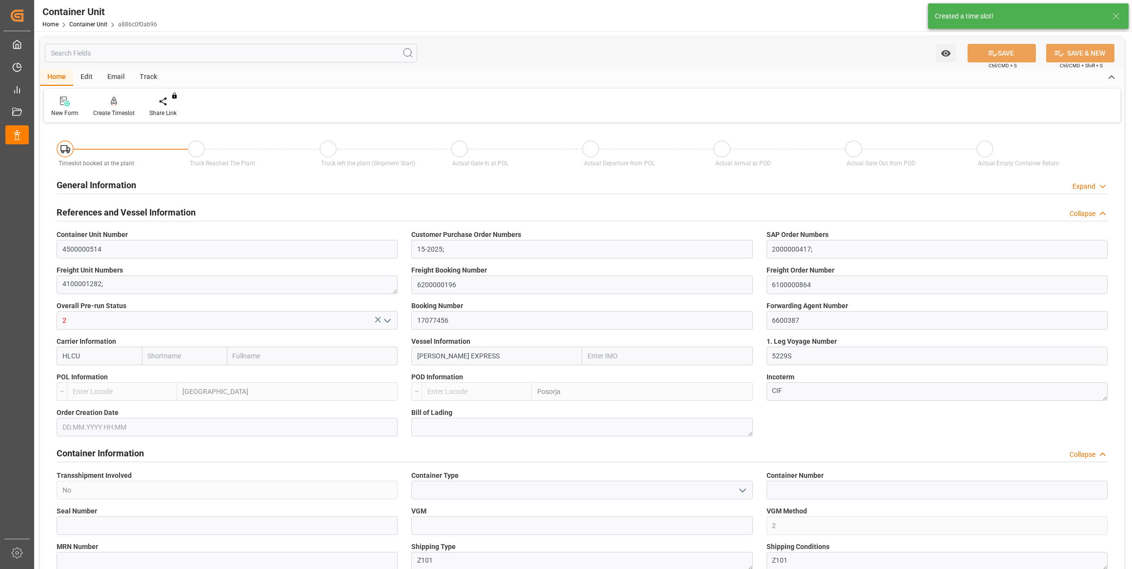
type input "Hapag Lloyd"
type input "Hapag Lloyd Aktiengesellschaft"
type input "9777632"
type input "BEANR"
type input "ECPSJ"
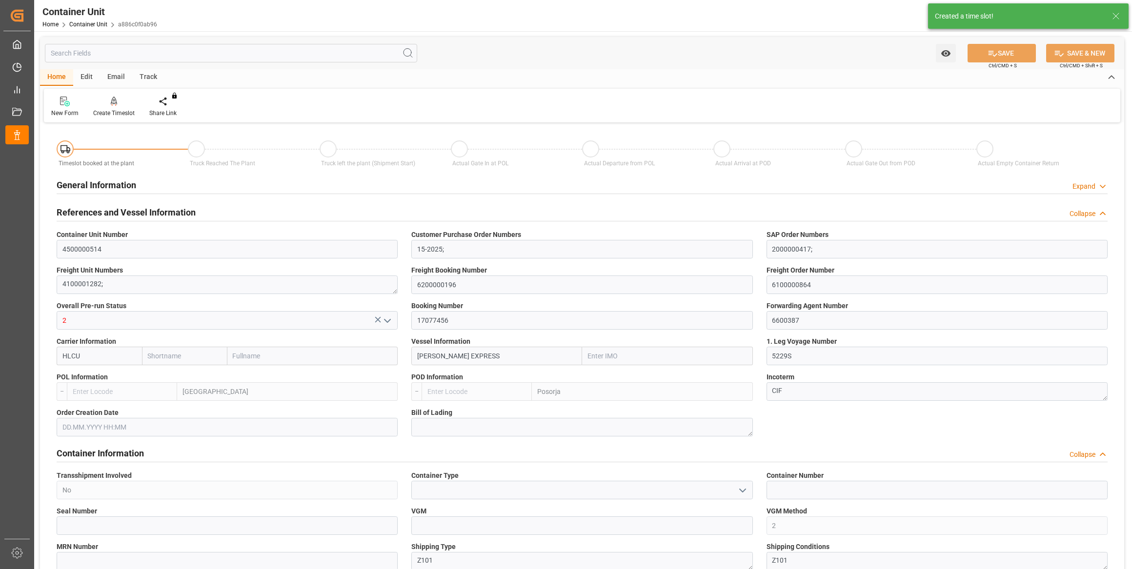
type input "0"
type input "106000"
type input "BEANR"
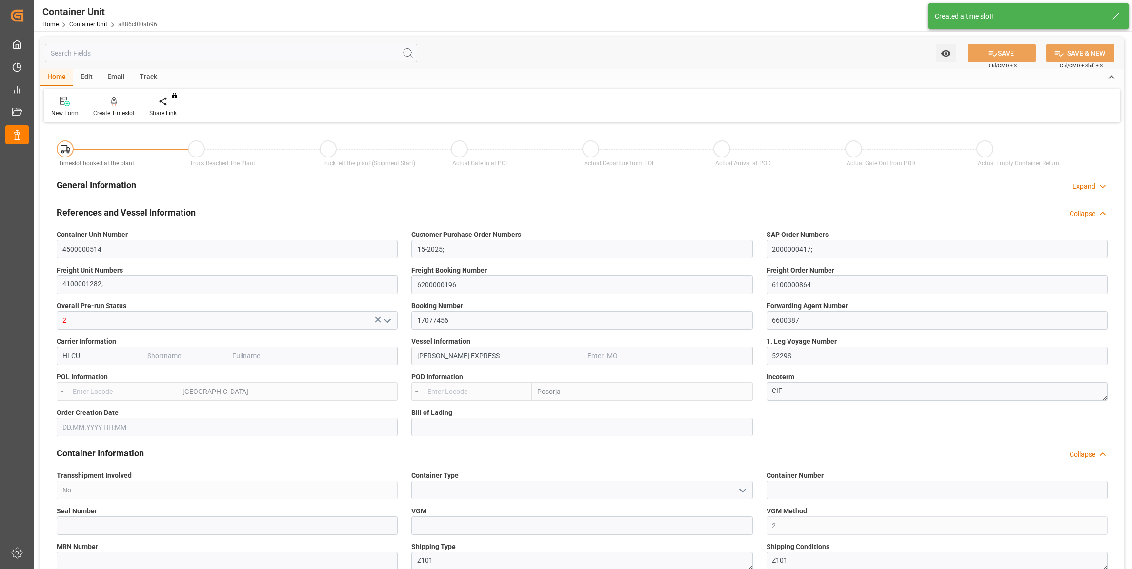
type input "ECPSJ"
type input "[DATE]"
type input "[DATE] 10:00"
type input "[DATE] 22:00"
type input "[DATE] 17:00"
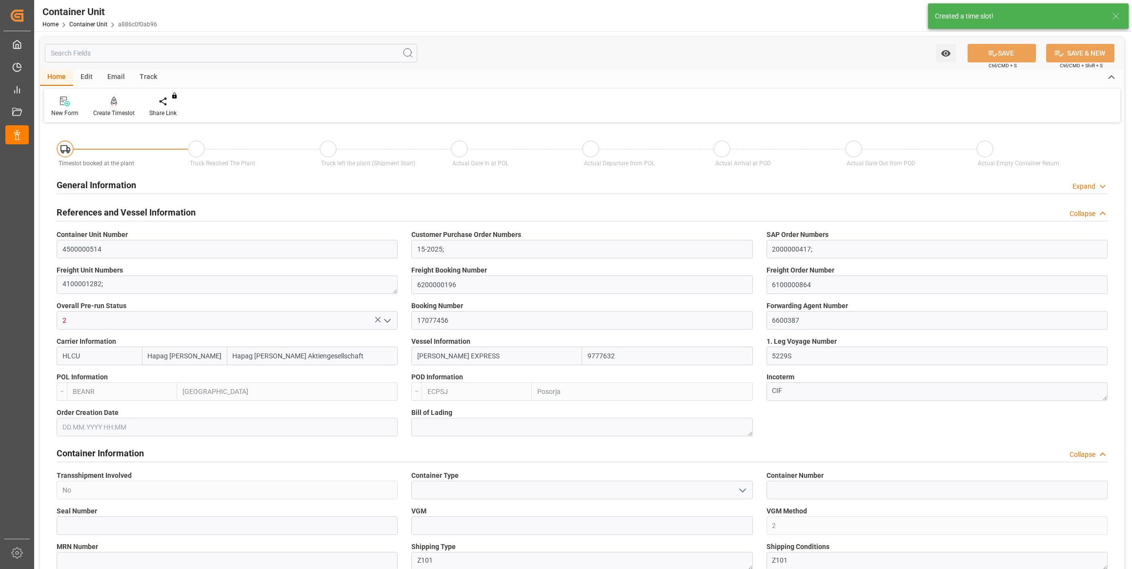
type input "[DATE] 17:00"
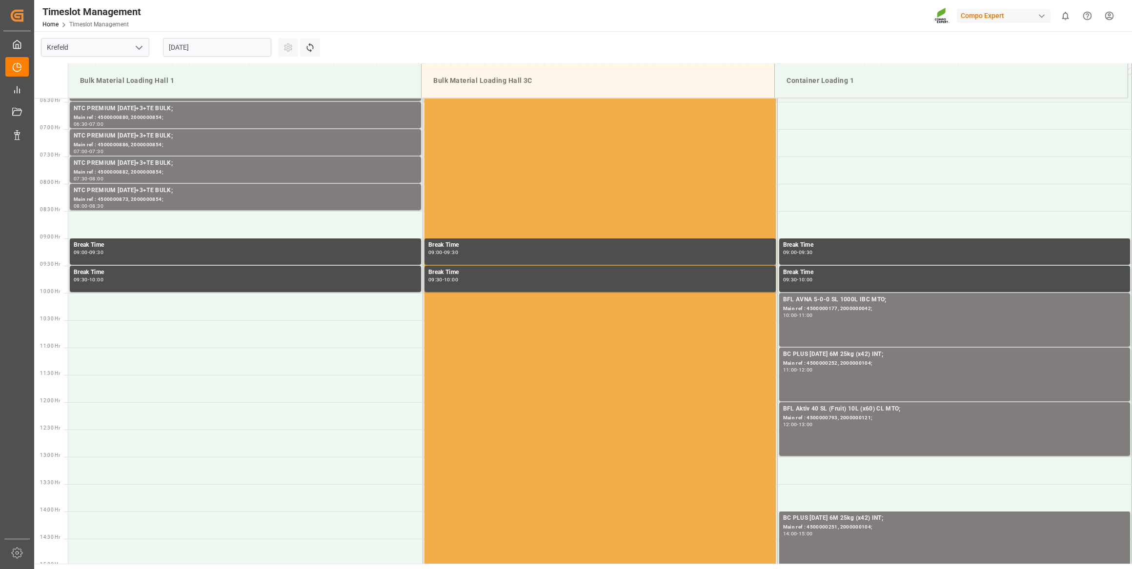
scroll to position [485, 0]
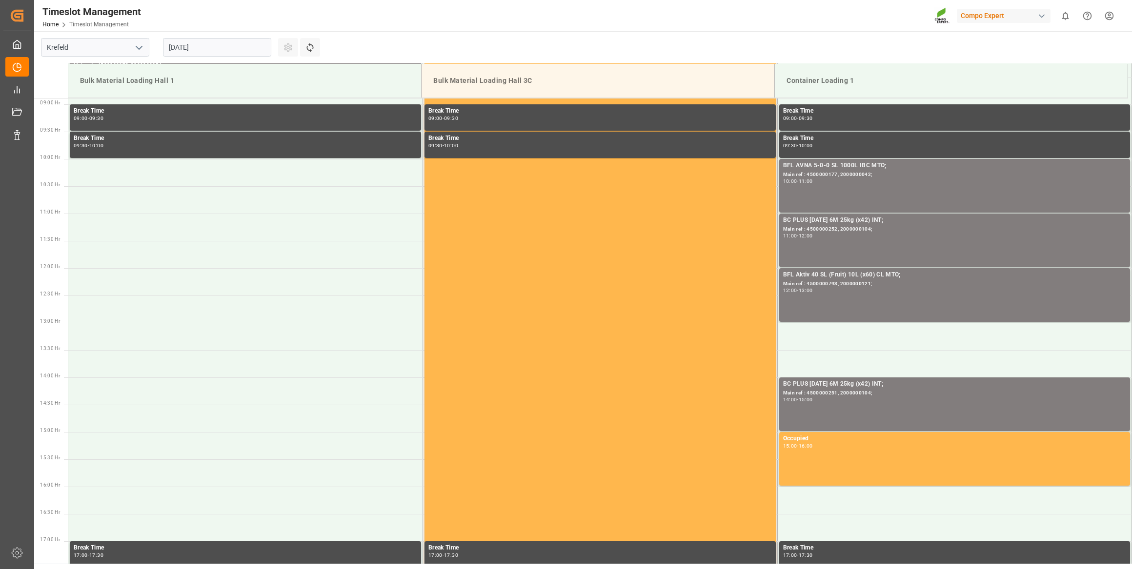
click at [213, 38] on input "[DATE]" at bounding box center [217, 47] width 108 height 19
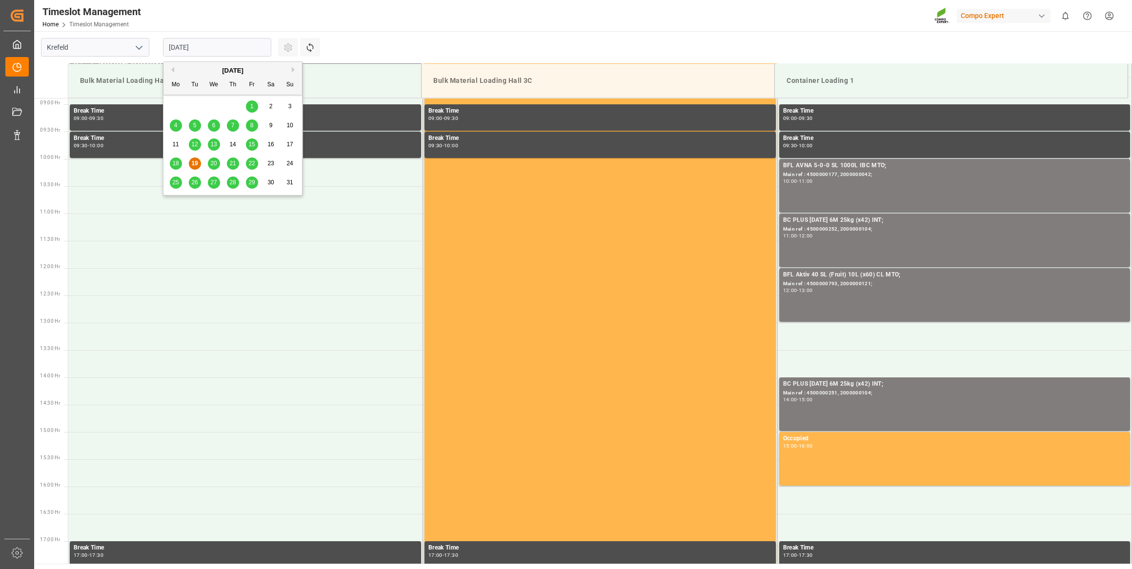
click at [229, 181] on span "28" at bounding box center [232, 182] width 6 height 7
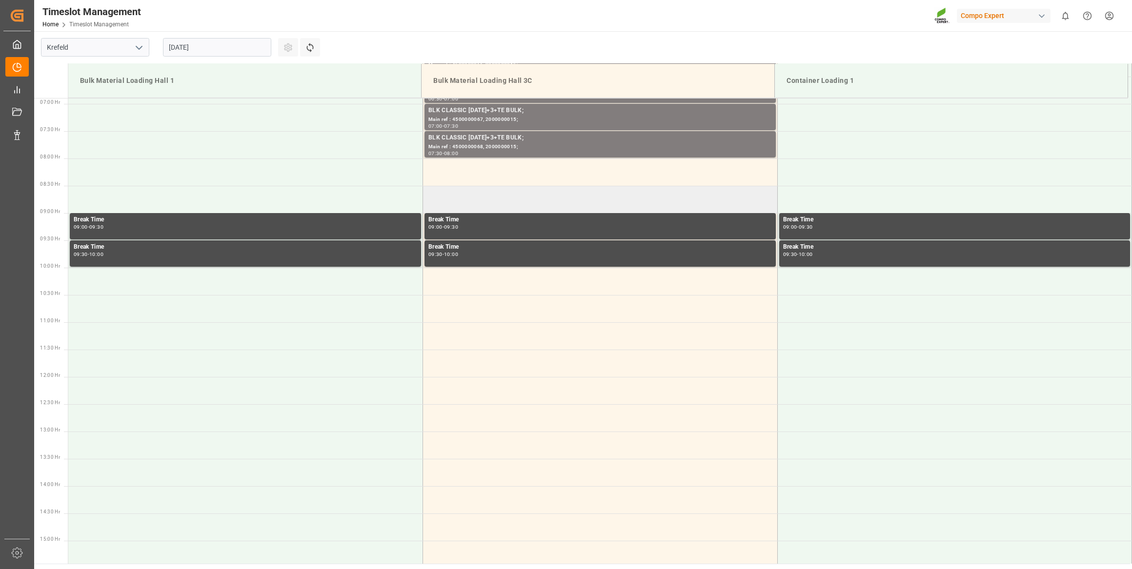
scroll to position [349, 0]
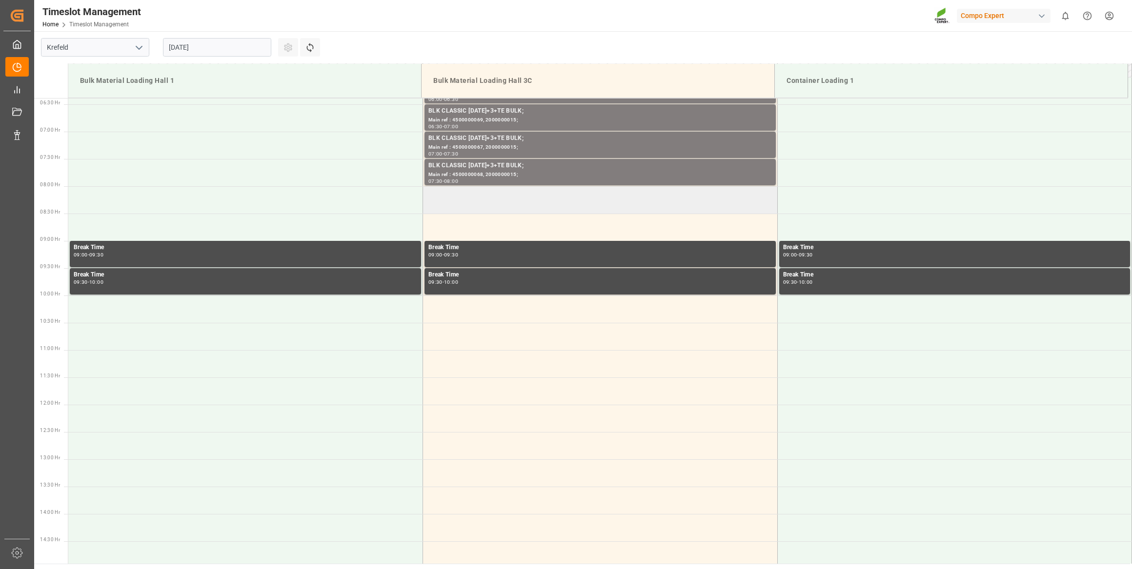
click at [478, 196] on td at bounding box center [600, 199] width 355 height 27
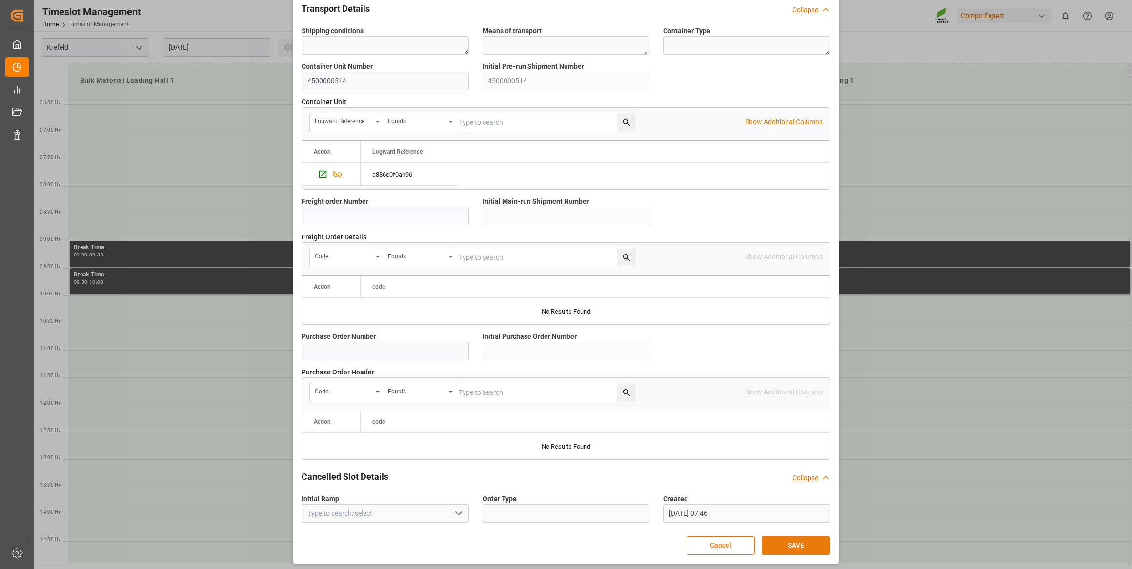
scroll to position [718, 0]
click at [775, 541] on button "SAVE" at bounding box center [795, 544] width 68 height 19
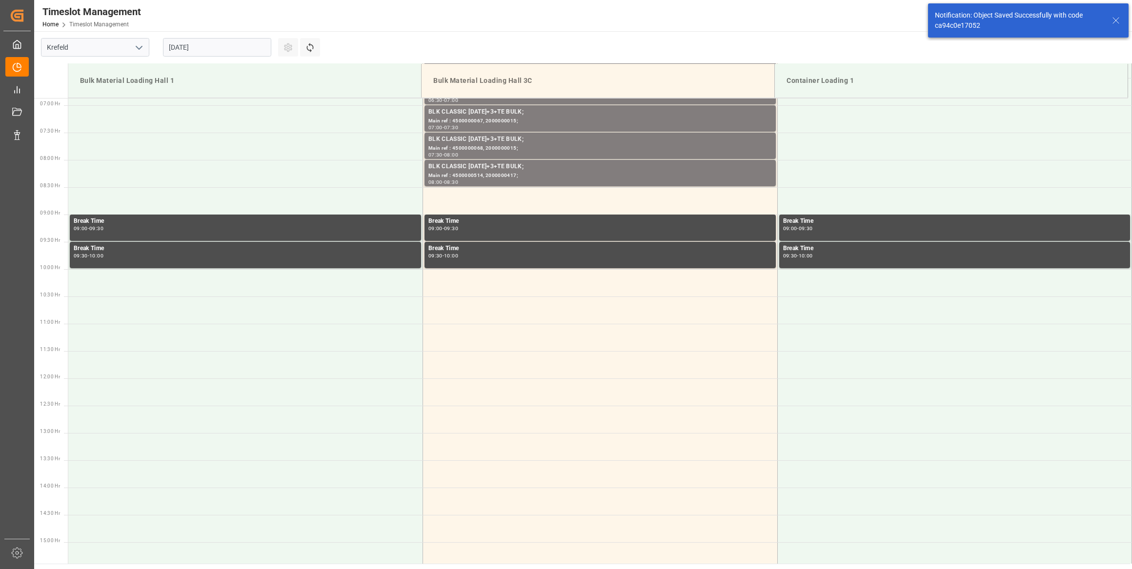
scroll to position [376, 0]
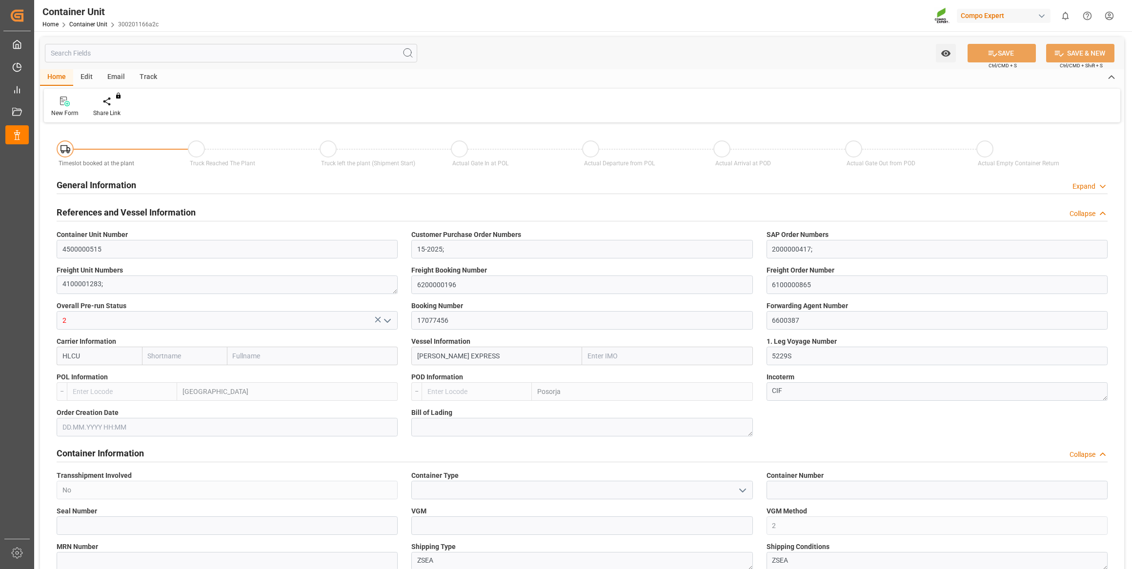
type input "Hapag [PERSON_NAME]"
type input "Hapag [PERSON_NAME] Aktiengesellschaft"
type input "9777632"
type input "BEANR"
type input "ECPSJ"
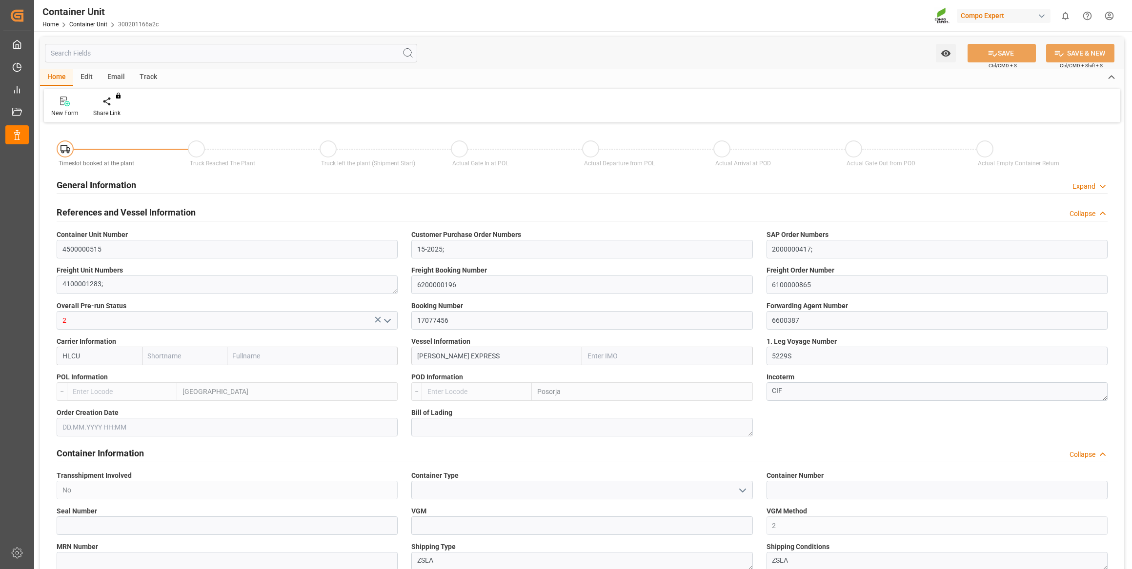
type input "0"
type input "106000"
type input "BEANR"
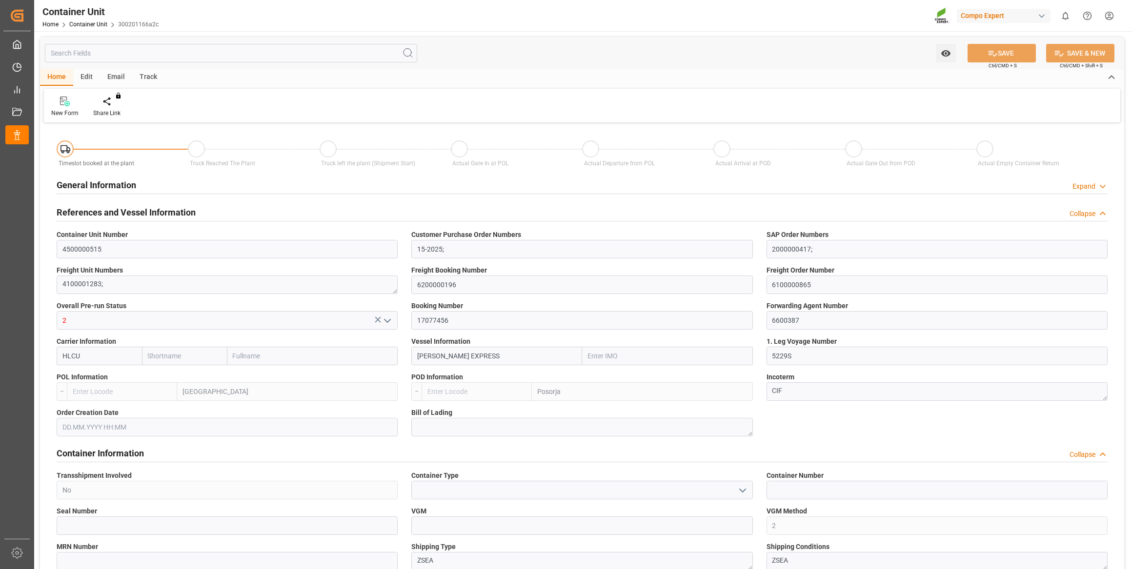
type input "ECPSJ"
type input "14.08.2025"
type input "27.07.2025 10:00"
type input "24.07.2025 22:00"
type input "18.08.2025 17:00"
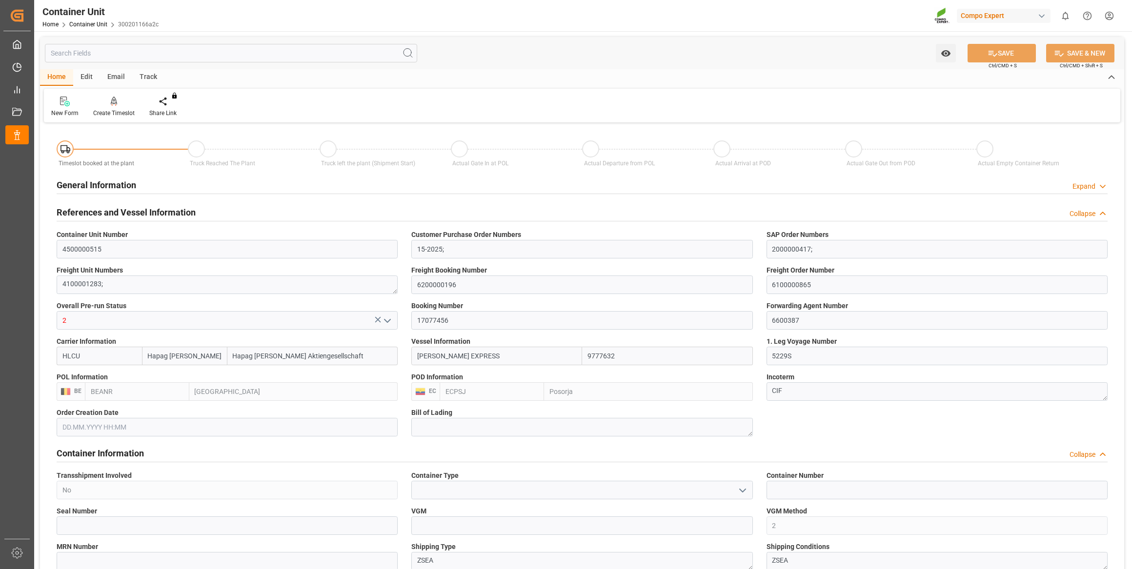
type input "18.08.2025 17:00"
click at [115, 102] on icon at bounding box center [114, 101] width 7 height 8
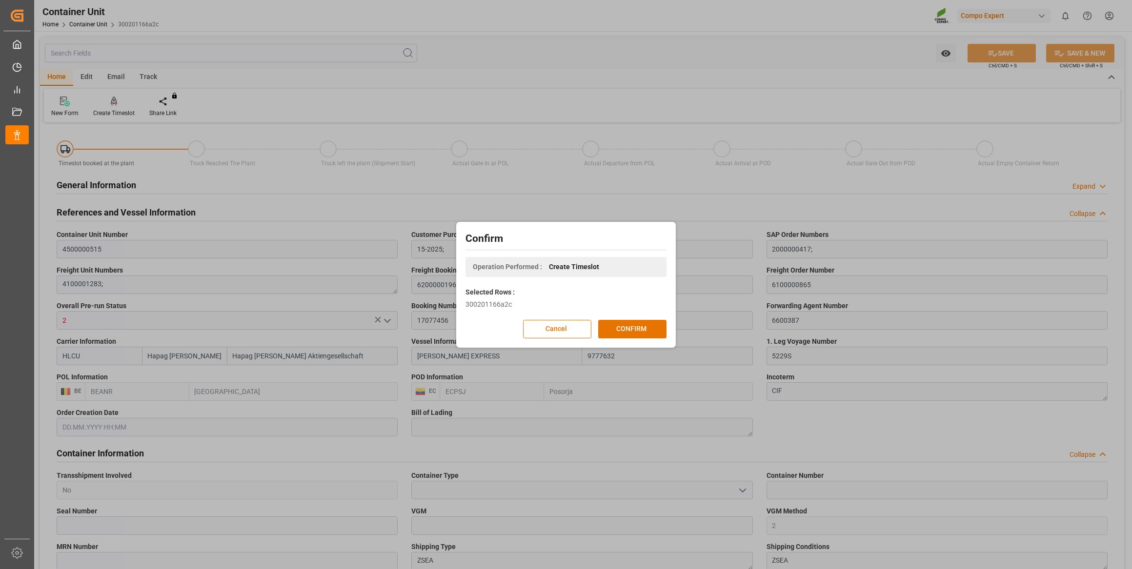
click at [637, 317] on div "Confirm Operation Performed : Create Timeslot Selected Rows : 300201166a2c Canc…" at bounding box center [565, 284] width 215 height 121
click at [638, 322] on button "CONFIRM" at bounding box center [632, 329] width 68 height 19
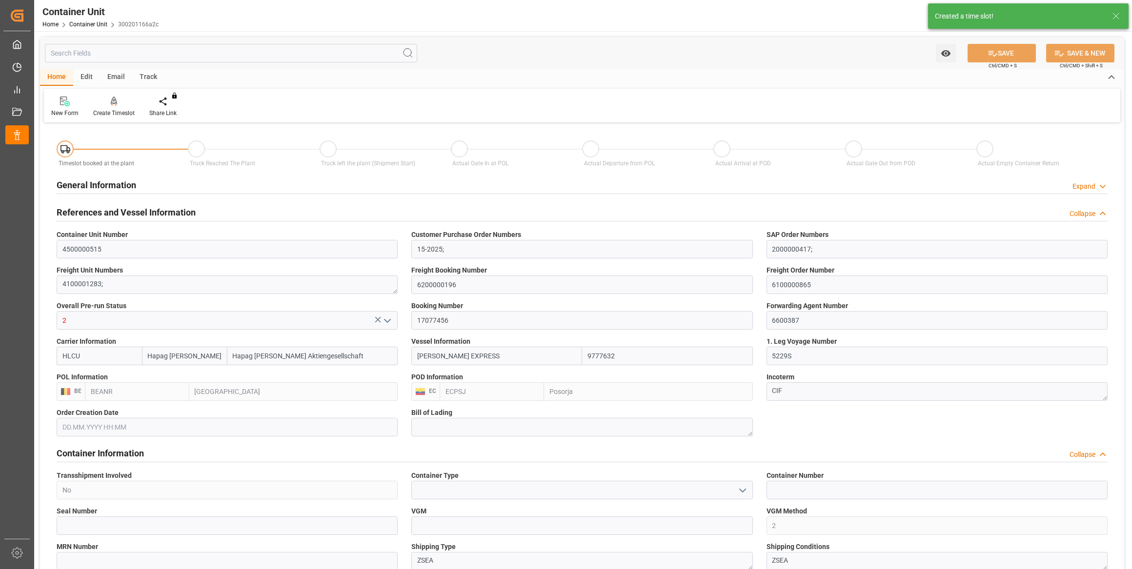
type input "Hapag Lloyd"
type input "Hapag Lloyd Aktiengesellschaft"
type input "9777632"
type input "BEANR"
type input "ECPSJ"
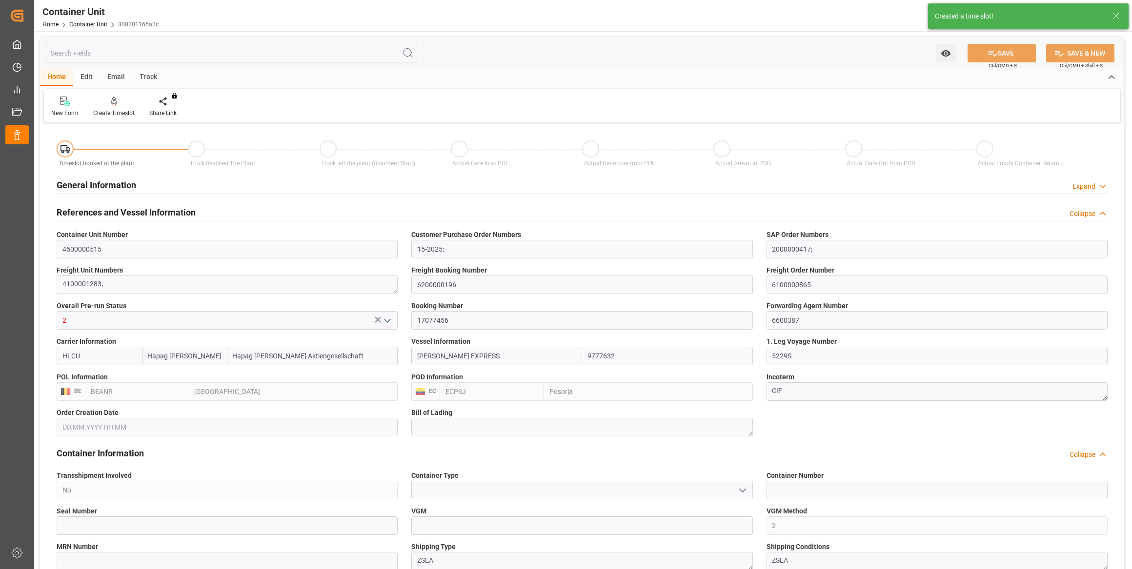
type input "0"
type input "106000"
type input "BEANR"
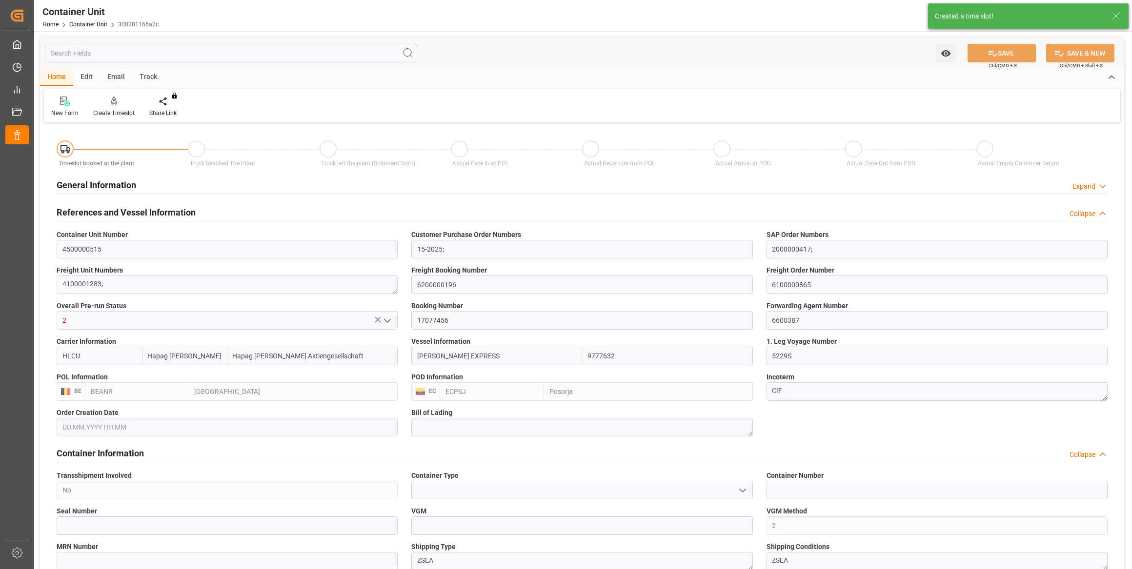
type input "ECPSJ"
type input "14.08.2025"
type input "27.07.2025 10:00"
type input "24.07.2025 22:00"
type input "18.08.2025 17:00"
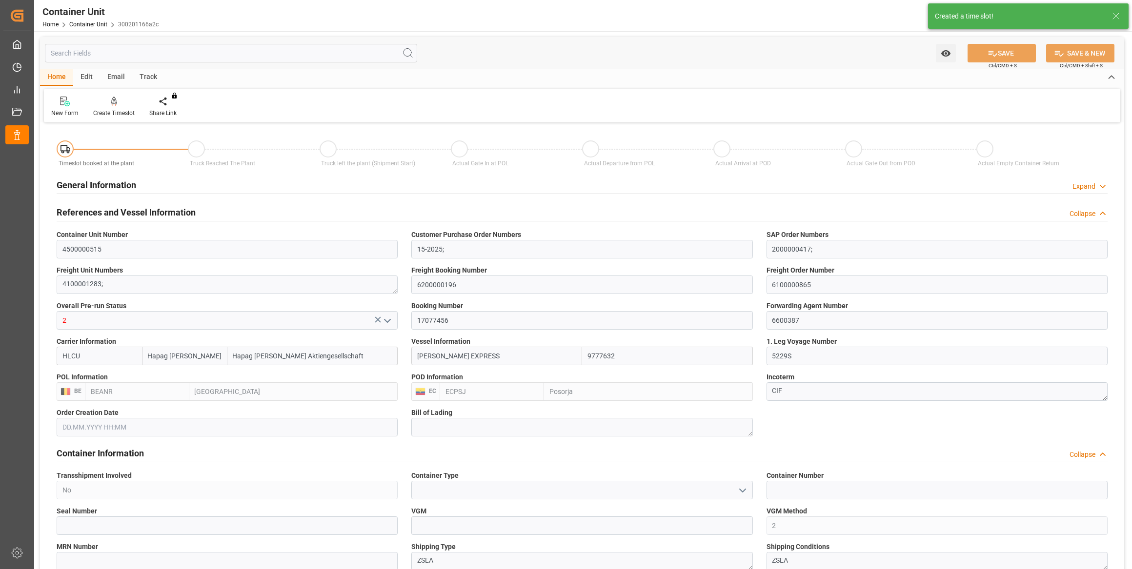
type input "18.08.2025 17:00"
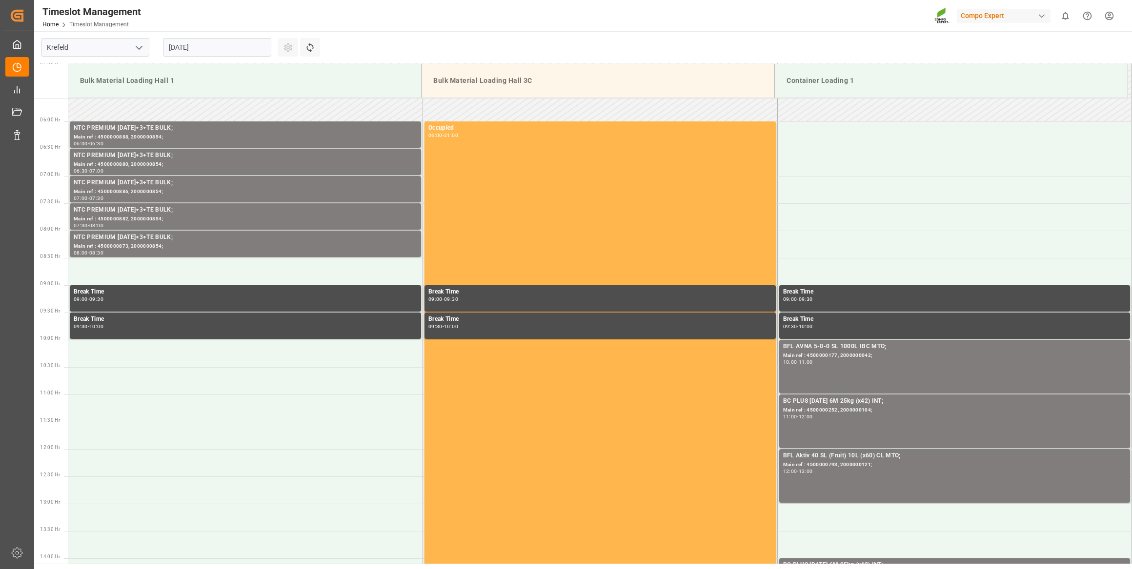
scroll to position [485, 0]
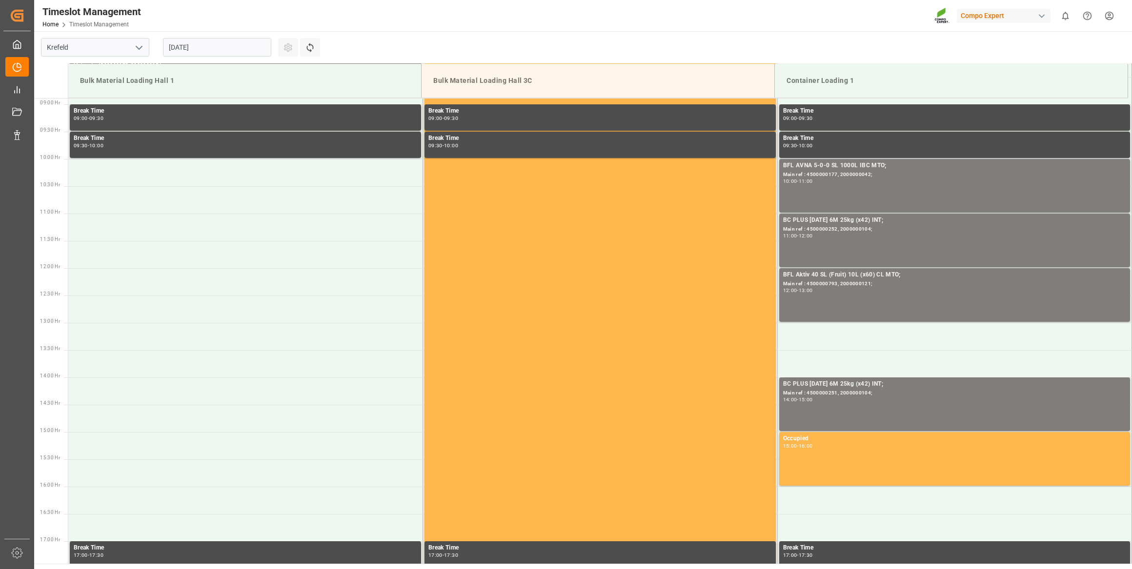
click at [218, 41] on input "[DATE]" at bounding box center [217, 47] width 108 height 19
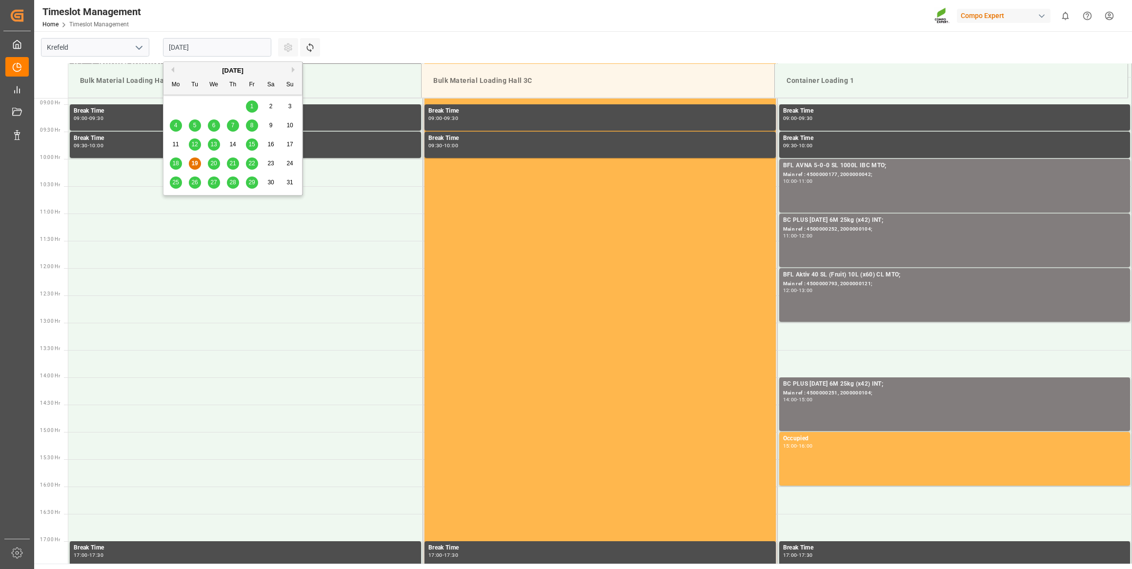
click at [292, 70] on button "Next Month" at bounding box center [295, 70] width 6 height 6
click at [171, 73] on div "[DATE]" at bounding box center [232, 71] width 139 height 10
click at [172, 68] on button "Previous Month" at bounding box center [171, 70] width 6 height 6
click at [233, 184] on span "28" at bounding box center [232, 182] width 6 height 7
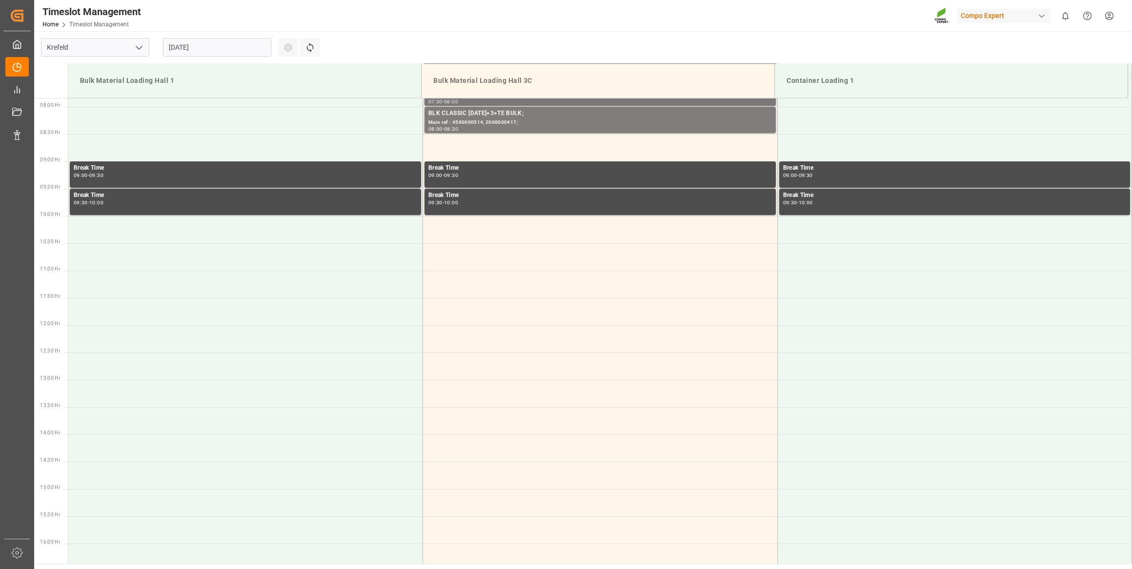
scroll to position [352, 0]
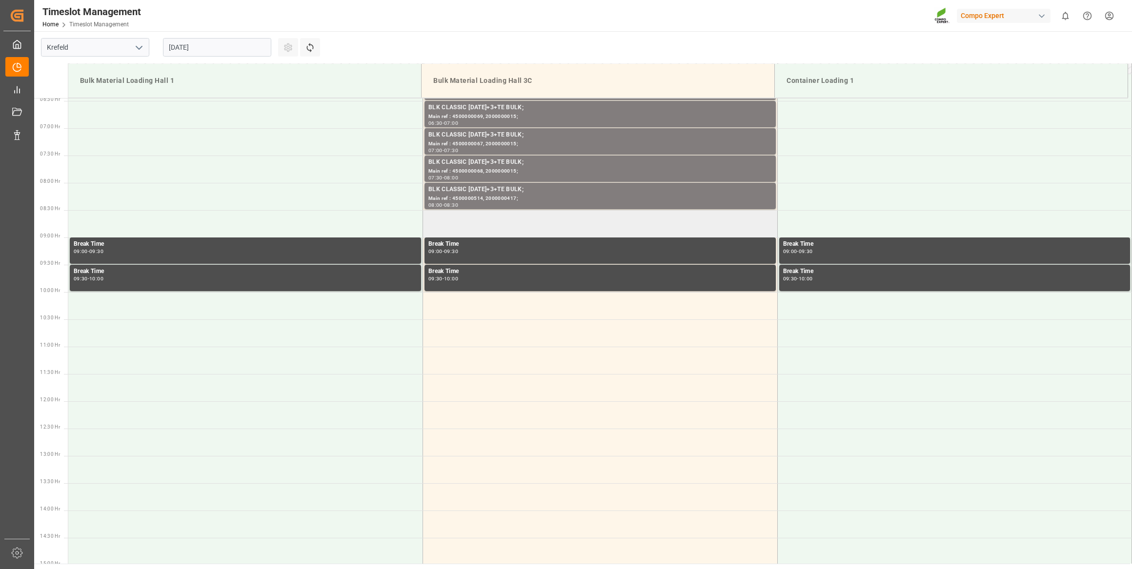
click at [453, 216] on td at bounding box center [600, 223] width 355 height 27
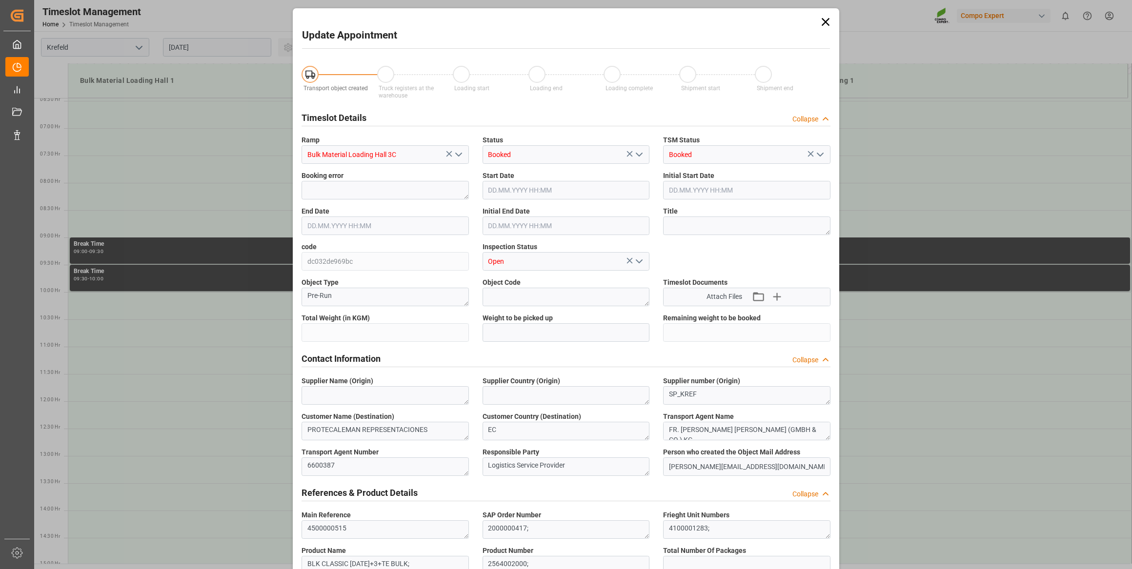
type input "106000"
type input "0"
type input "[DATE] 08:30"
type input "[DATE] 09:00"
type input "[DATE] 07:47"
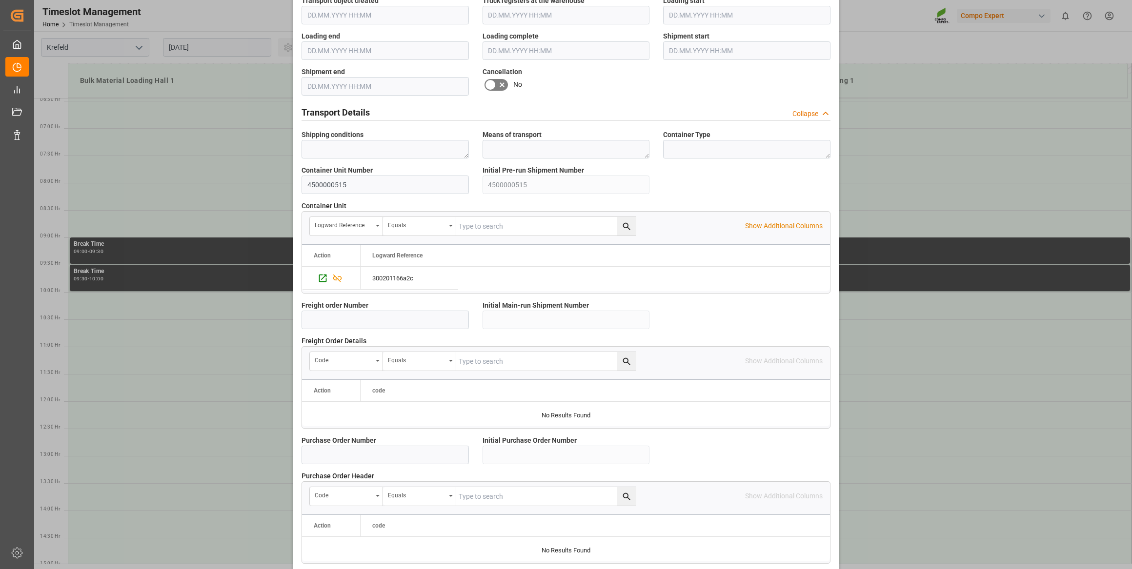
scroll to position [718, 0]
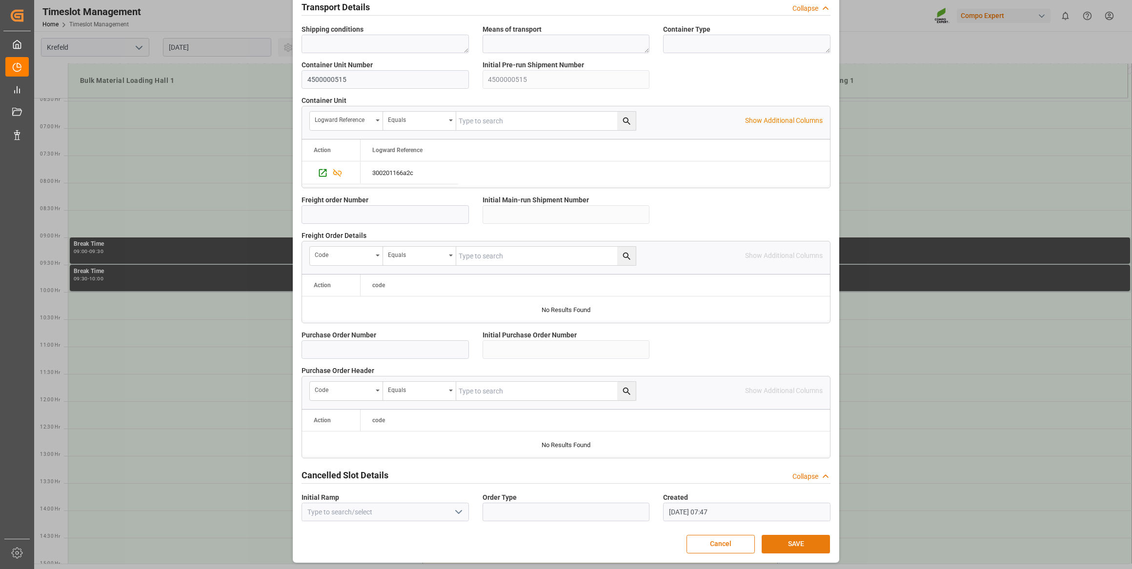
click at [791, 543] on button "SAVE" at bounding box center [795, 544] width 68 height 19
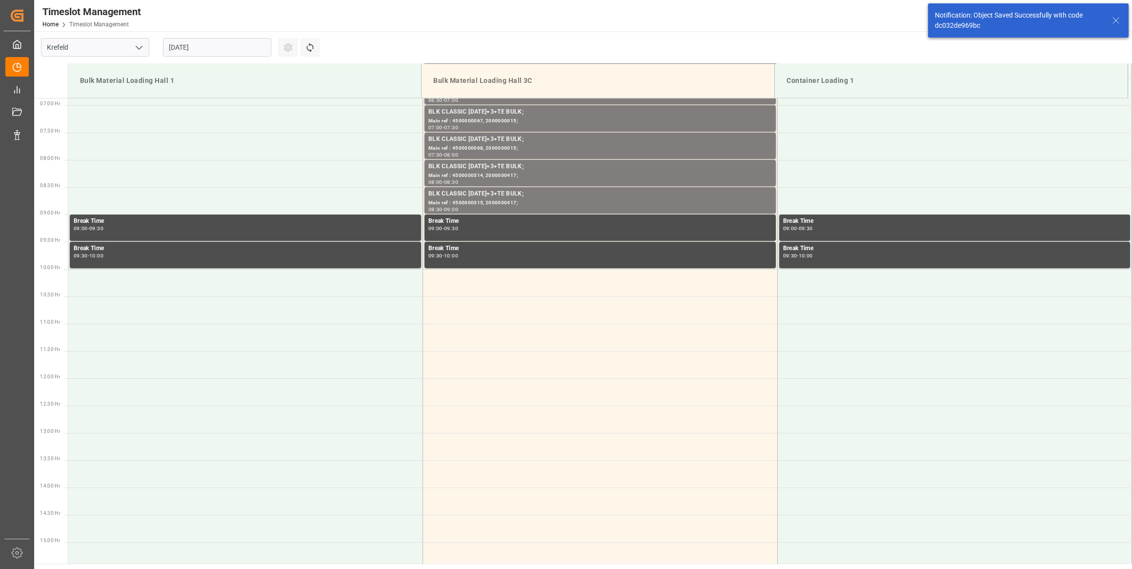
scroll to position [376, 0]
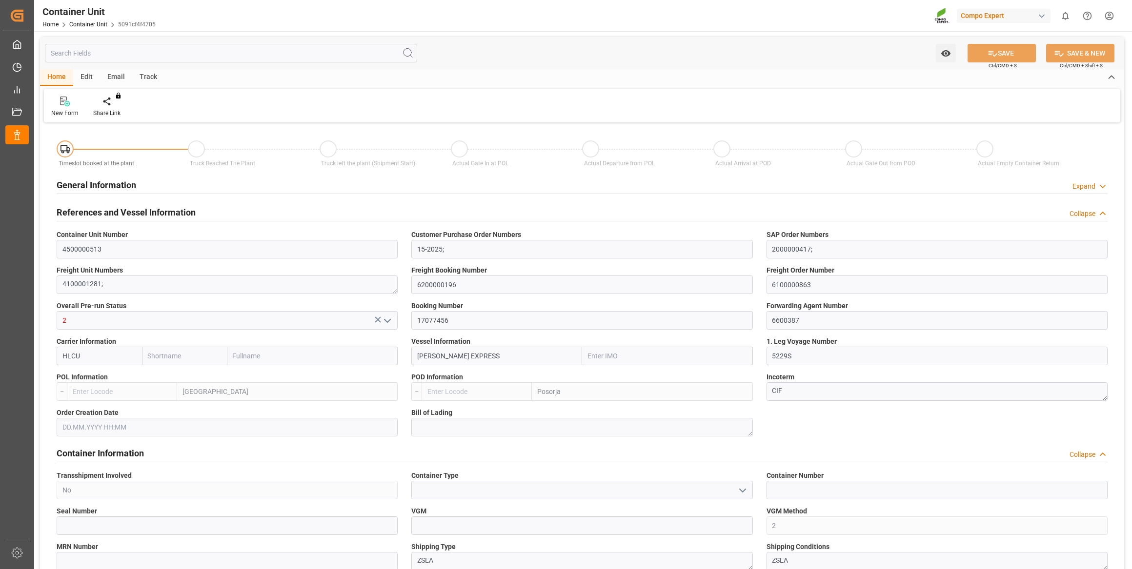
type input "Hapag [PERSON_NAME]"
type input "Hapag [PERSON_NAME] Aktiengesellschaft"
type input "9777632"
type input "BEANR"
type input "ECPSJ"
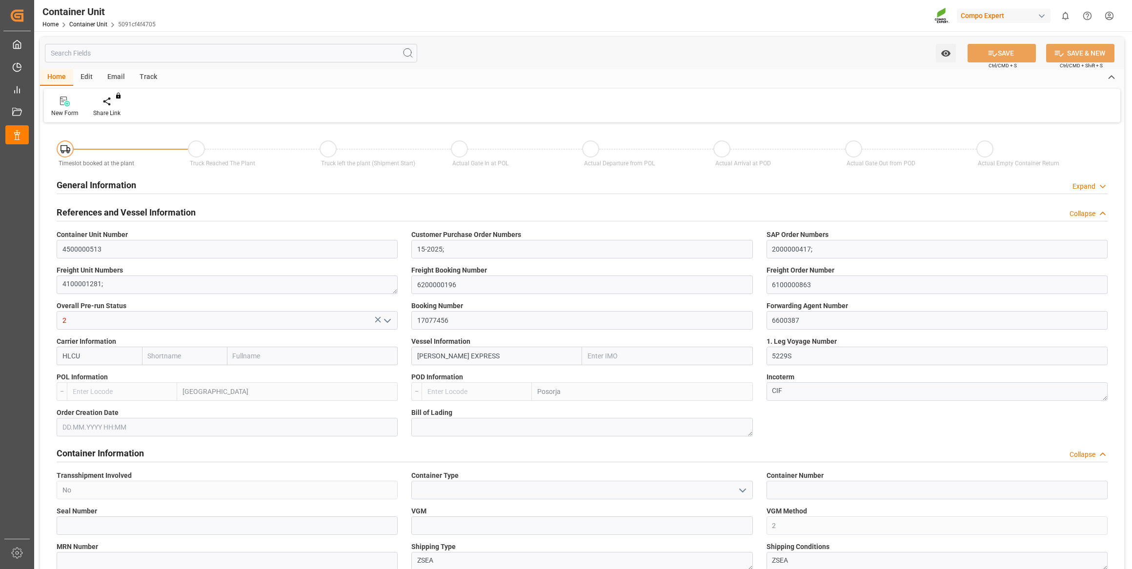
type input "0"
type input "79500"
type input "BEANR"
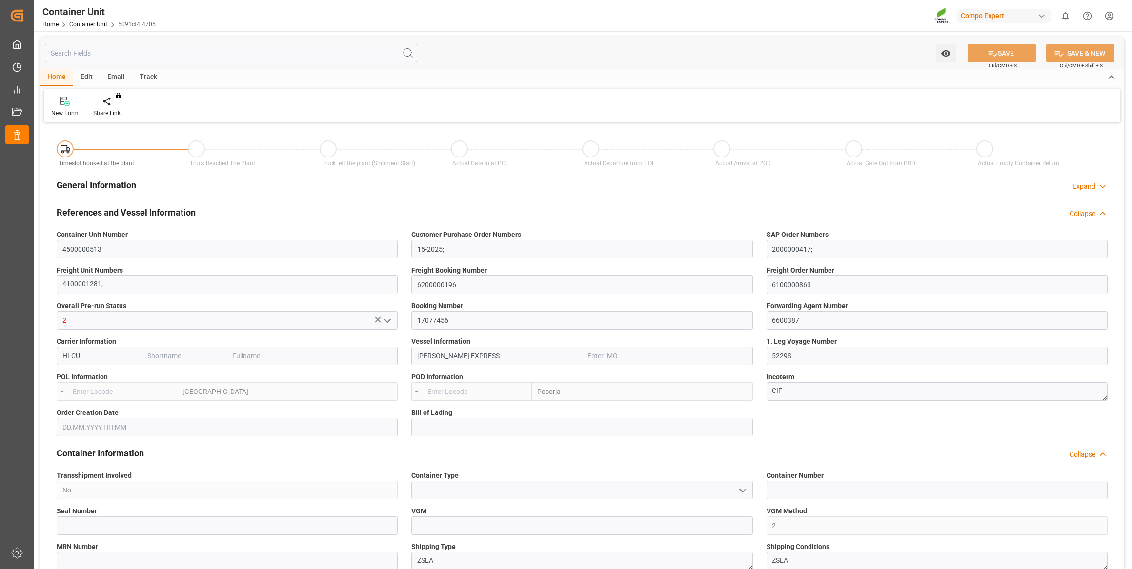
type input "ECPSJ"
type input "[DATE]"
type input "[DATE] 10:00"
type input "[DATE] 22:00"
type input "[DATE] 17:00"
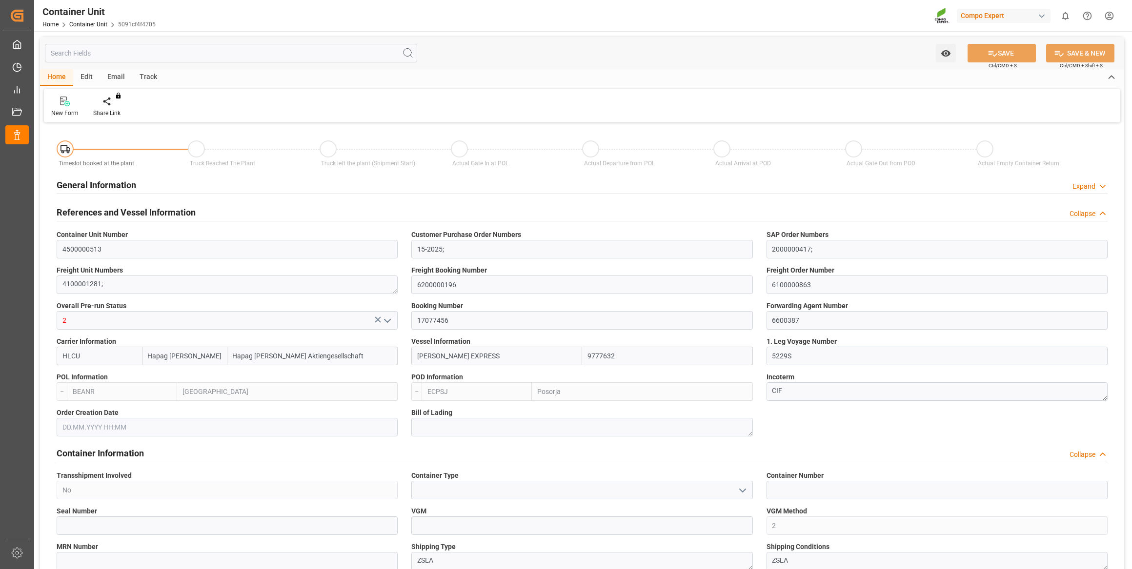
type input "[DATE] 17:00"
click at [105, 102] on div at bounding box center [113, 101] width 41 height 10
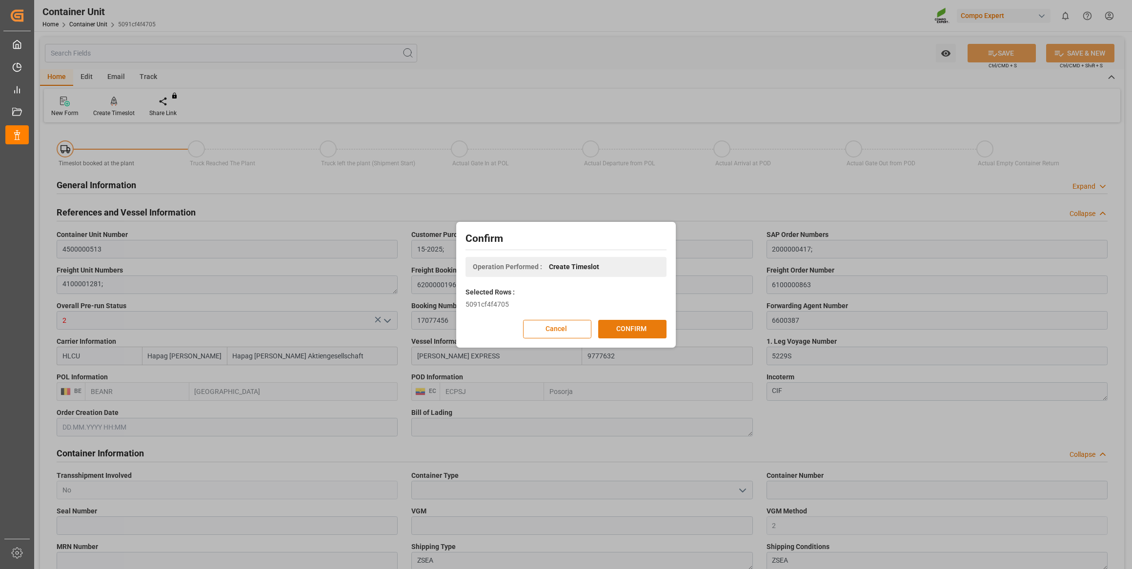
click at [654, 321] on button "CONFIRM" at bounding box center [632, 329] width 68 height 19
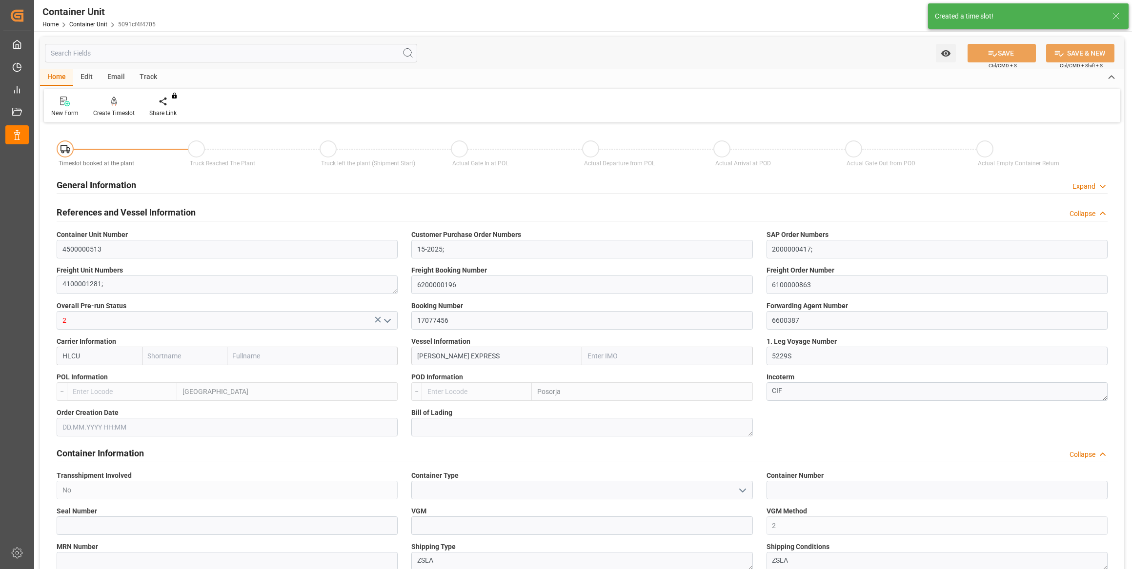
type input "Hapag Lloyd"
type input "Hapag Lloyd Aktiengesellschaft"
type input "9777632"
type input "BEANR"
type input "ECPSJ"
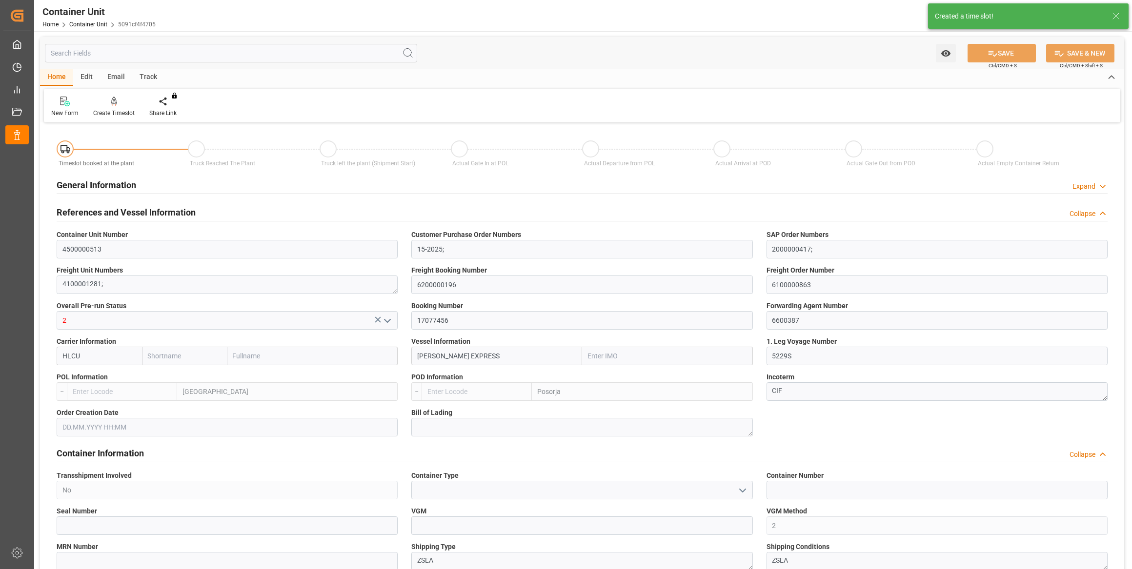
type input "0"
type input "79500"
type input "BEANR"
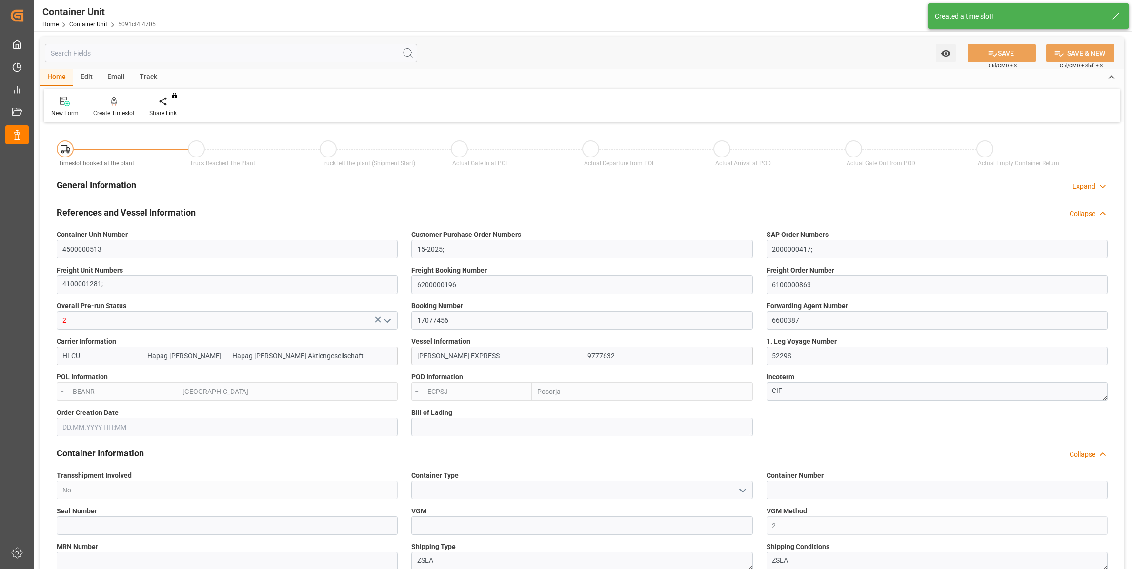
type input "ECPSJ"
type input "14.08.2025"
type input "27.07.2025 10:00"
type input "24.07.2025 22:00"
type input "18.08.2025 17:00"
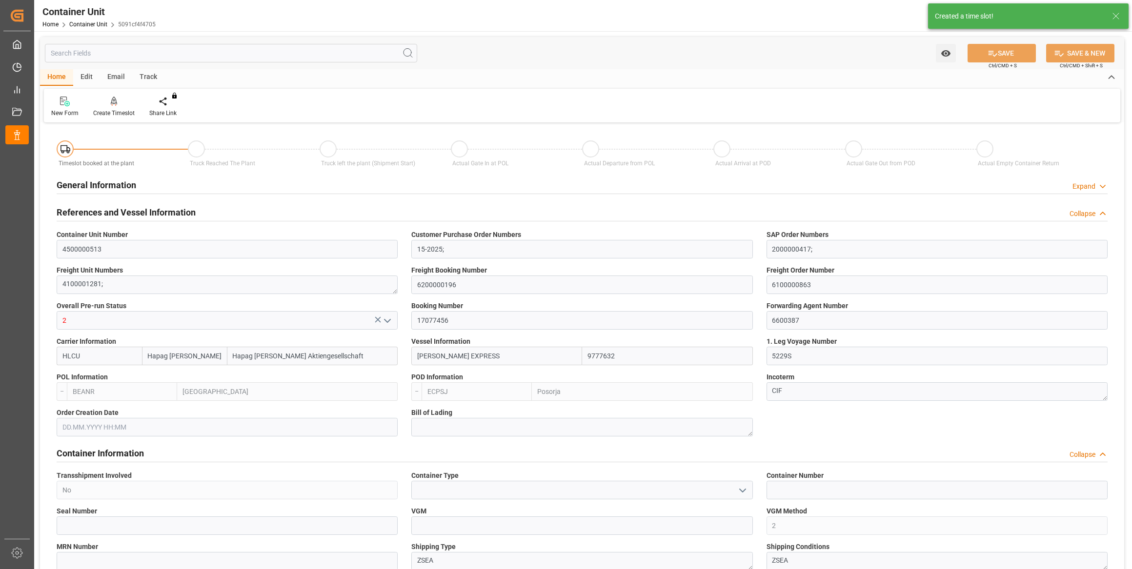
type input "18.08.2025 17:00"
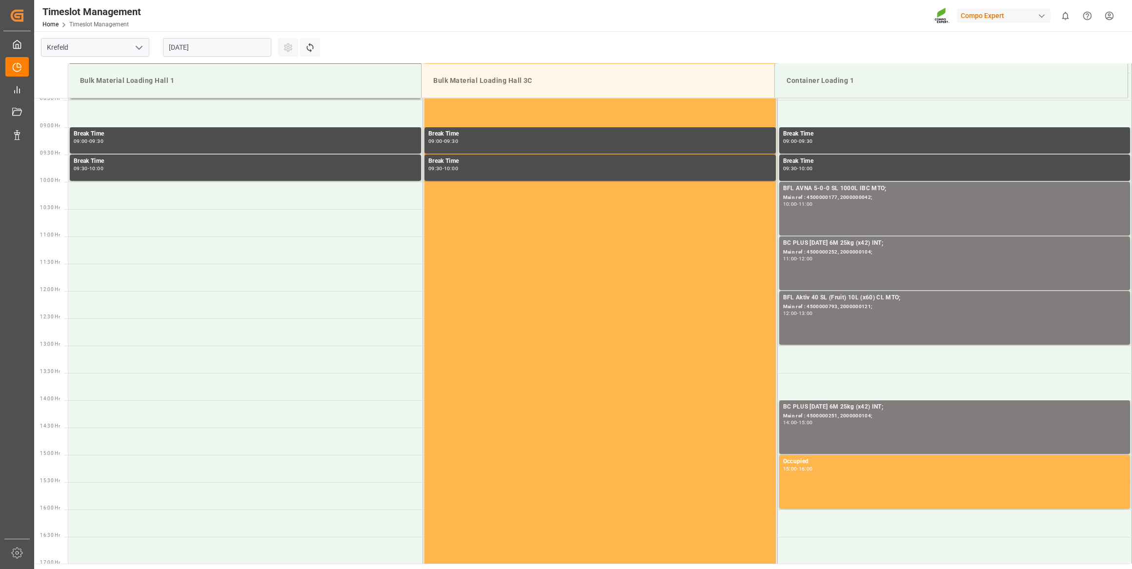
scroll to position [485, 0]
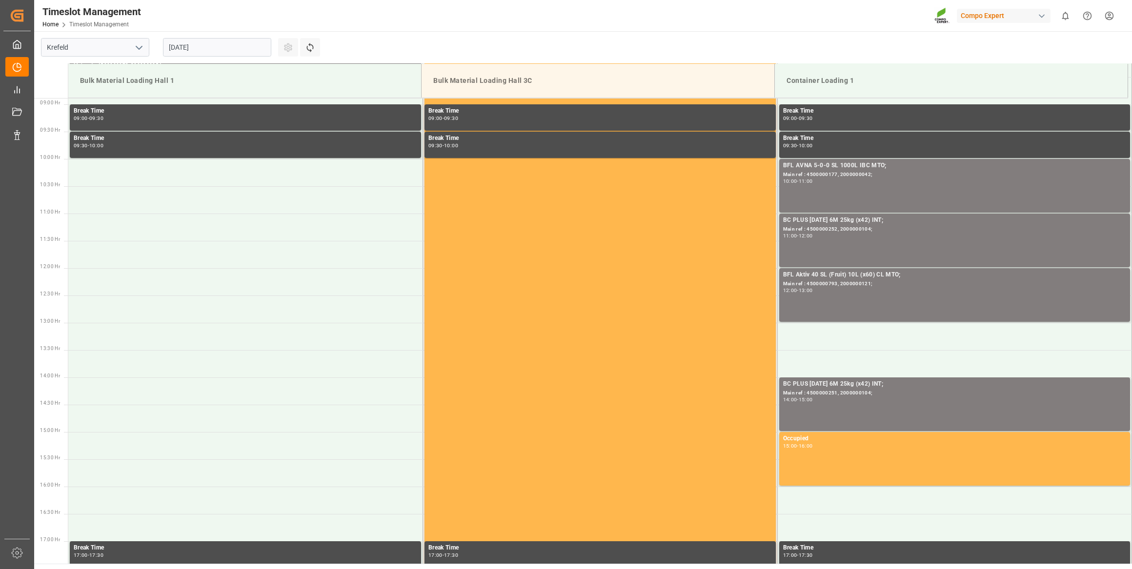
click at [240, 47] on input "[DATE]" at bounding box center [217, 47] width 108 height 19
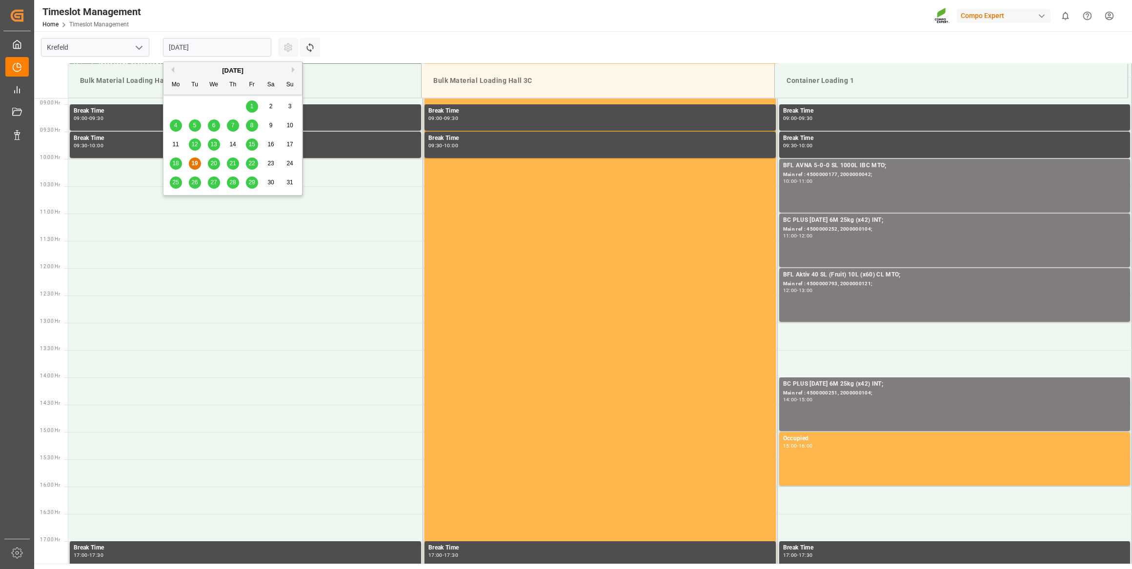
click at [230, 183] on span "28" at bounding box center [232, 182] width 6 height 7
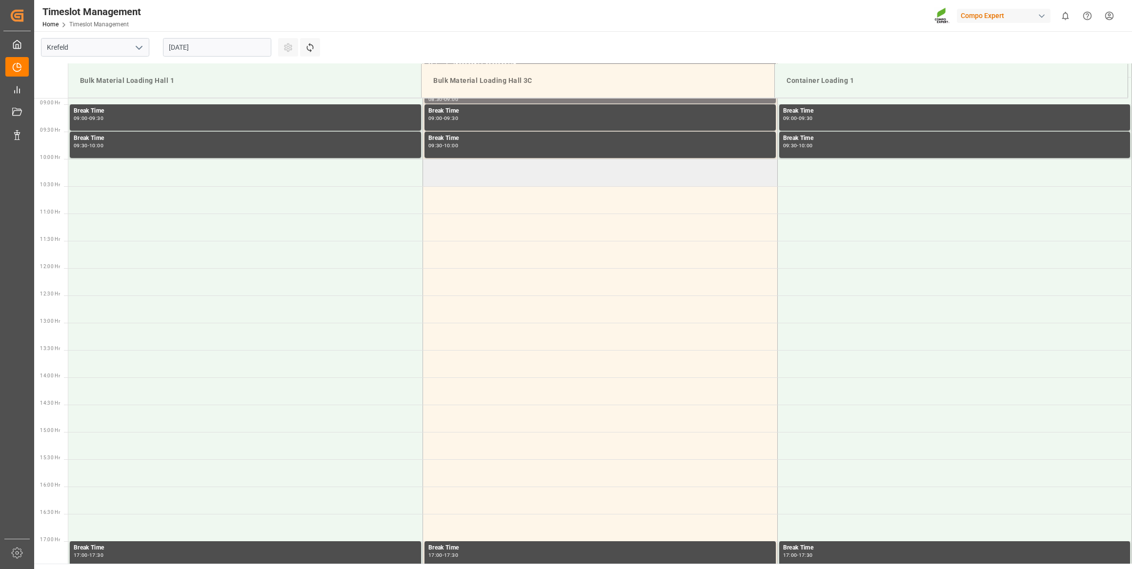
click at [495, 173] on td at bounding box center [600, 172] width 355 height 27
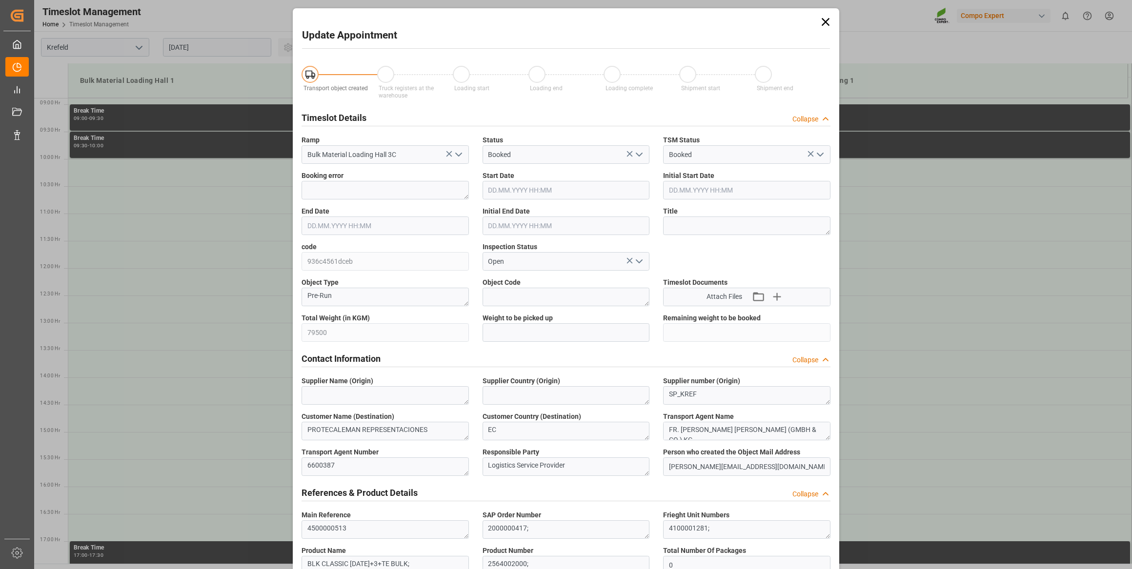
type input "[DATE] 10:00"
type input "[DATE] 10:30"
type input "[DATE] 07:48"
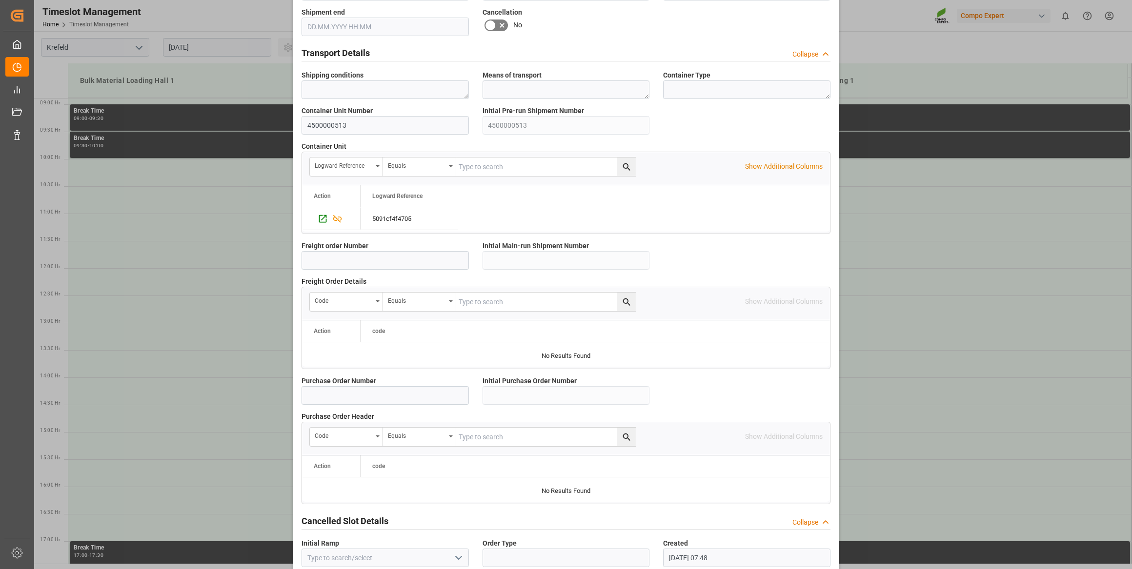
scroll to position [718, 0]
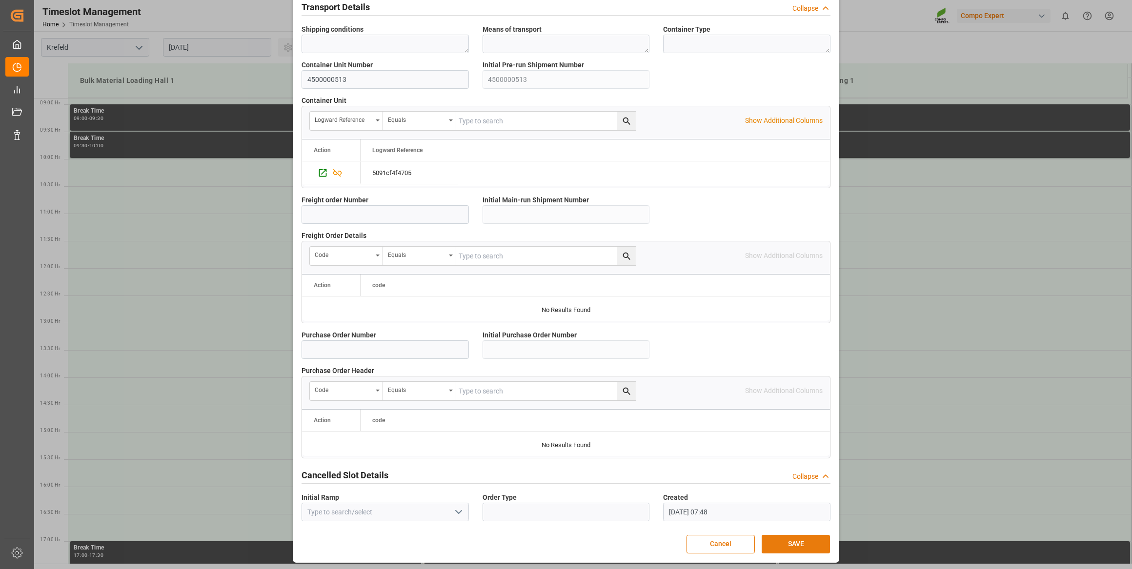
click at [792, 536] on button "SAVE" at bounding box center [795, 544] width 68 height 19
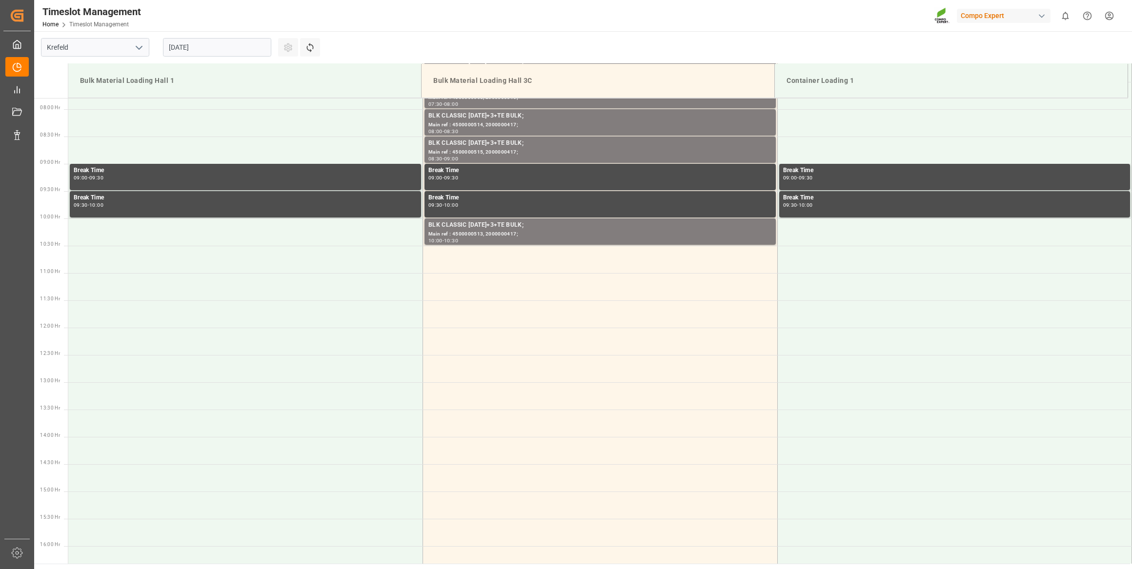
scroll to position [485, 0]
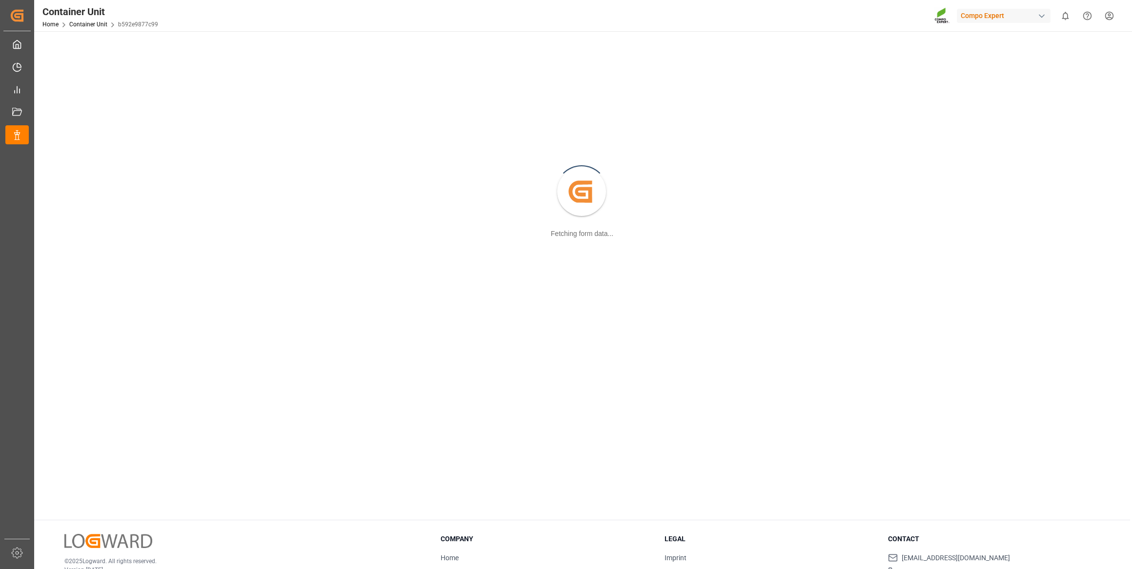
scroll to position [44, 0]
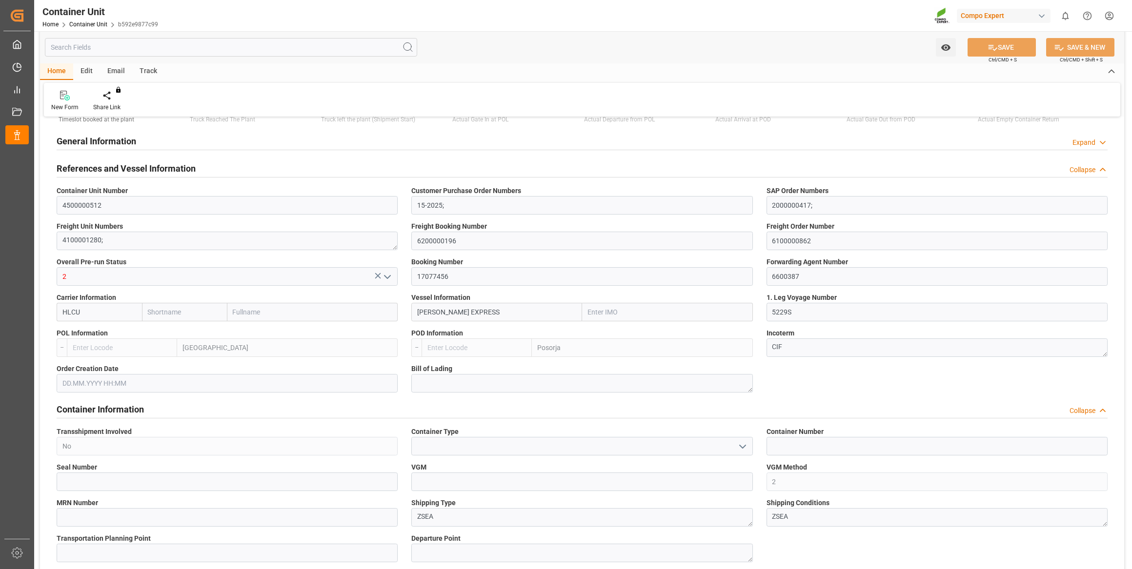
type input "Hapag [PERSON_NAME]"
type input "Hapag Lloyd Aktiengesellschaft"
type input "9777632"
type input "BEANR"
type input "ECPSJ"
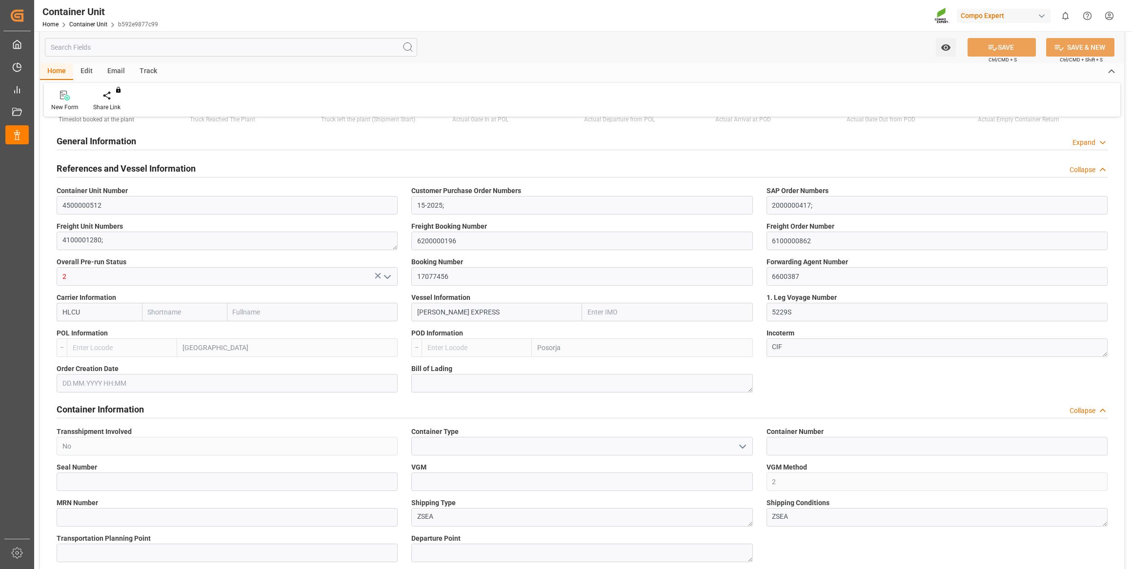
type input "0"
type input "106000"
type input "BEANR"
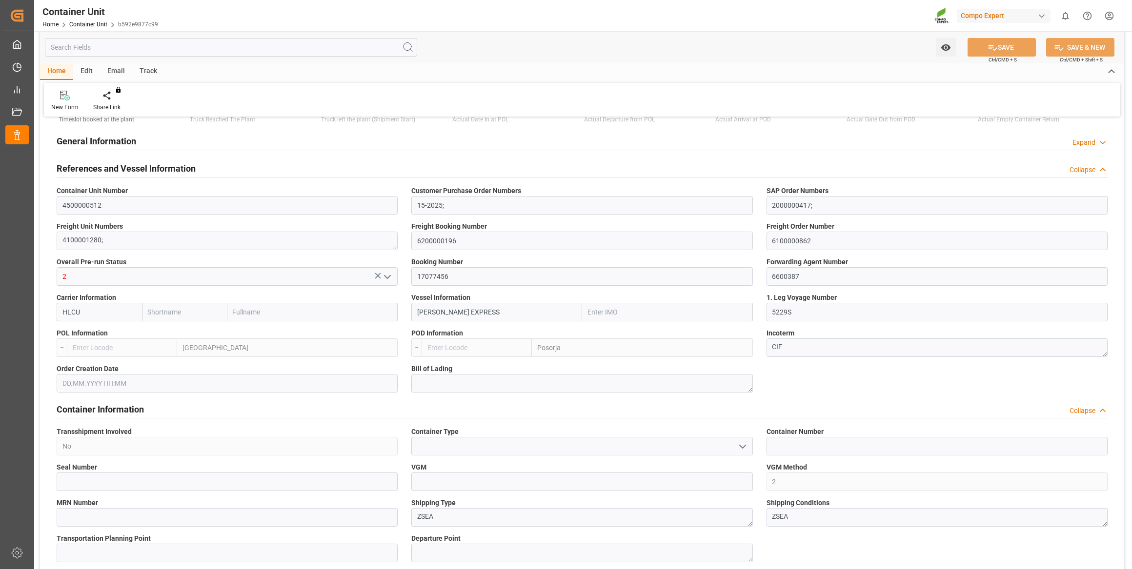
type input "ECPSJ"
type input "14.08.2025"
type input "27.07.2025 10:00"
type input "24.07.2025 22:00"
type input "18.08.2025 17:00"
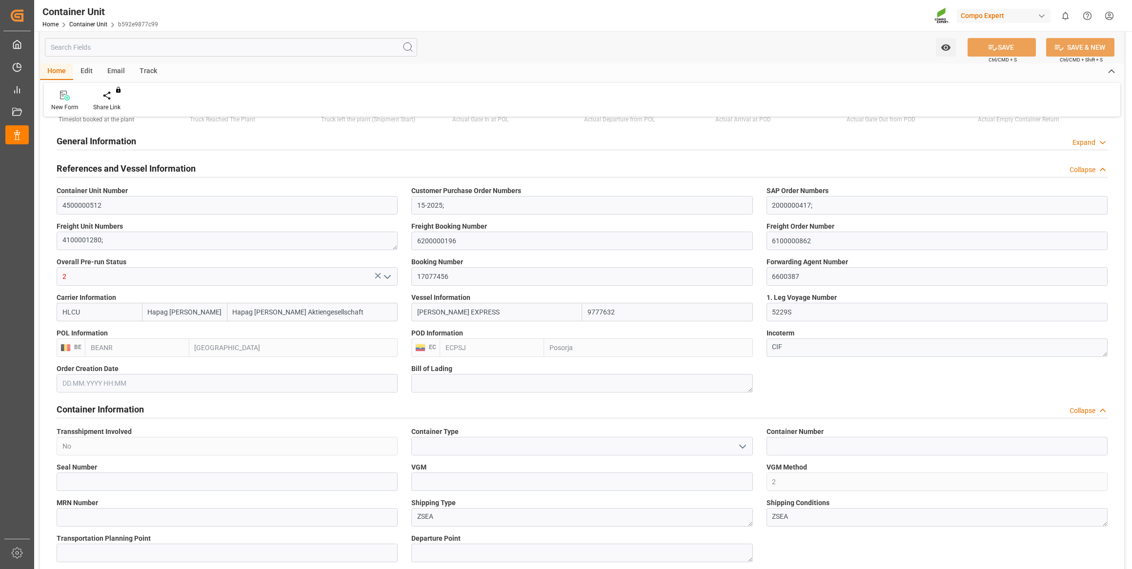
type input "18.08.2025 17:00"
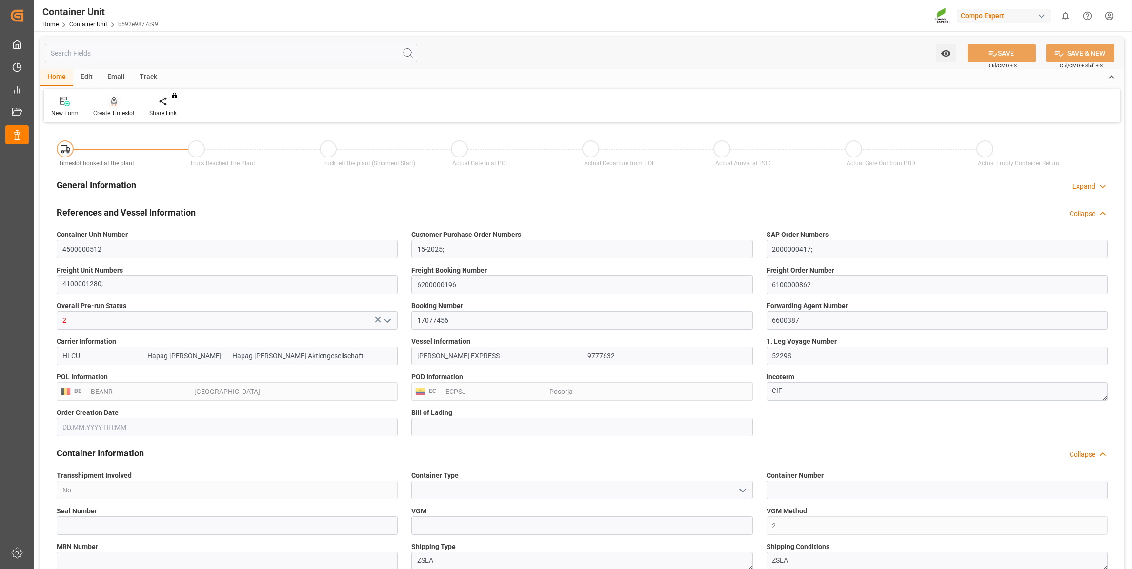
click at [112, 97] on icon at bounding box center [114, 102] width 7 height 10
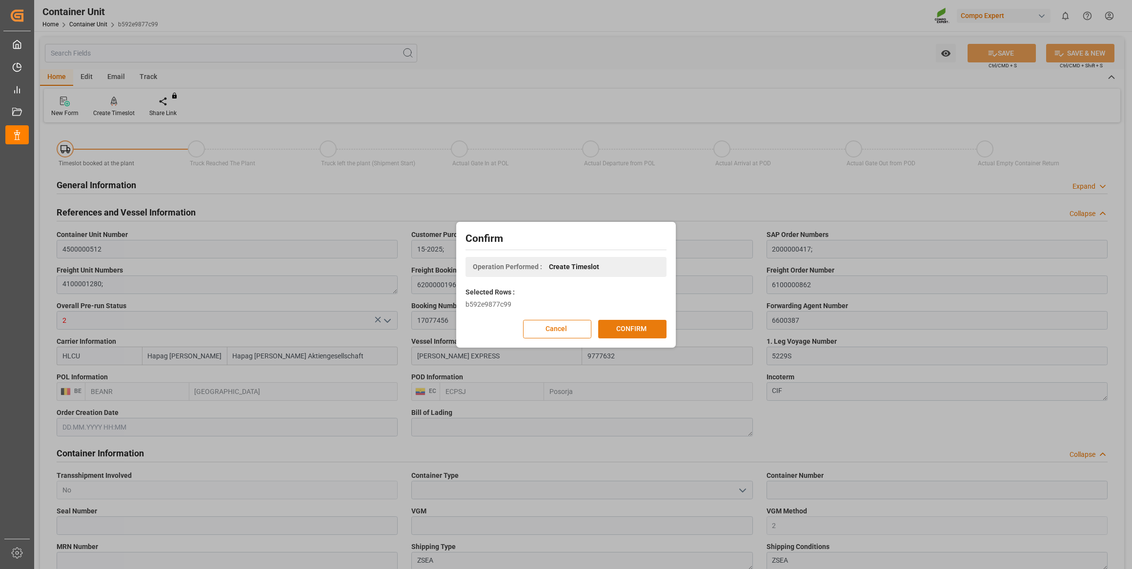
click at [635, 320] on button "CONFIRM" at bounding box center [632, 329] width 68 height 19
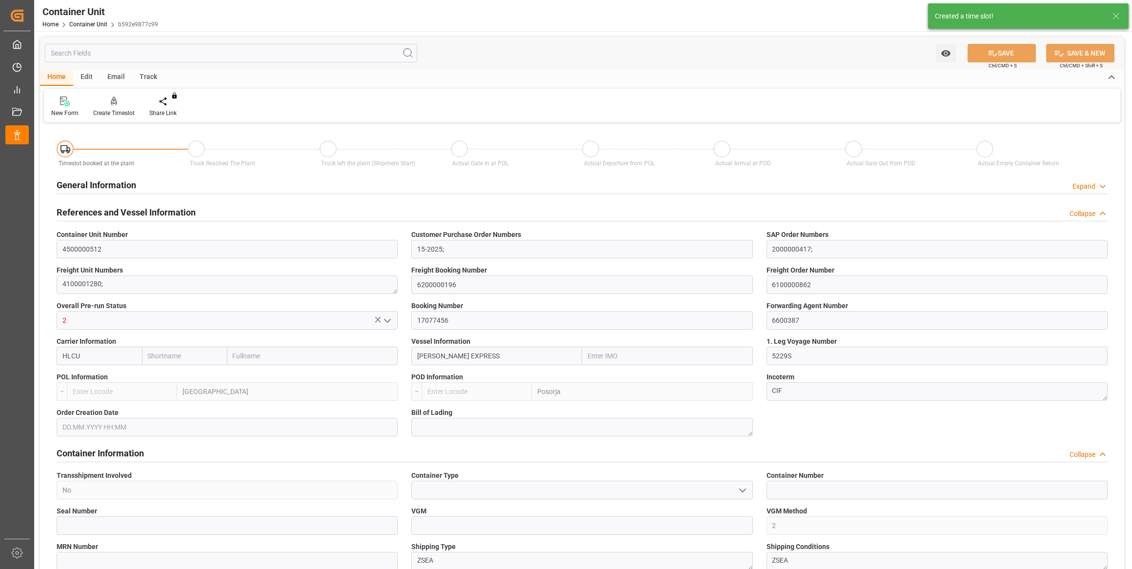
type input "Hapag Lloyd"
type input "Hapag Lloyd Aktiengesellschaft"
type input "9777632"
type input "BEANR"
type input "ECPSJ"
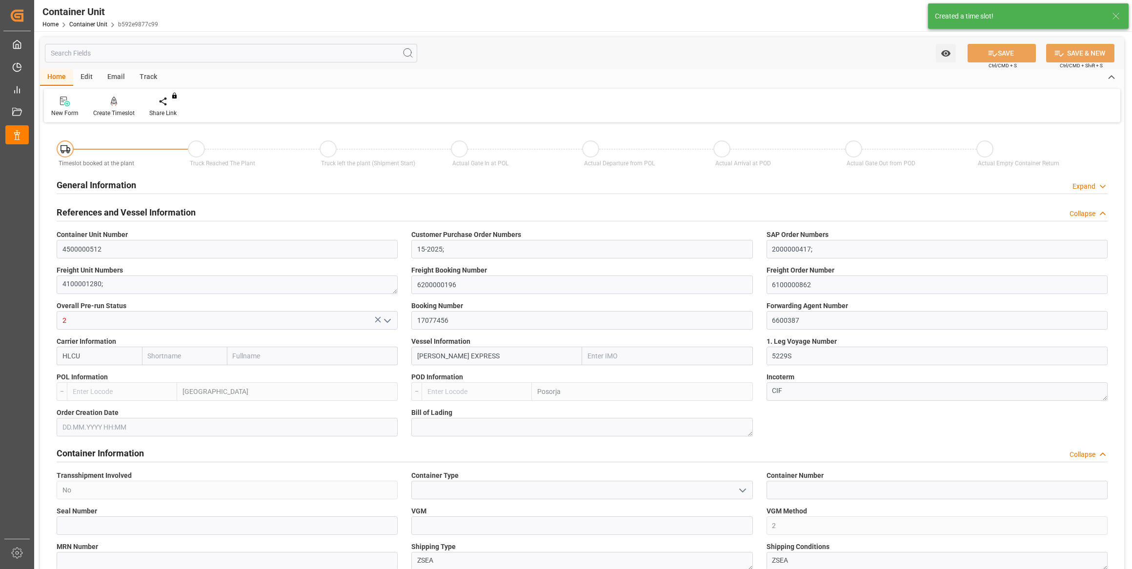
type input "0"
type input "106000"
type input "BEANR"
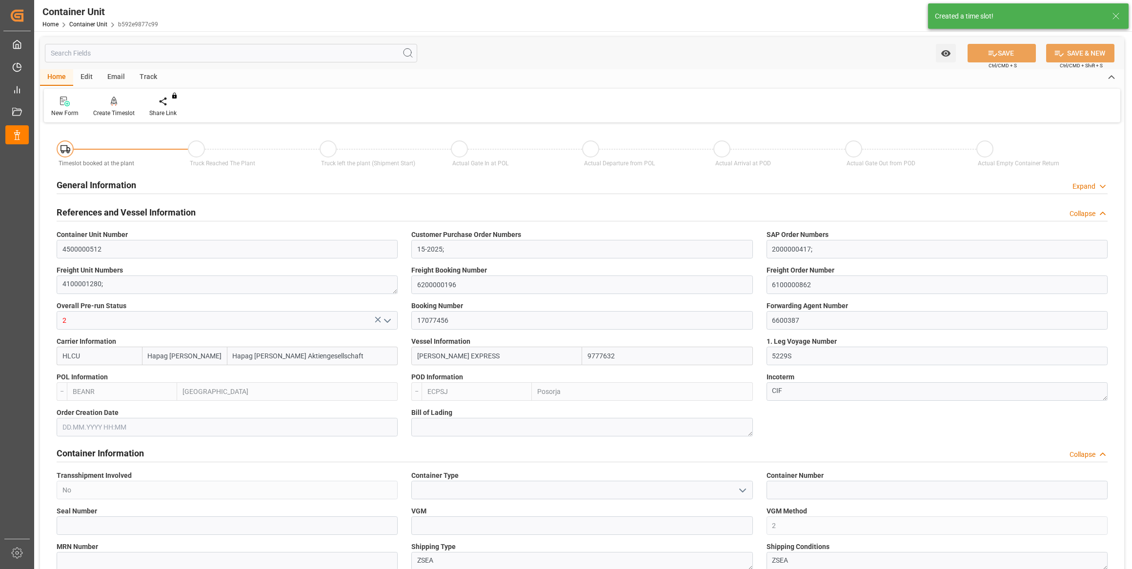
type input "ECPSJ"
type input "14.08.2025"
type input "27.07.2025 10:00"
type input "24.07.2025 22:00"
type input "18.08.2025 17:00"
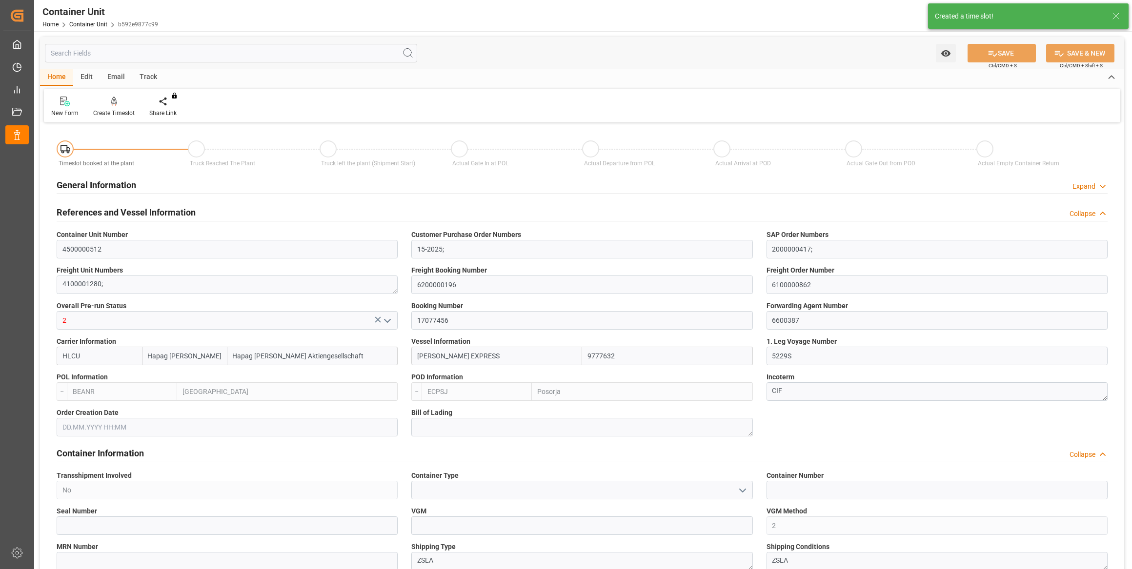
type input "18.08.2025 17:00"
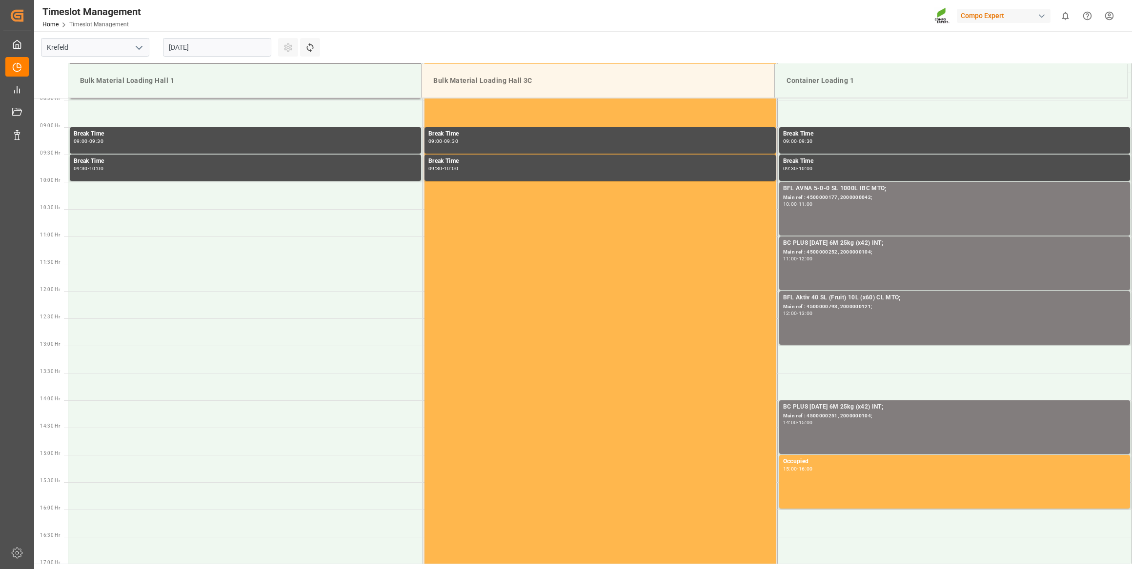
scroll to position [485, 0]
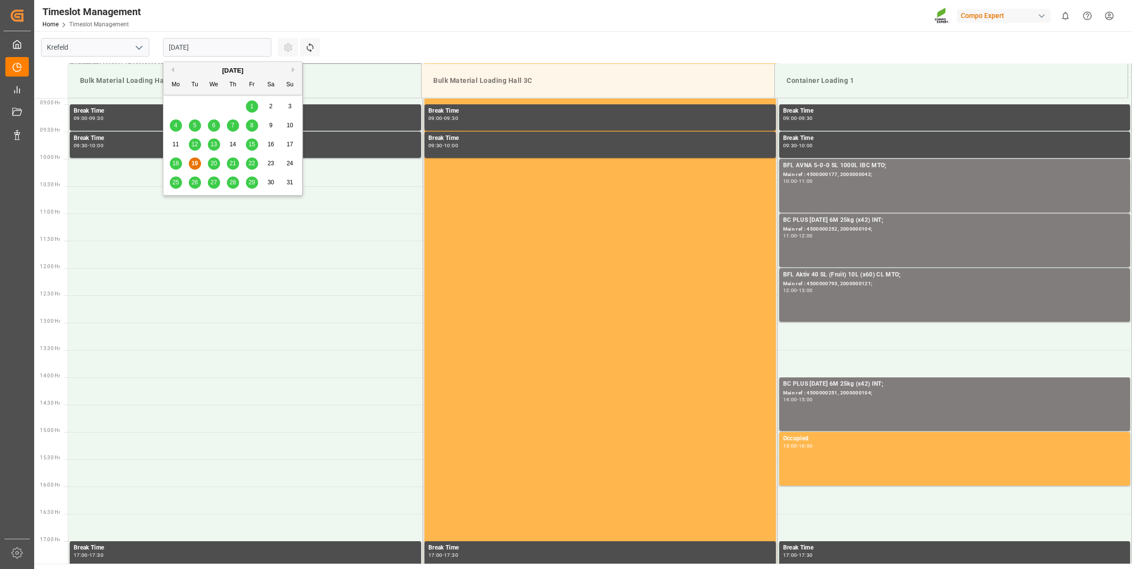
click at [167, 45] on input "[DATE]" at bounding box center [217, 47] width 108 height 19
click at [227, 182] on div "28" at bounding box center [233, 183] width 12 height 12
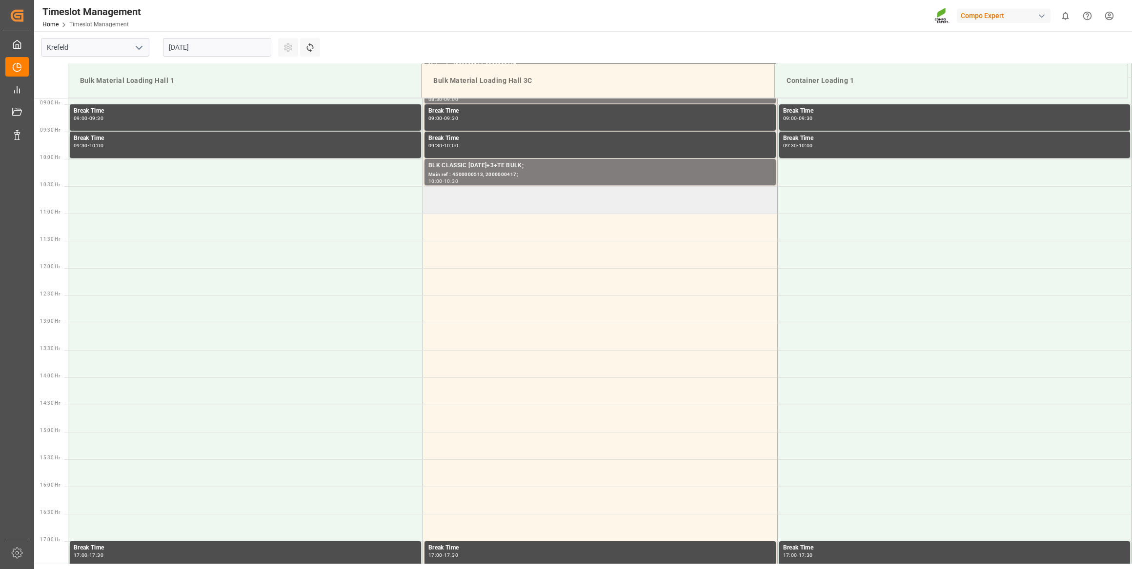
click at [477, 190] on td at bounding box center [600, 199] width 355 height 27
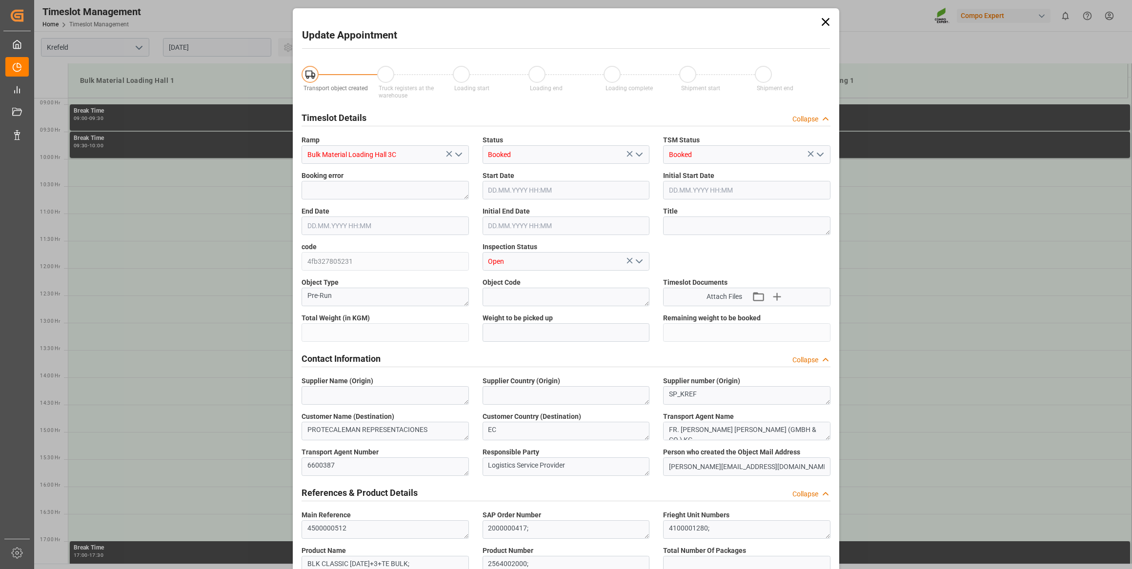
type input "106000"
type input "0"
type input "[DATE] 10:30"
type input "[DATE] 11:00"
type input "[DATE] 07:48"
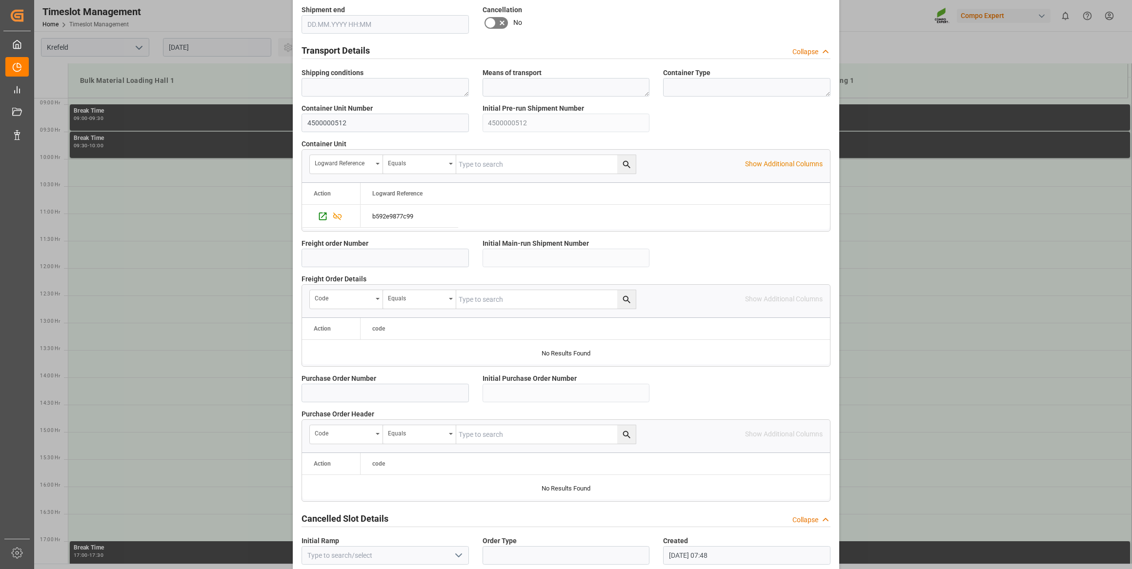
scroll to position [718, 0]
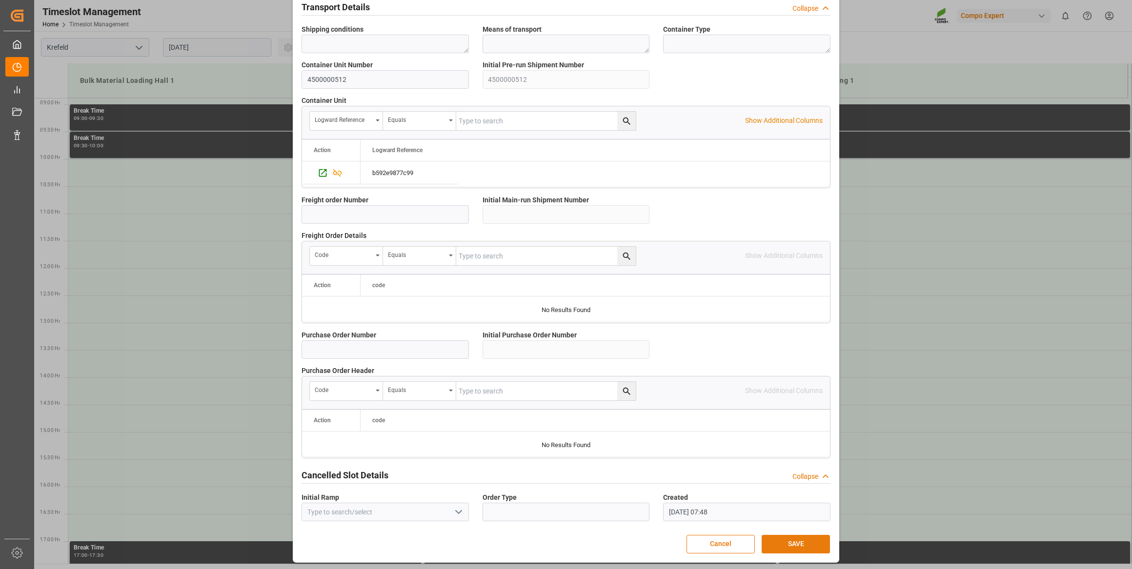
click at [780, 537] on button "SAVE" at bounding box center [795, 544] width 68 height 19
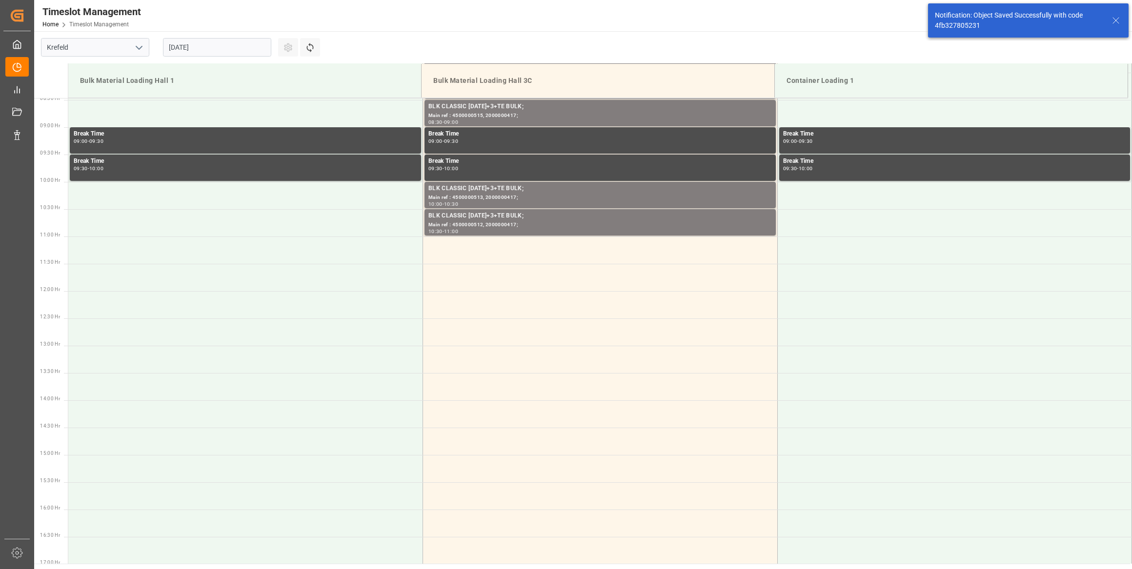
scroll to position [485, 0]
